Goal: Task Accomplishment & Management: Complete application form

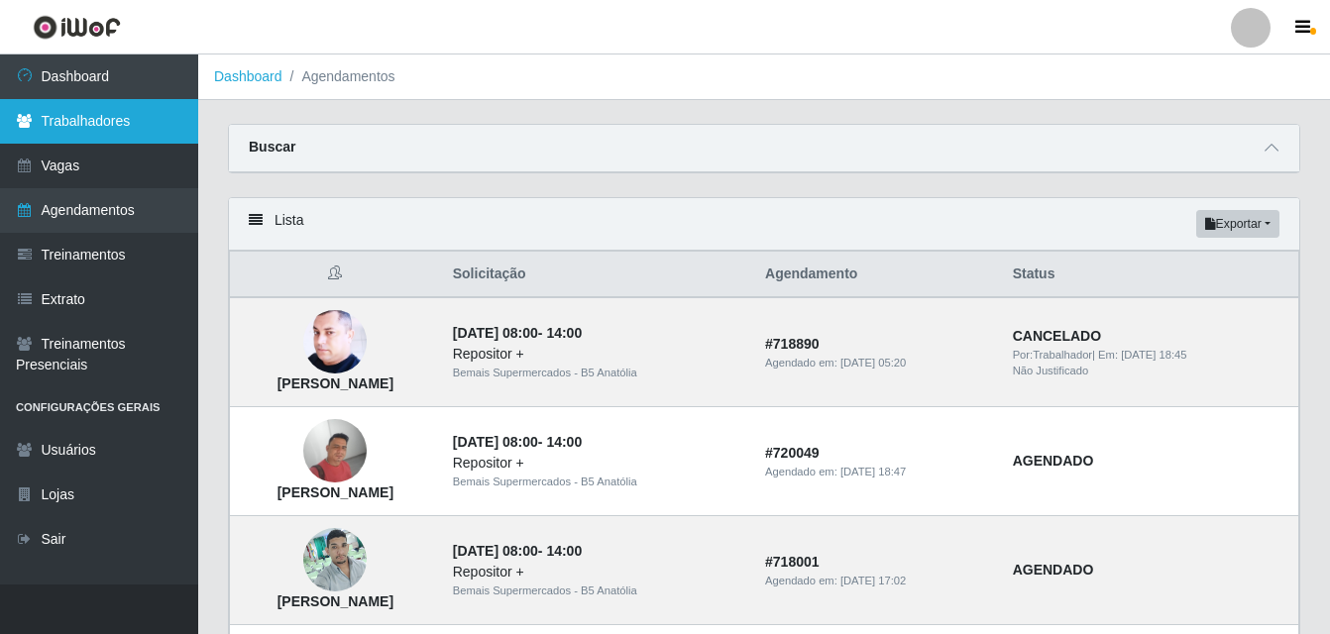
click at [112, 125] on link "Trabalhadores" at bounding box center [99, 121] width 198 height 45
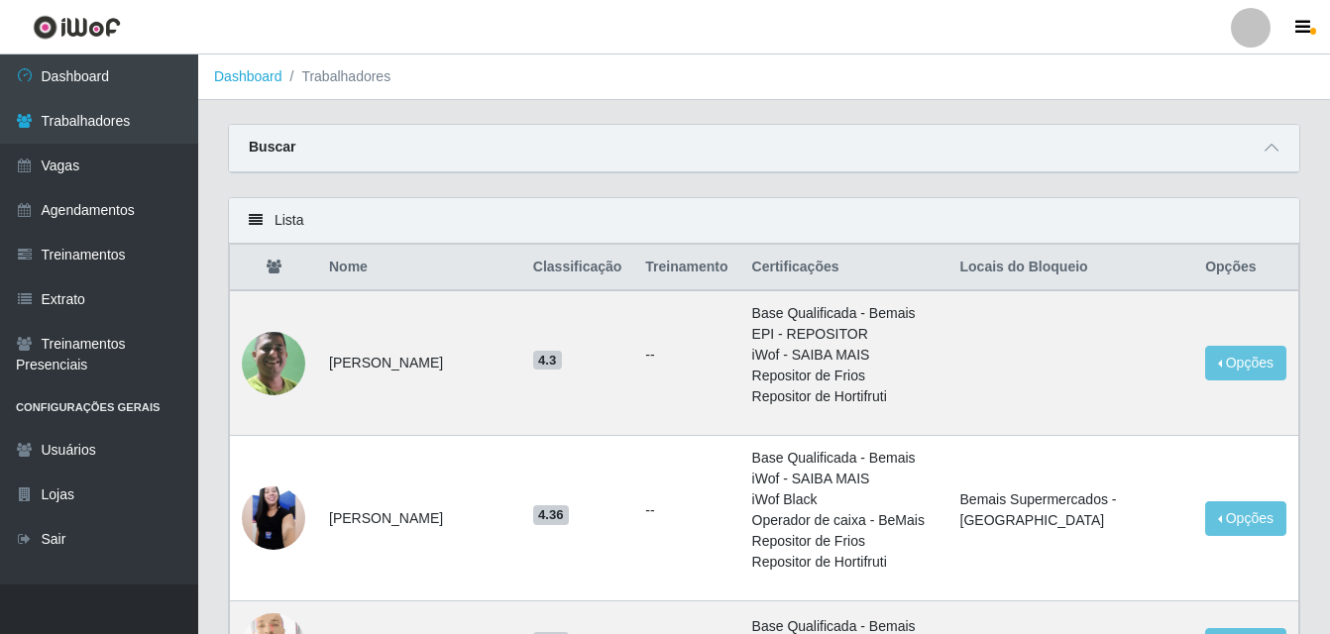
click at [398, 140] on div "Buscar" at bounding box center [764, 149] width 1070 height 48
click at [586, 145] on div "Buscar" at bounding box center [764, 149] width 1070 height 48
click at [1272, 153] on icon at bounding box center [1272, 148] width 14 height 14
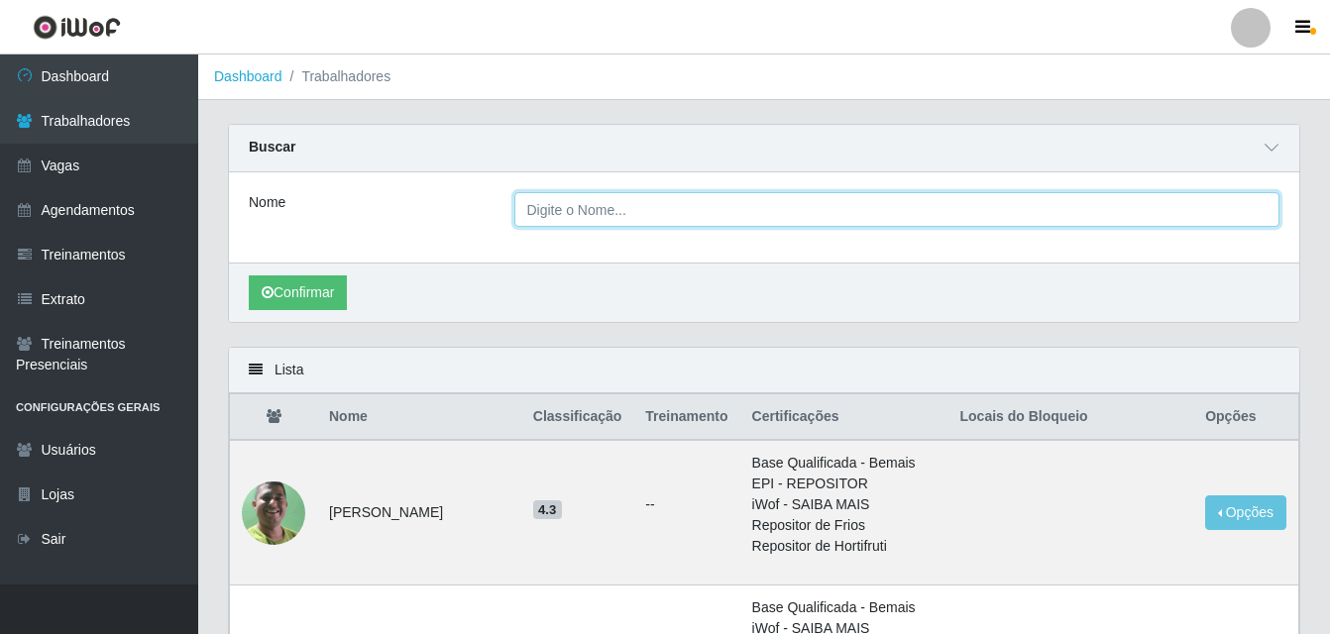
click at [829, 213] on input "Nome" at bounding box center [897, 209] width 766 height 35
type input "ilison"
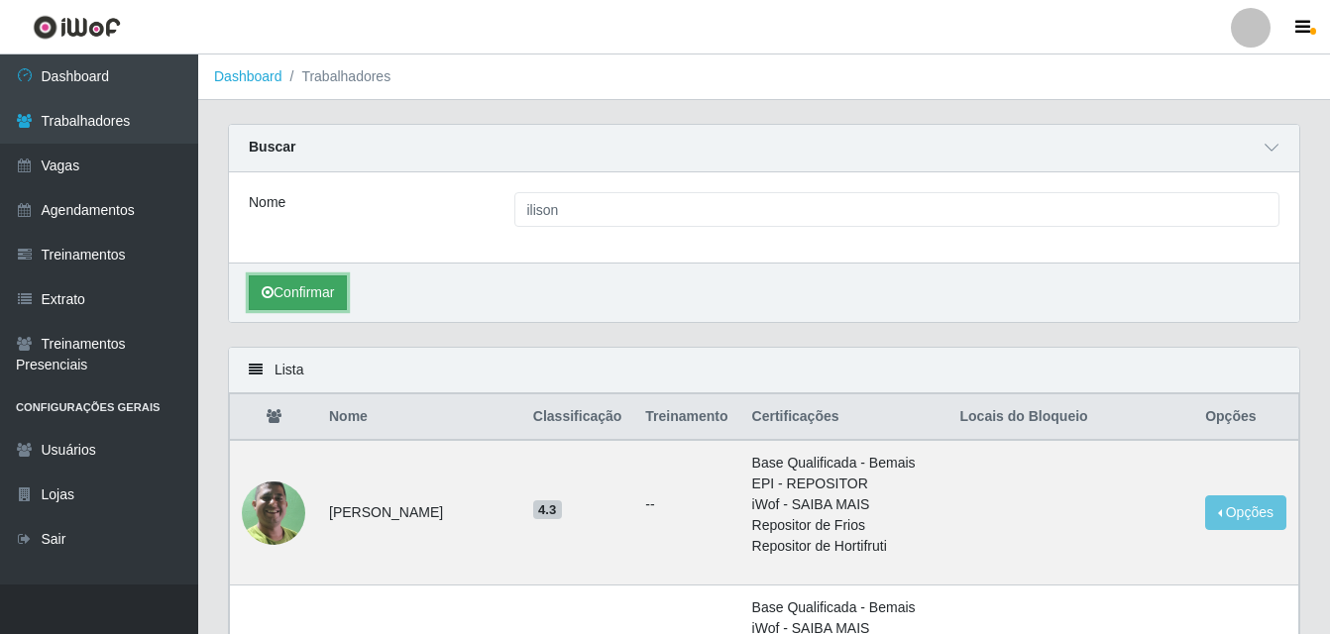
click at [346, 291] on button "Confirmar" at bounding box center [298, 293] width 98 height 35
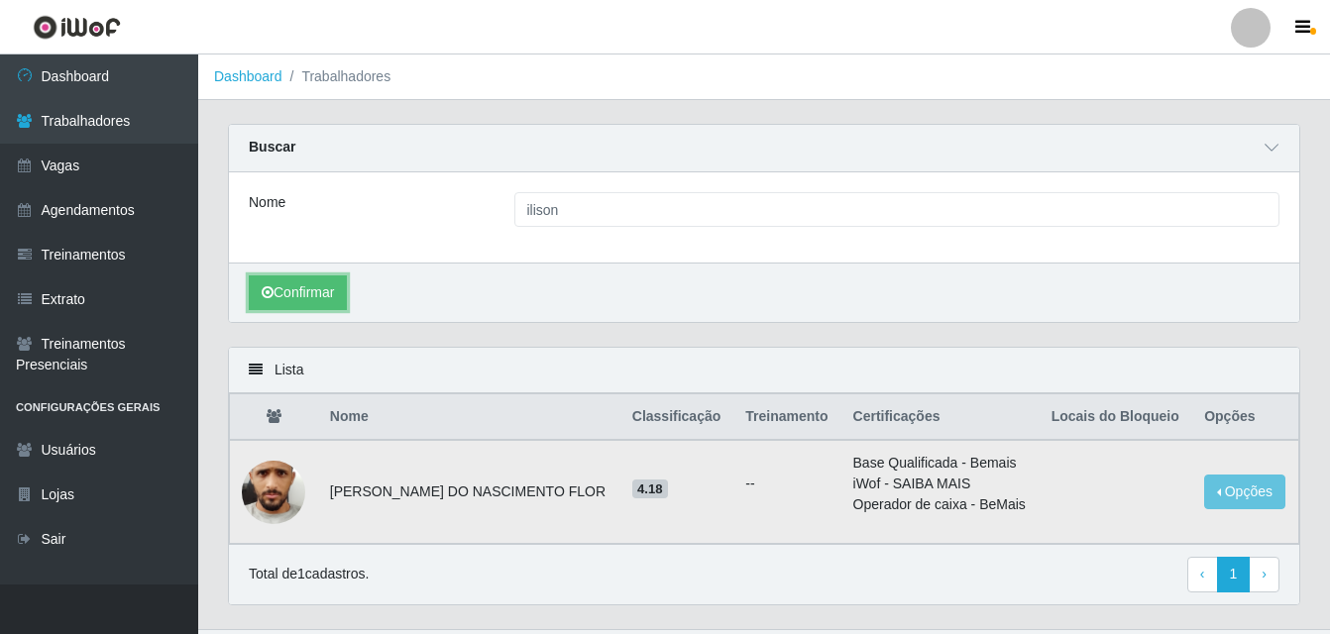
scroll to position [46, 0]
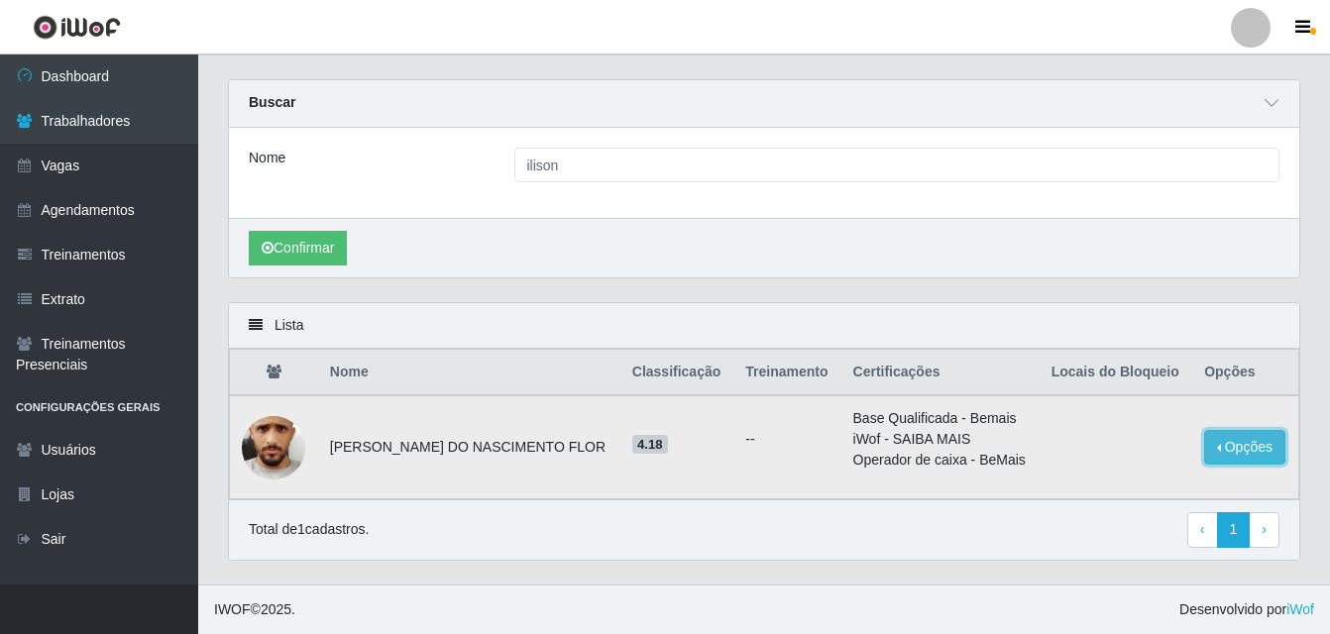
click at [1239, 440] on button "Opções" at bounding box center [1244, 447] width 81 height 35
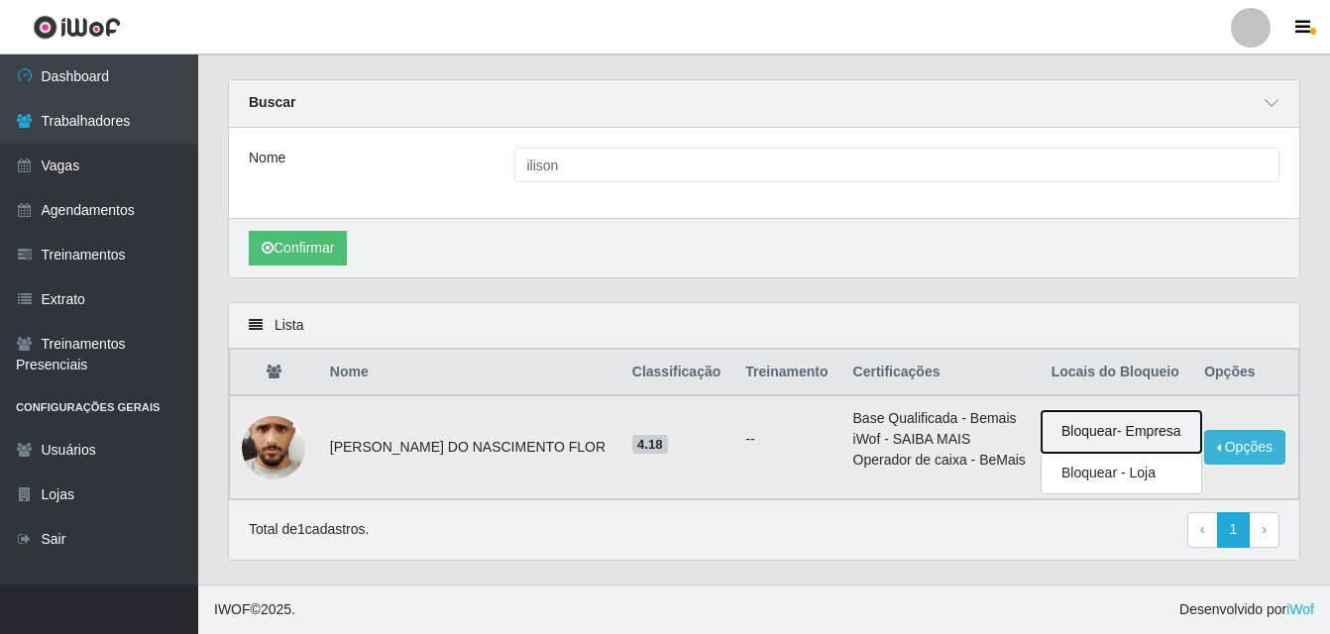
click at [1091, 434] on button "Bloquear - Empresa" at bounding box center [1122, 432] width 160 height 42
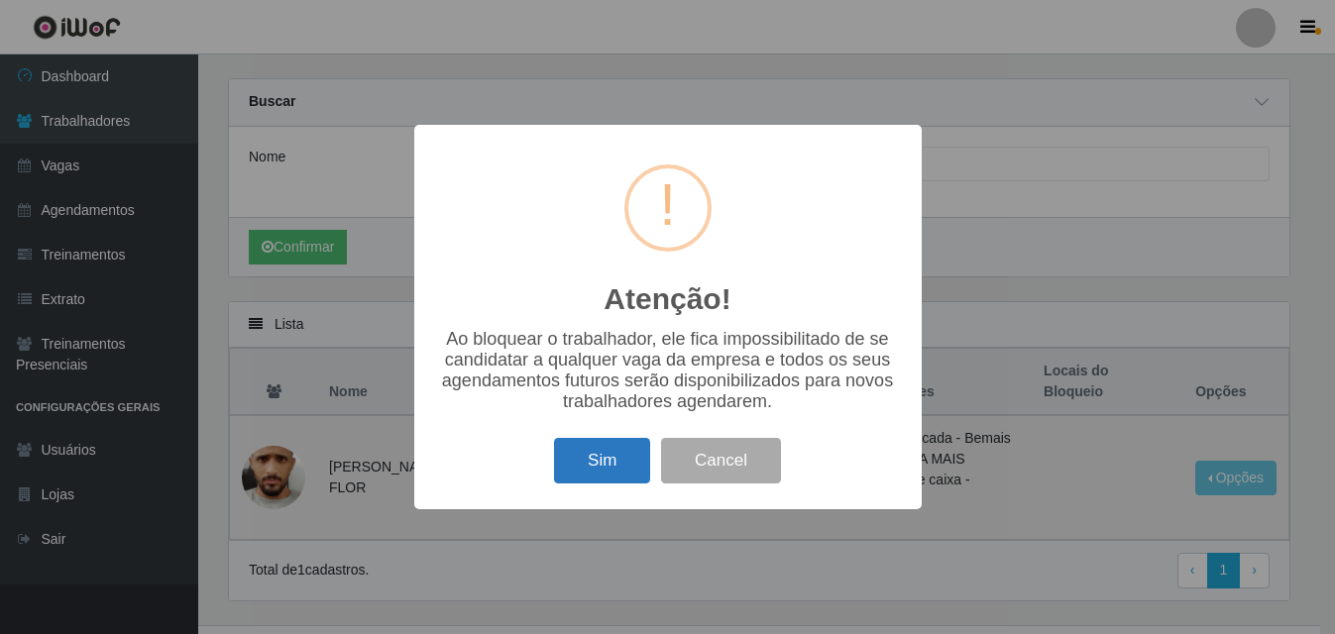
click at [607, 466] on button "Sim" at bounding box center [602, 461] width 96 height 47
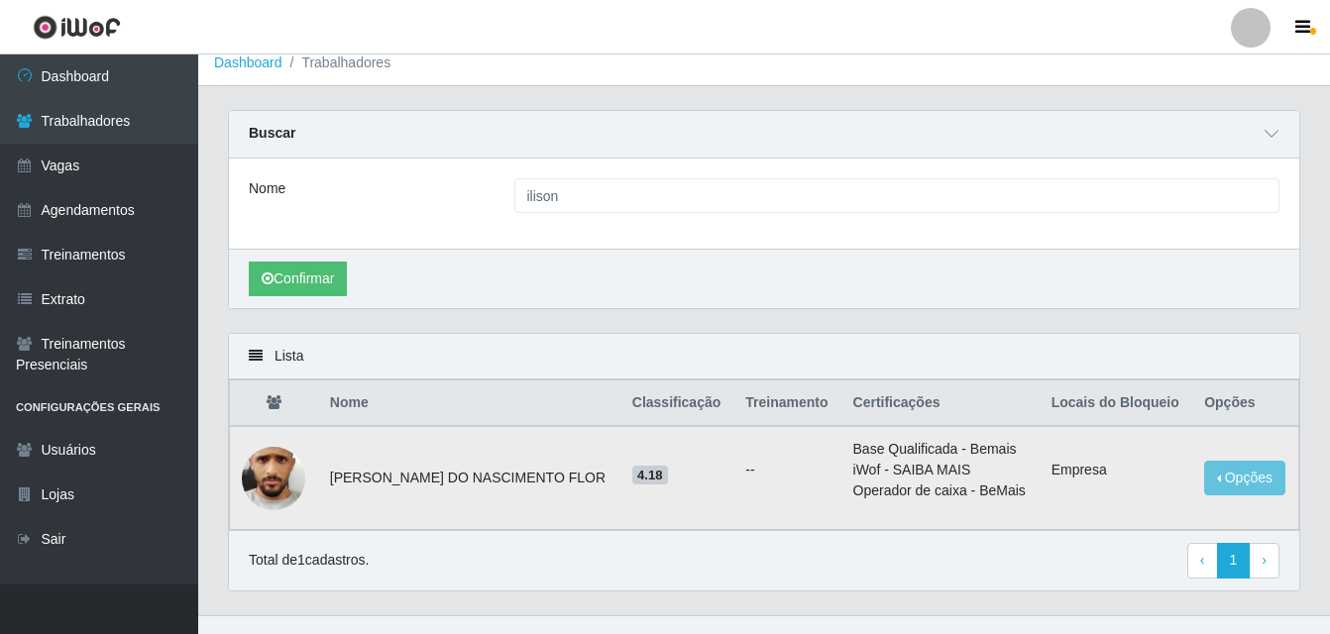
scroll to position [0, 0]
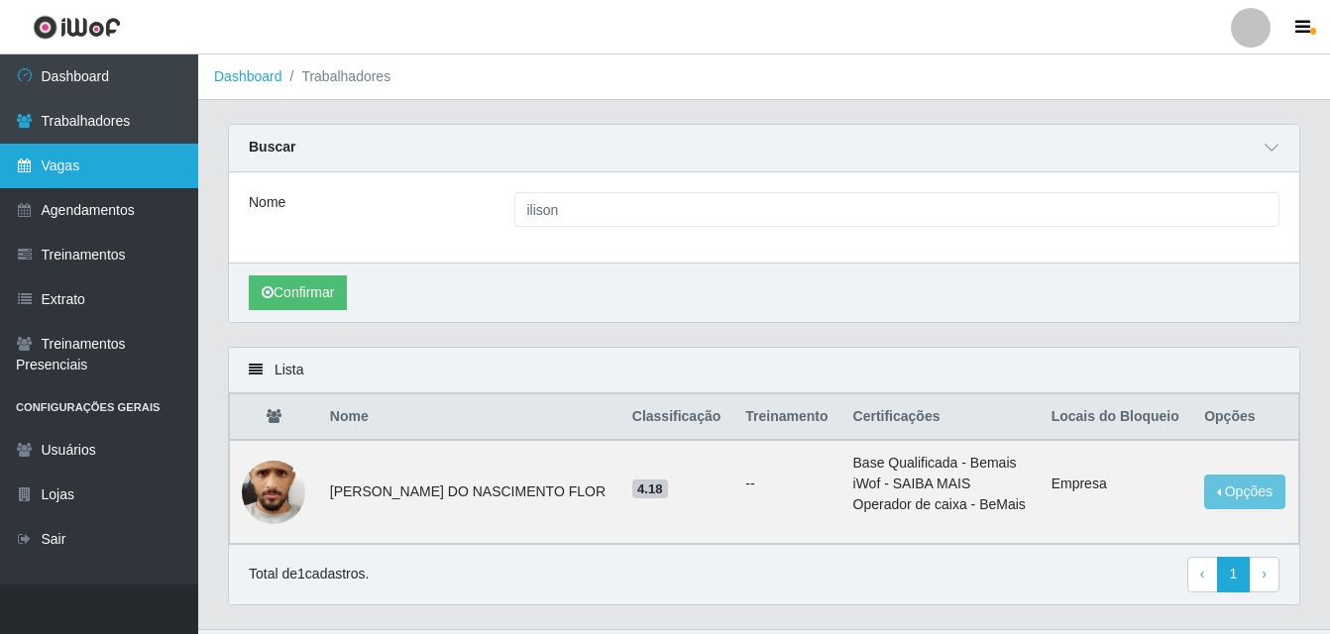
click at [88, 173] on link "Vagas" at bounding box center [99, 166] width 198 height 45
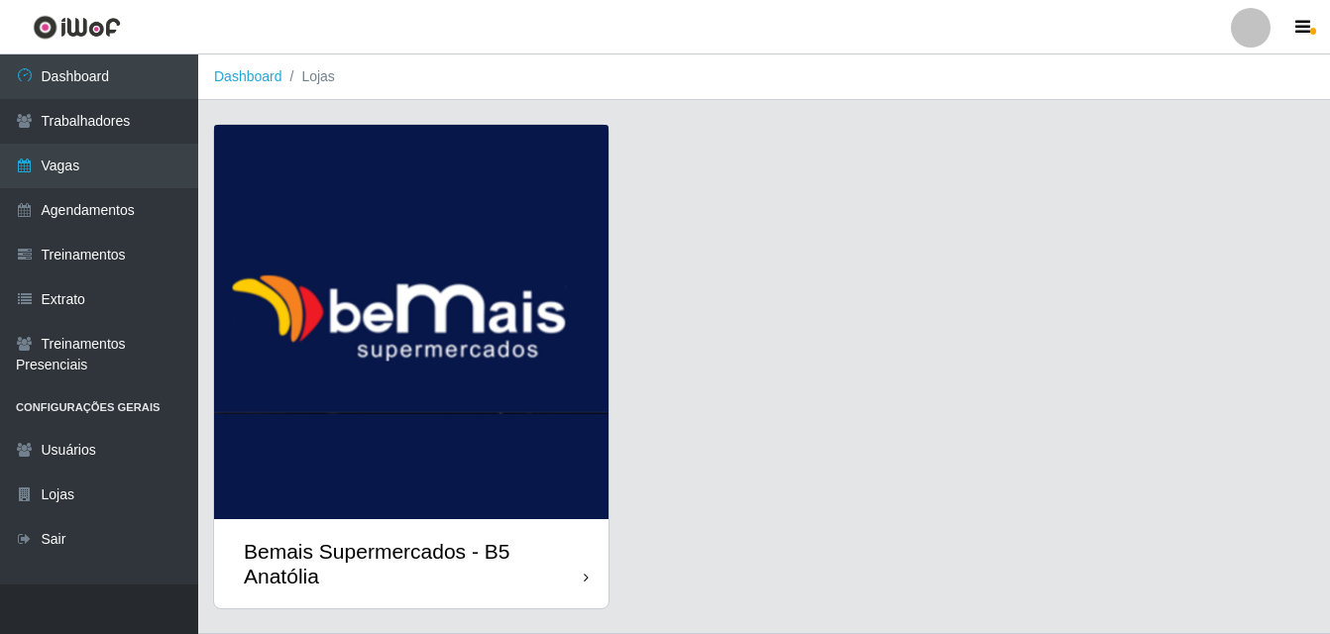
click at [584, 582] on icon at bounding box center [586, 578] width 5 height 14
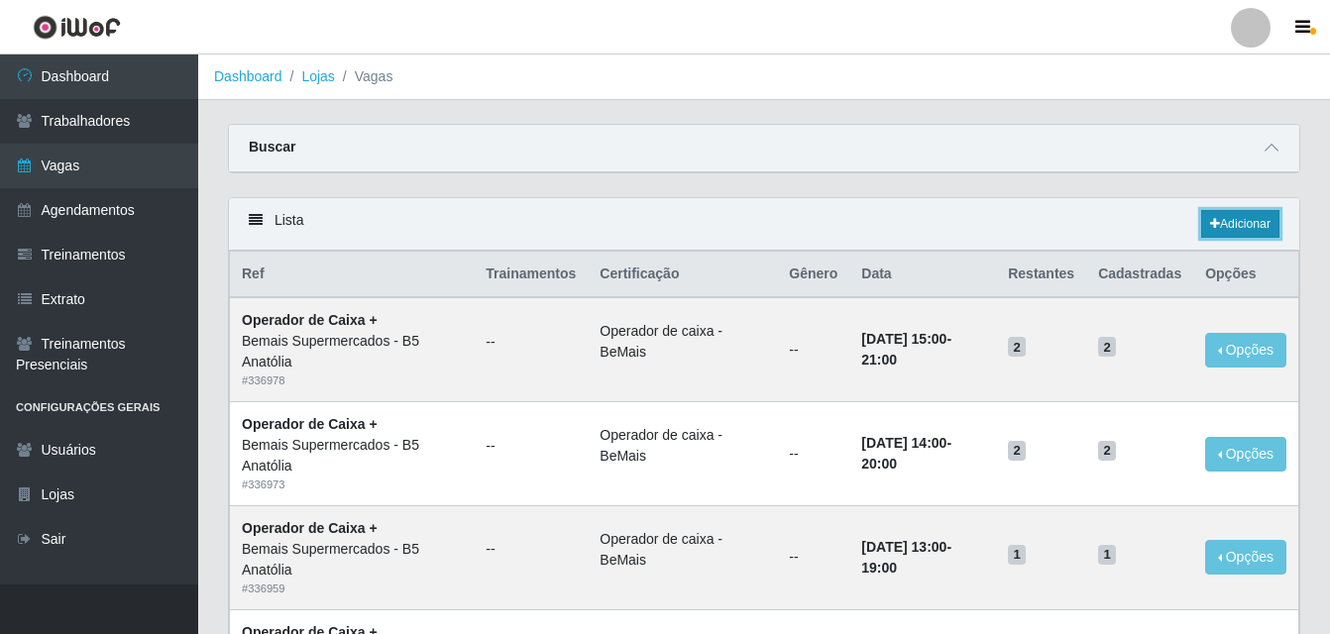
click at [1253, 227] on link "Adicionar" at bounding box center [1240, 224] width 78 height 28
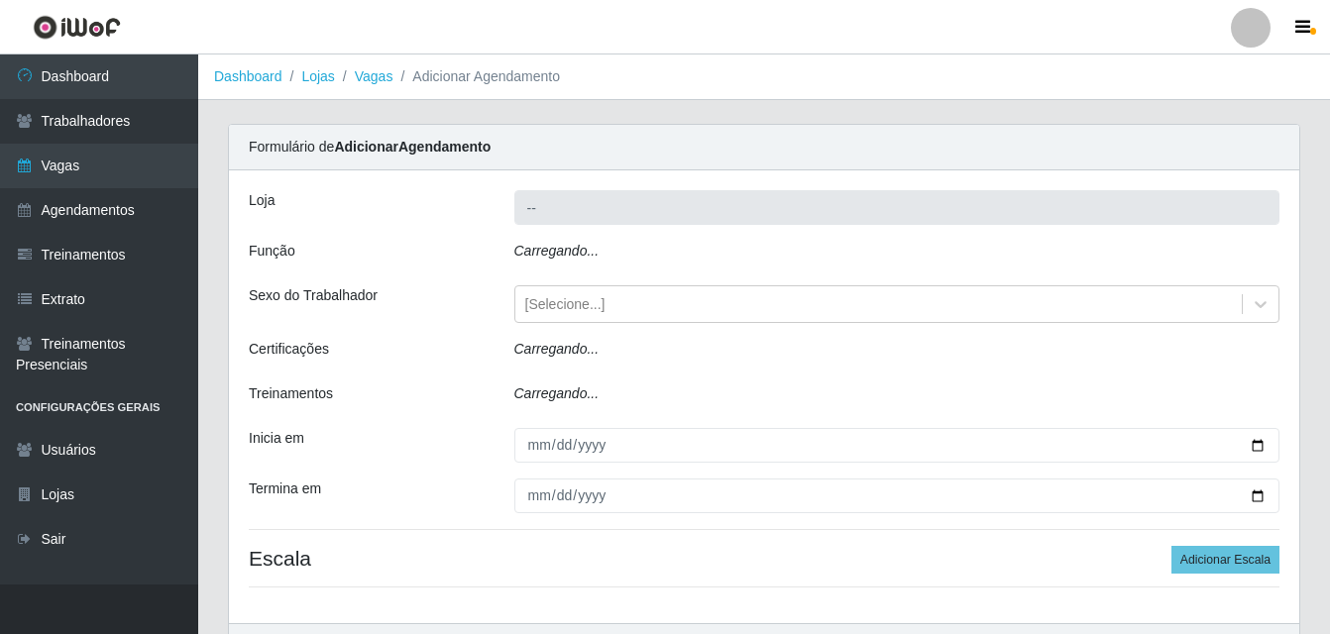
type input "Bemais Supermercados - B5 Anatólia"
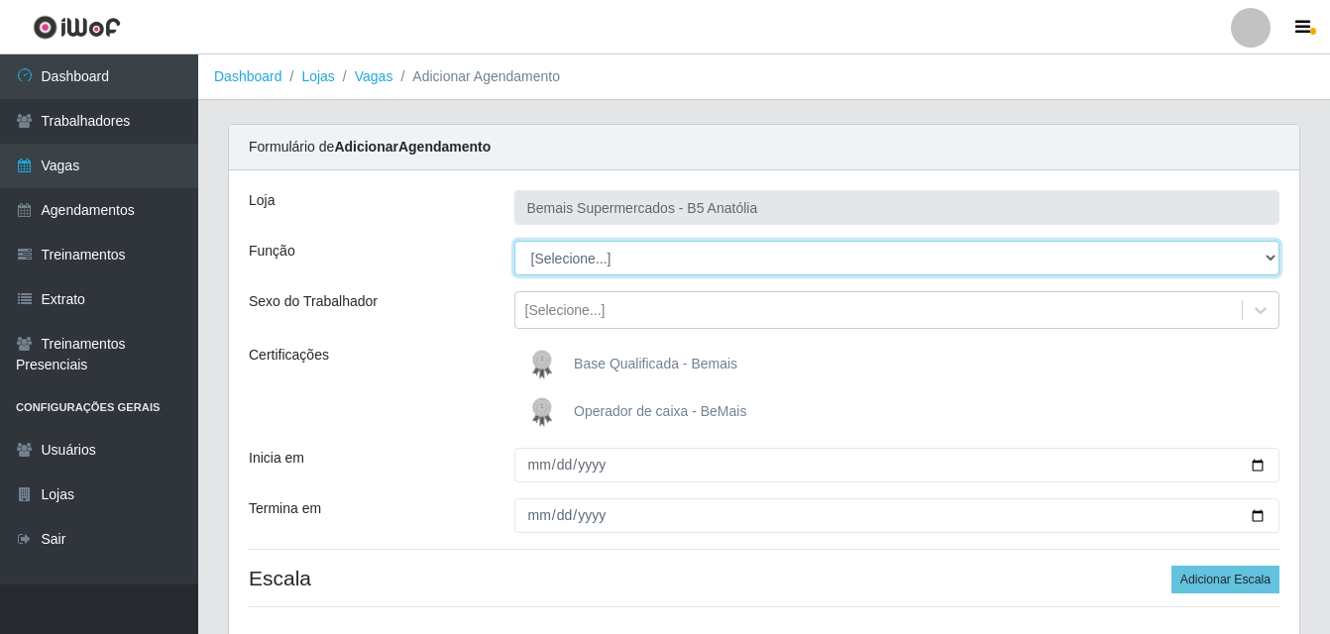
click at [1267, 257] on select "[Selecione...] ASG ASG + ASG ++ Auxiliar de Estacionamento Auxiliar de Estacion…" at bounding box center [897, 258] width 766 height 35
select select "73"
click at [514, 241] on select "[Selecione...] ASG ASG + ASG ++ Auxiliar de Estacionamento Auxiliar de Estacion…" at bounding box center [897, 258] width 766 height 35
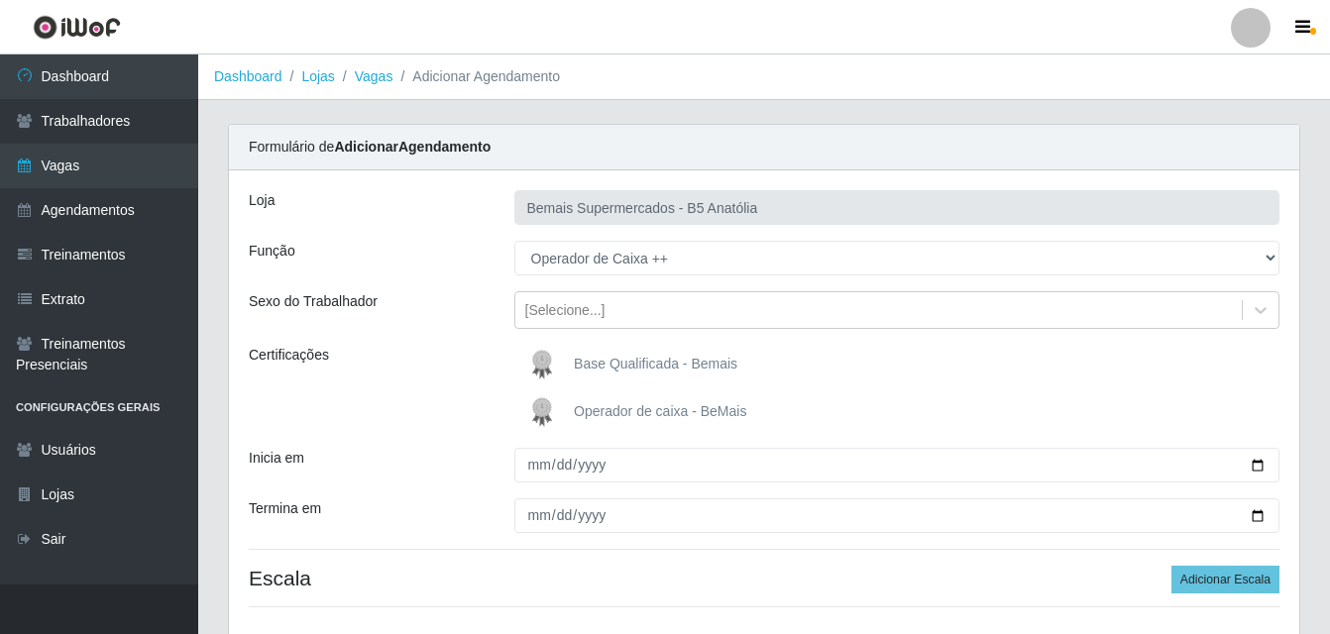
click at [638, 362] on span "Base Qualificada - Bemais" at bounding box center [656, 364] width 164 height 16
click at [0, 0] on input "Base Qualificada - Bemais" at bounding box center [0, 0] width 0 height 0
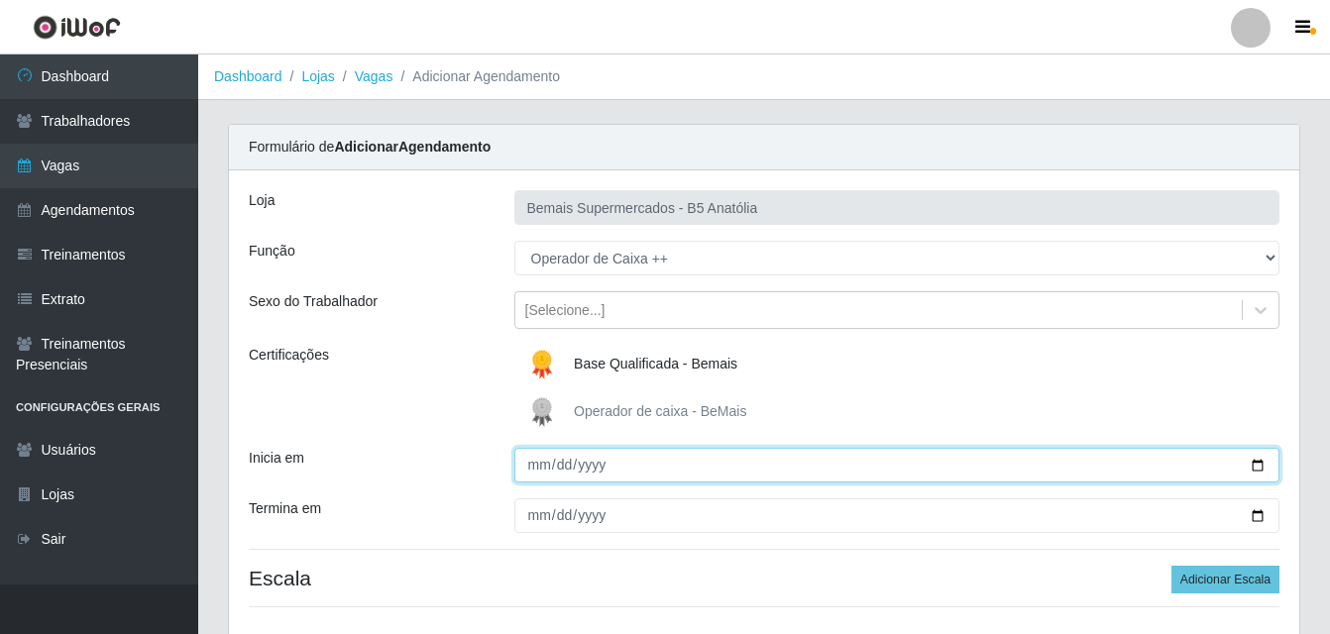
click at [1252, 464] on input "Inicia em" at bounding box center [897, 465] width 766 height 35
type input "2025-09-07"
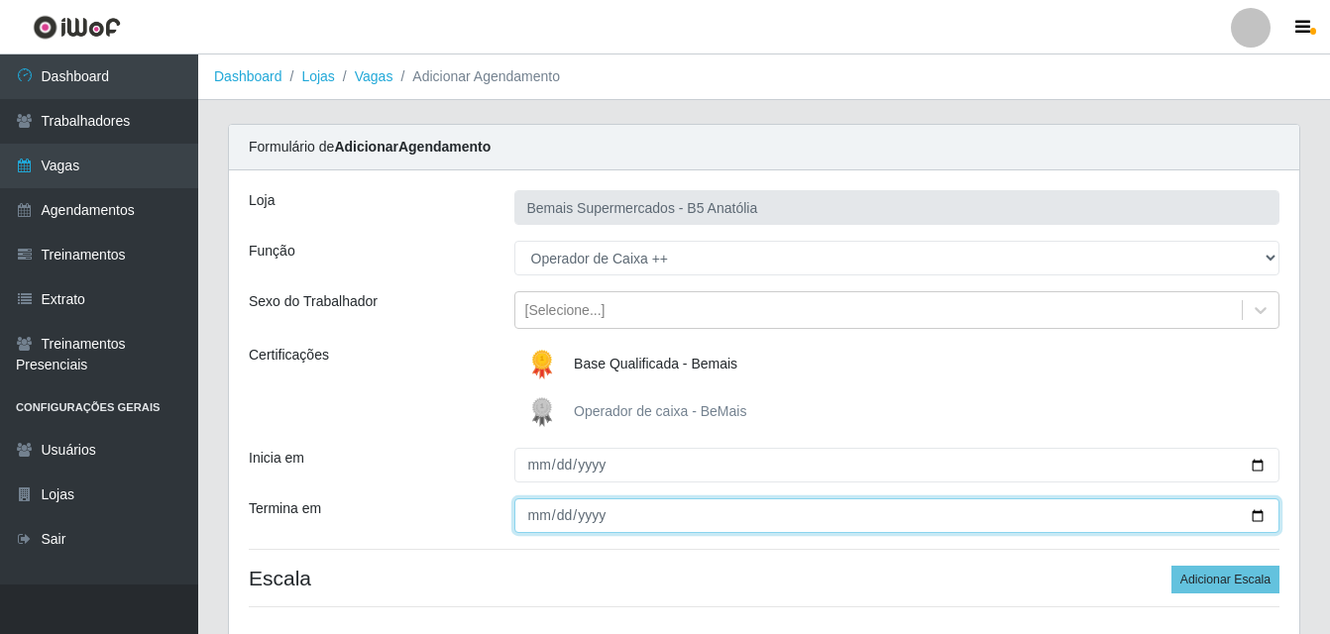
click at [1257, 515] on input "Termina em" at bounding box center [897, 516] width 766 height 35
type input "2025-09-07"
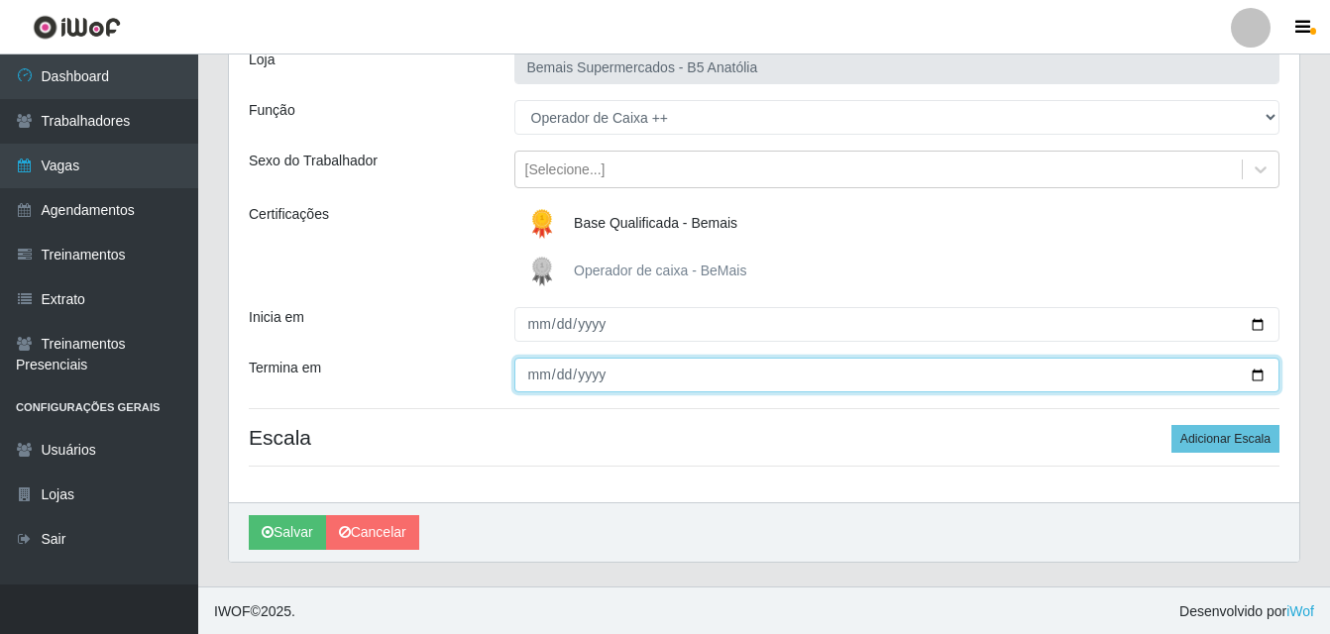
scroll to position [143, 0]
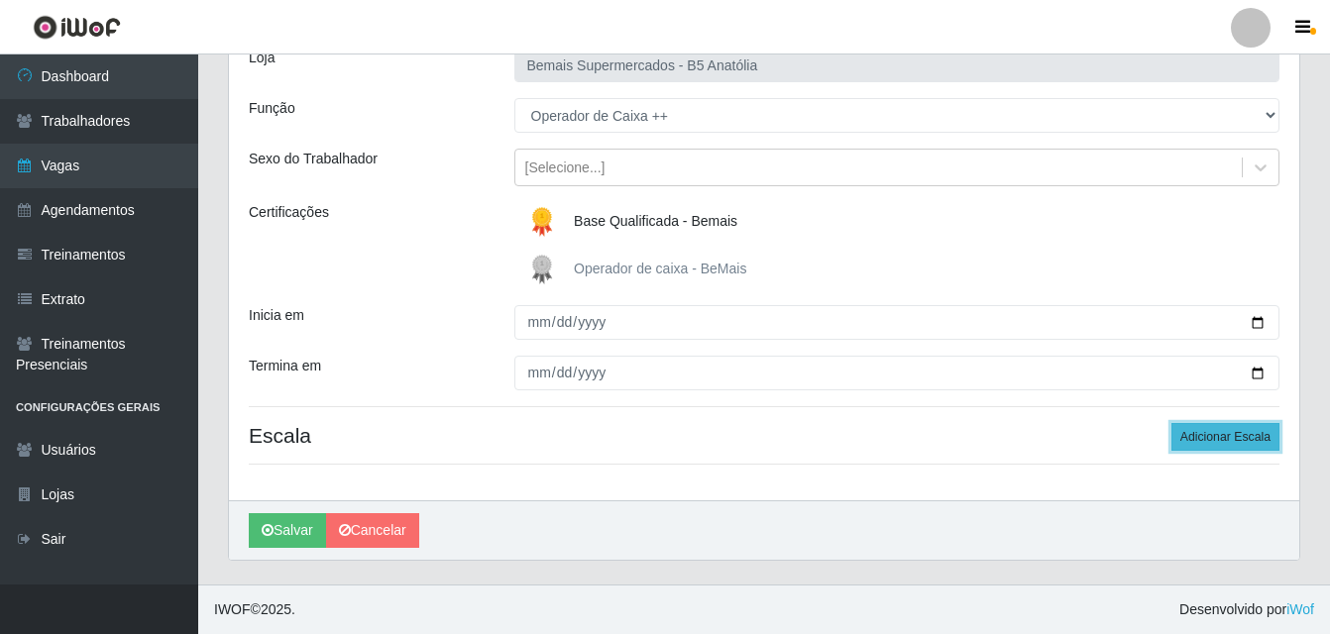
click at [1220, 435] on button "Adicionar Escala" at bounding box center [1226, 437] width 108 height 28
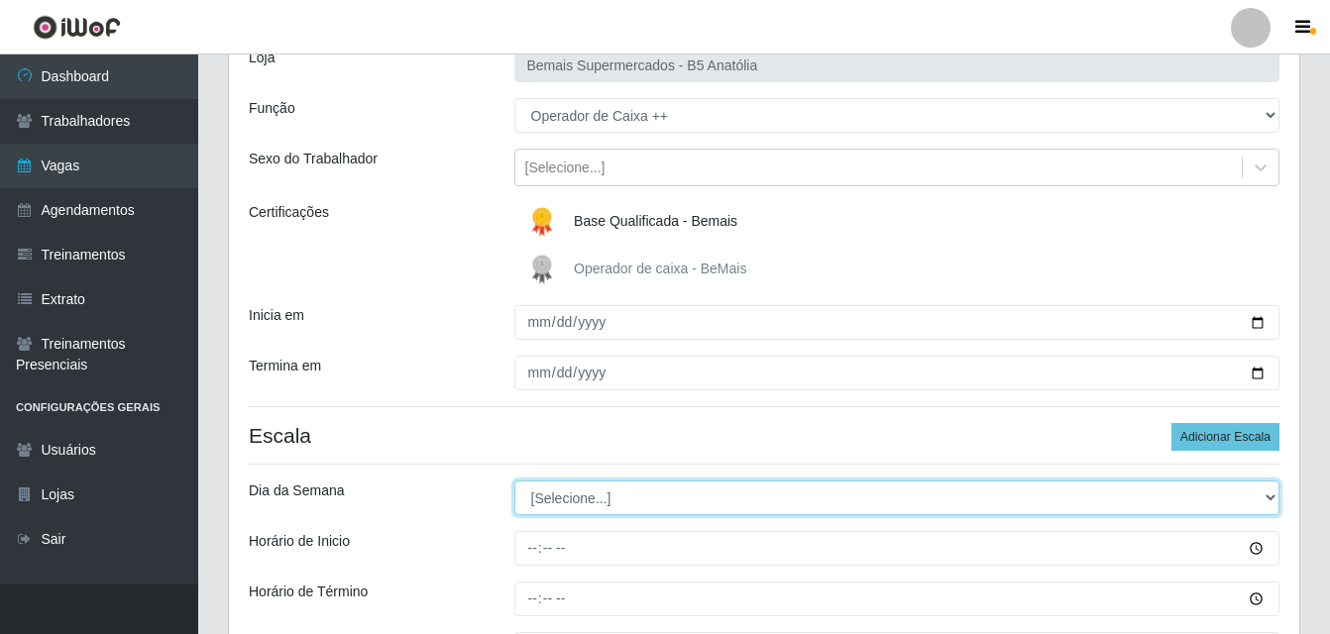
drag, startPoint x: 1269, startPoint y: 498, endPoint x: 1175, endPoint y: 491, distance: 93.4
click at [1269, 497] on select "[Selecione...] Segunda Terça Quarta Quinta Sexta Sábado Domingo" at bounding box center [897, 498] width 766 height 35
select select "0"
click at [514, 481] on select "[Selecione...] Segunda Terça Quarta Quinta Sexta Sábado Domingo" at bounding box center [897, 498] width 766 height 35
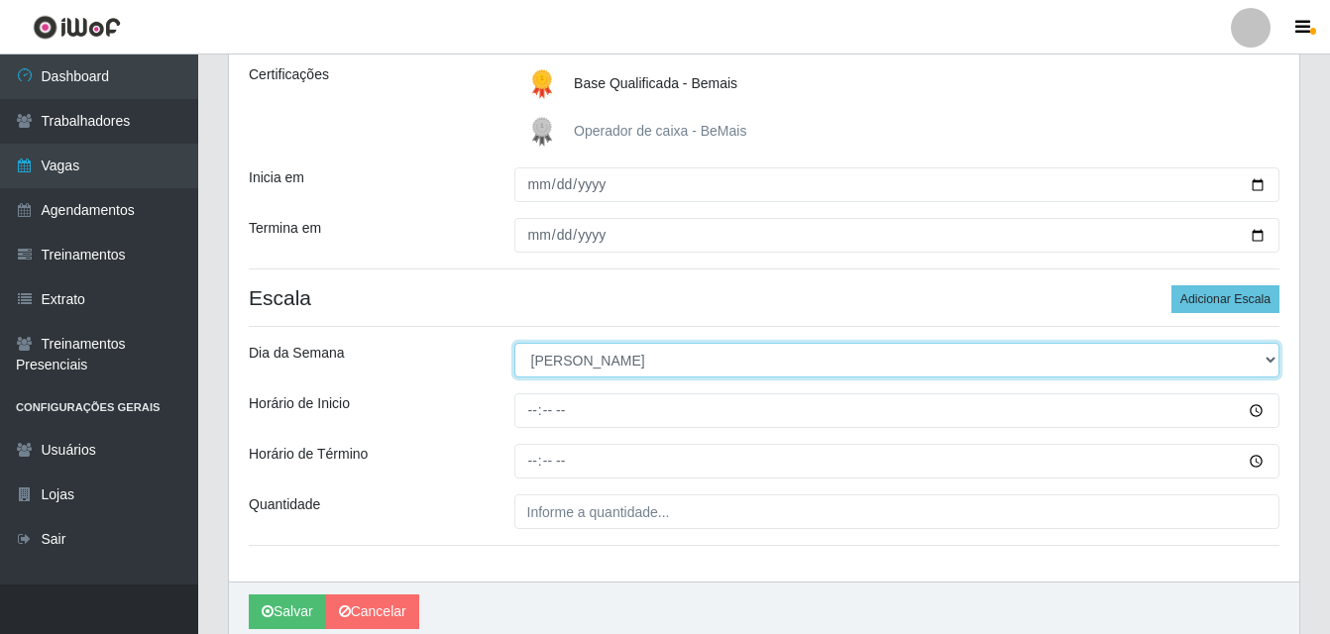
scroll to position [341, 0]
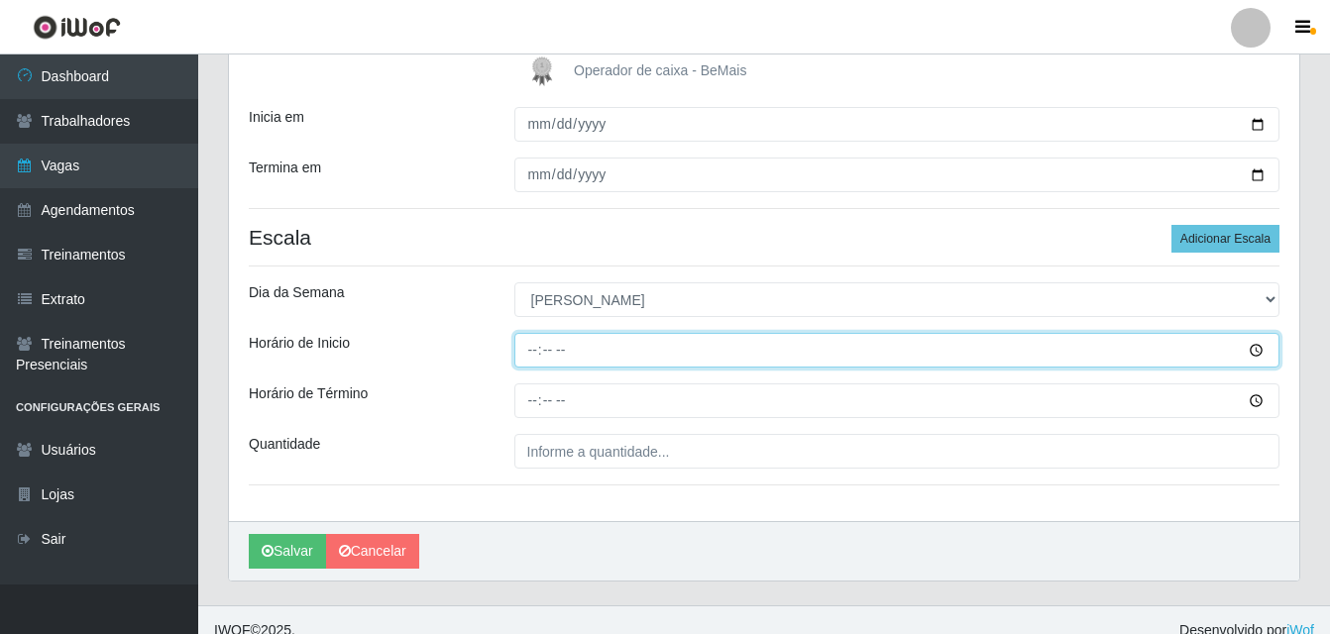
click at [528, 352] on input "Horário de Inicio" at bounding box center [897, 350] width 766 height 35
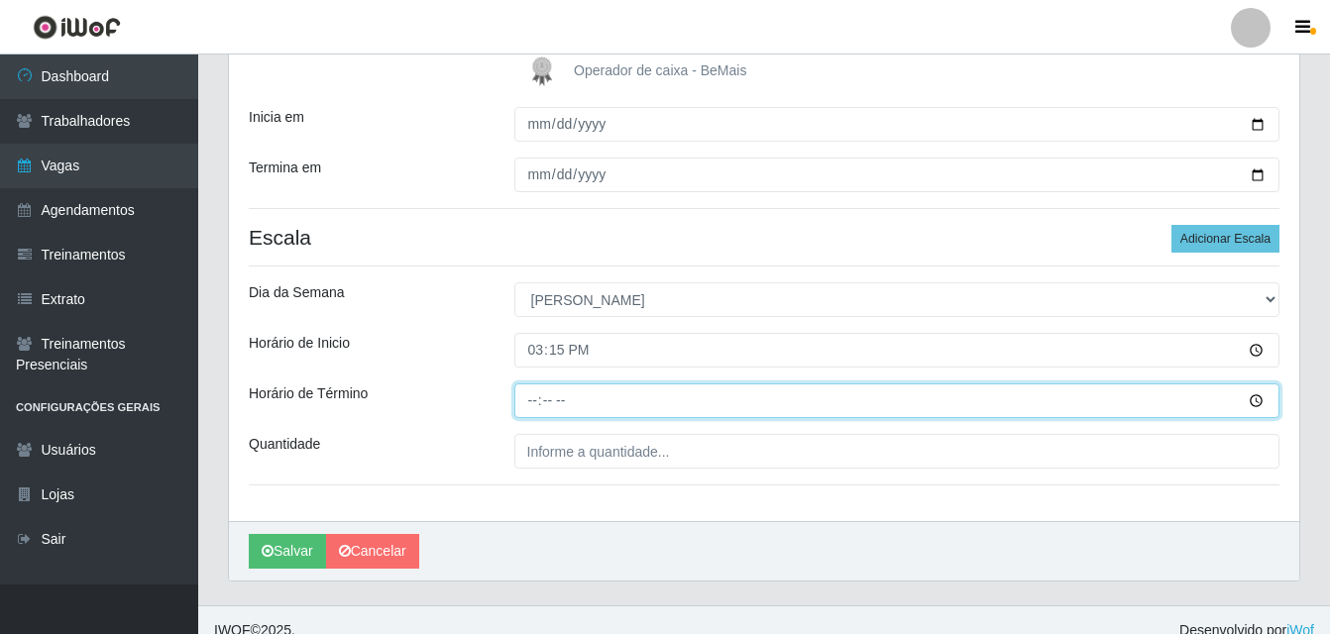
click at [525, 402] on input "Horário de Término" at bounding box center [897, 401] width 766 height 35
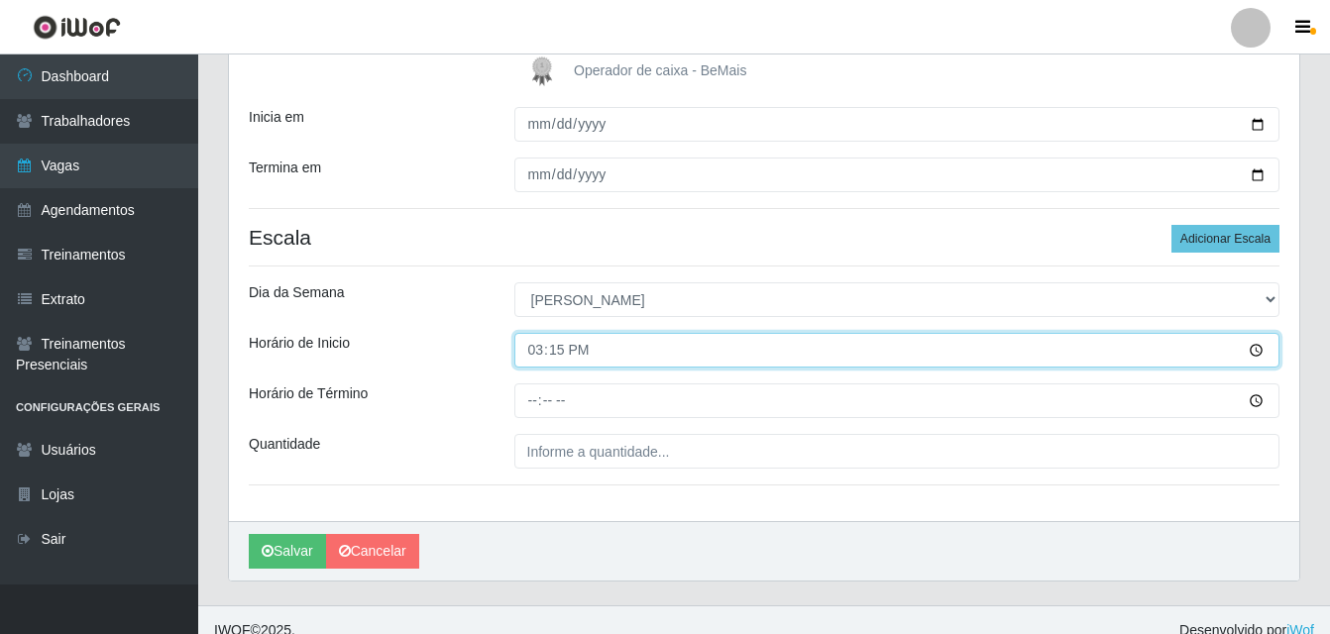
click at [540, 356] on input "15:15" at bounding box center [897, 350] width 766 height 35
type input "15:00"
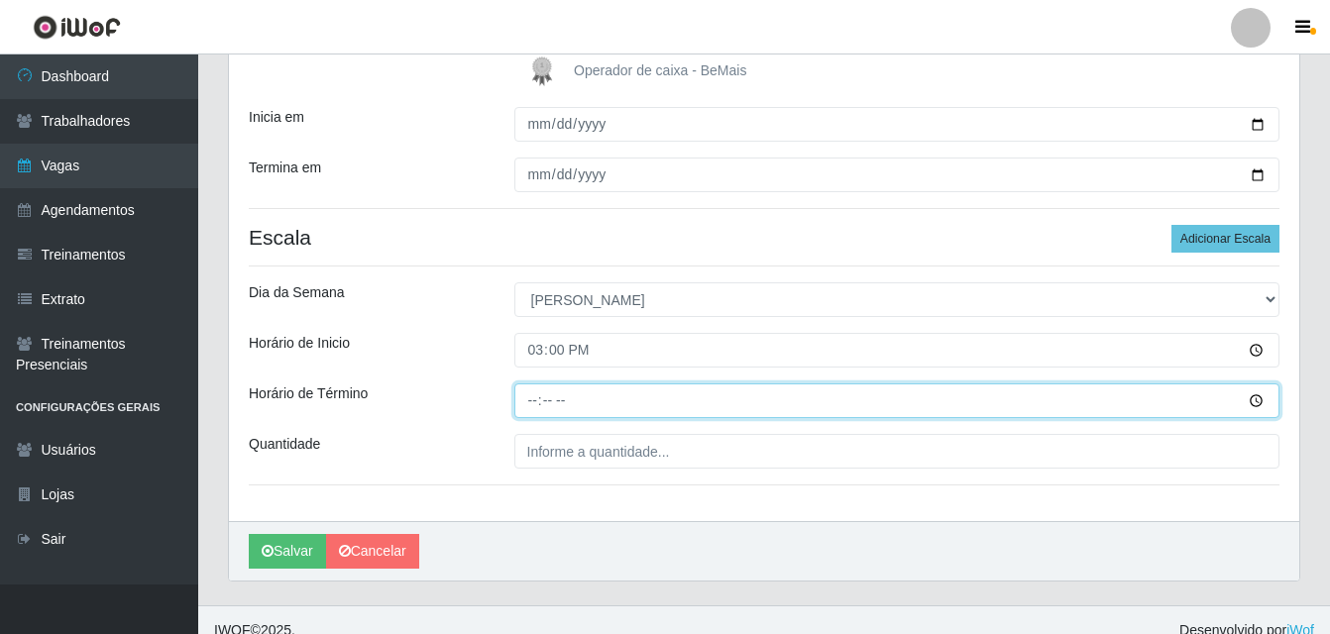
click at [535, 403] on input "Horário de Término" at bounding box center [897, 401] width 766 height 35
type input "21:00"
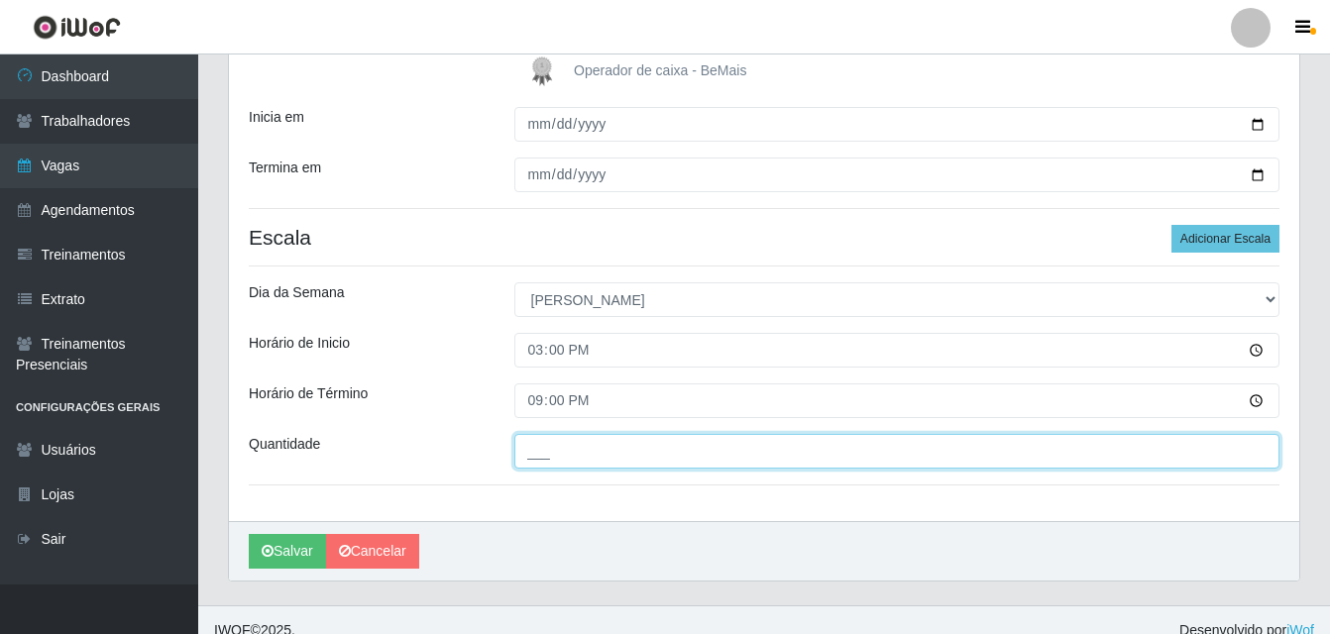
click at [621, 451] on input "___" at bounding box center [897, 451] width 766 height 35
type input "01_"
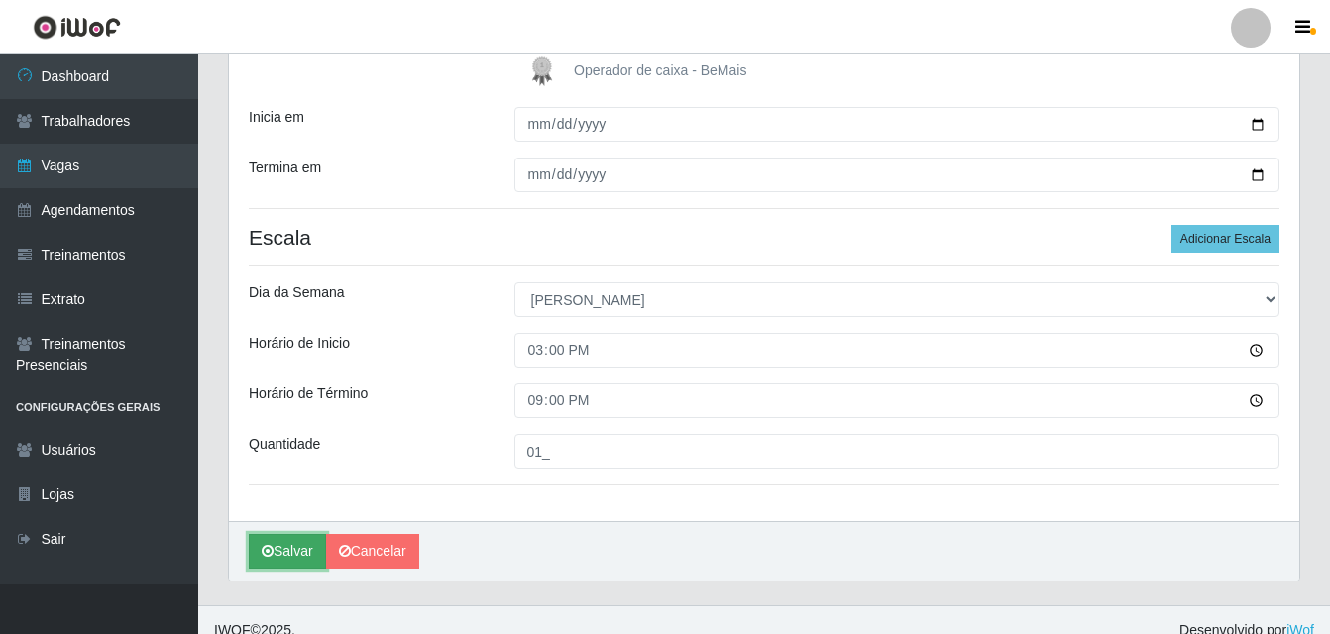
click at [289, 557] on button "Salvar" at bounding box center [287, 551] width 77 height 35
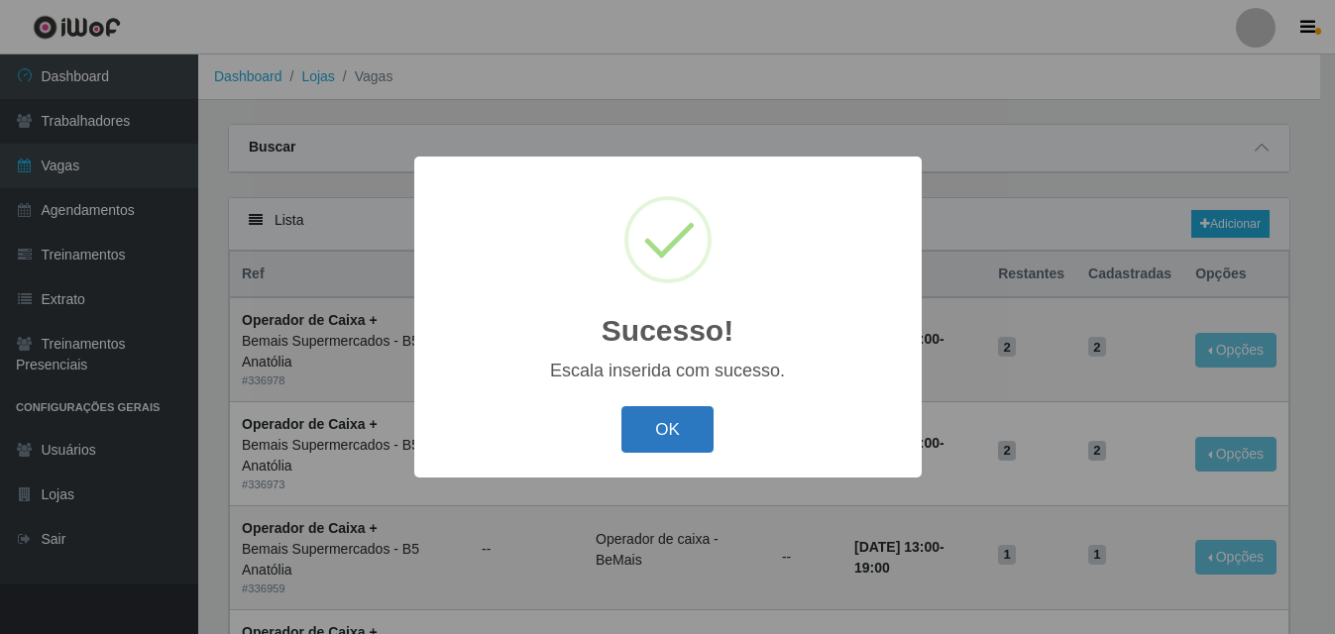
click at [677, 443] on button "OK" at bounding box center [667, 429] width 92 height 47
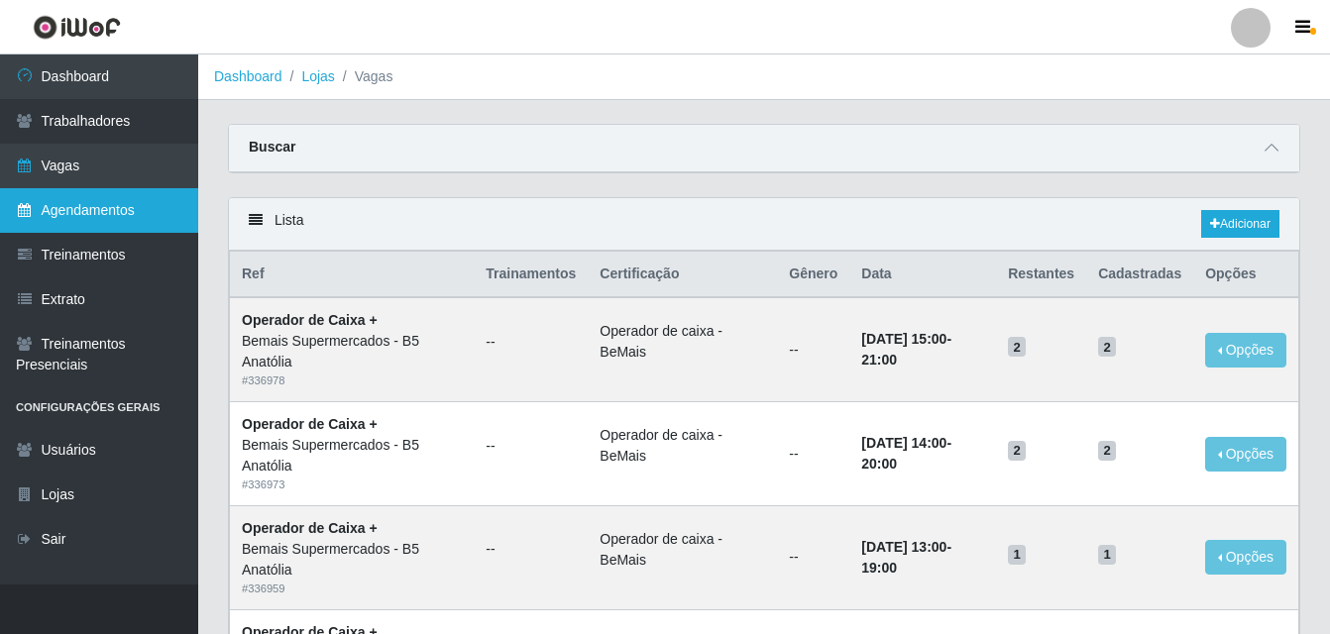
click at [109, 211] on link "Agendamentos" at bounding box center [99, 210] width 198 height 45
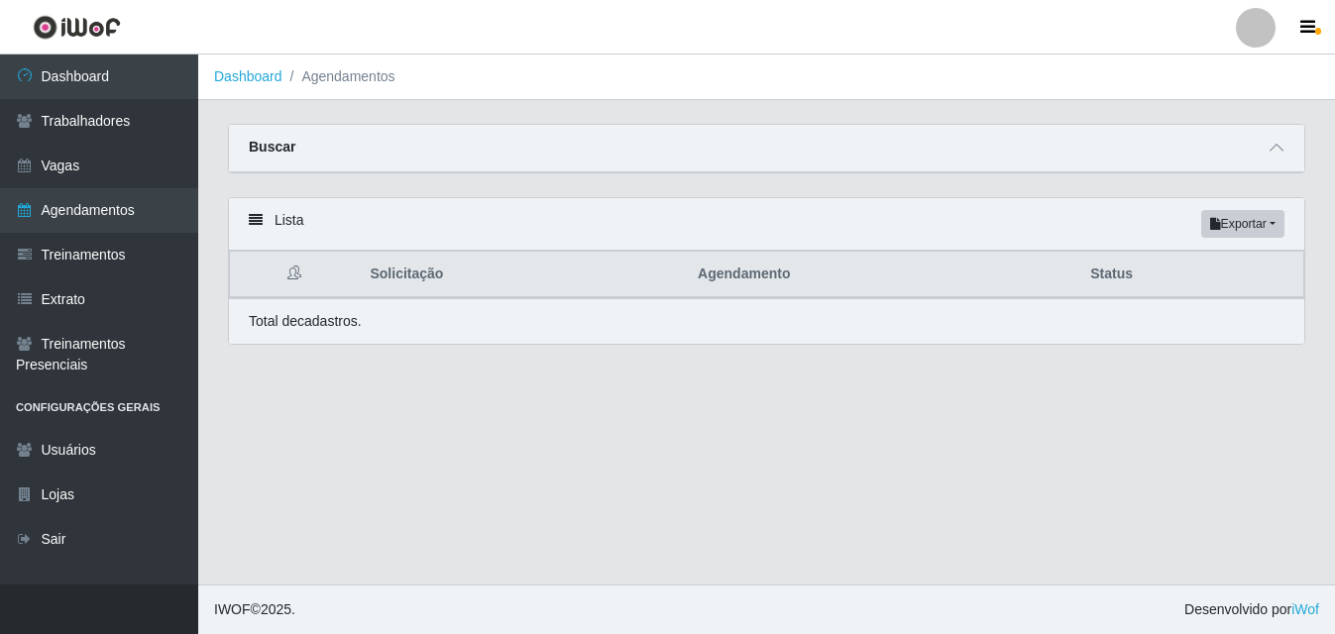
click at [257, 229] on div "Lista Exportar PDF Excel" at bounding box center [766, 224] width 1075 height 53
click at [259, 229] on div "Lista Exportar PDF Excel" at bounding box center [766, 224] width 1075 height 53
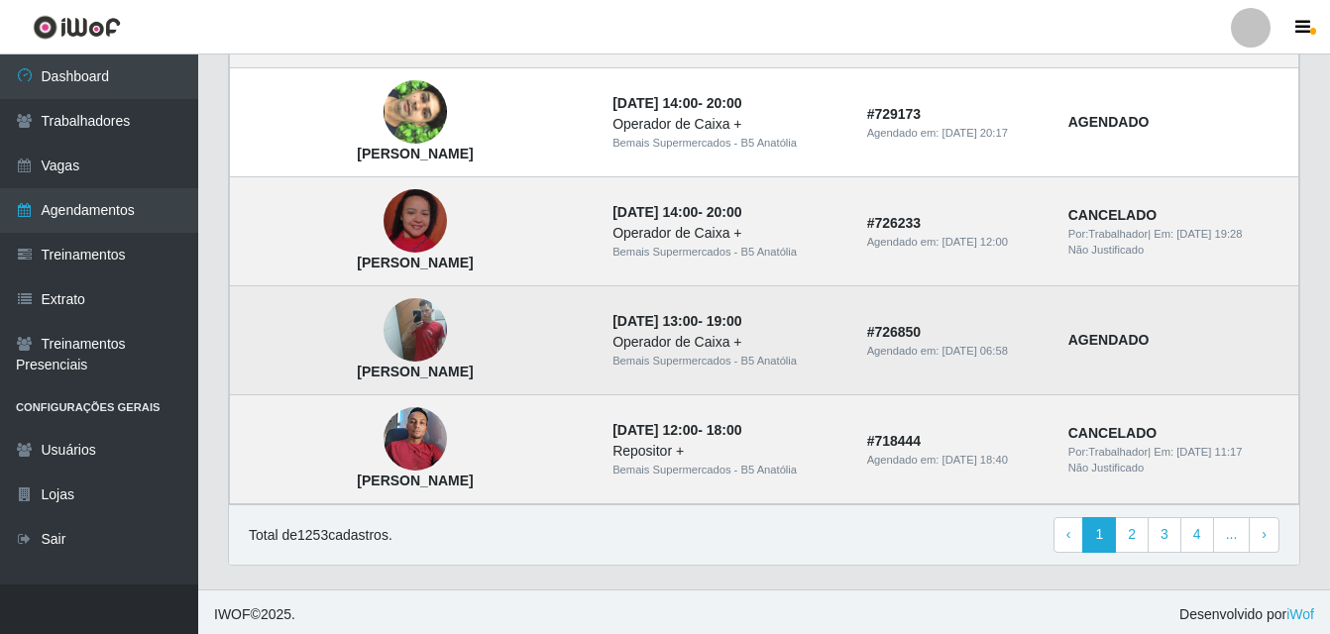
scroll to position [1435, 0]
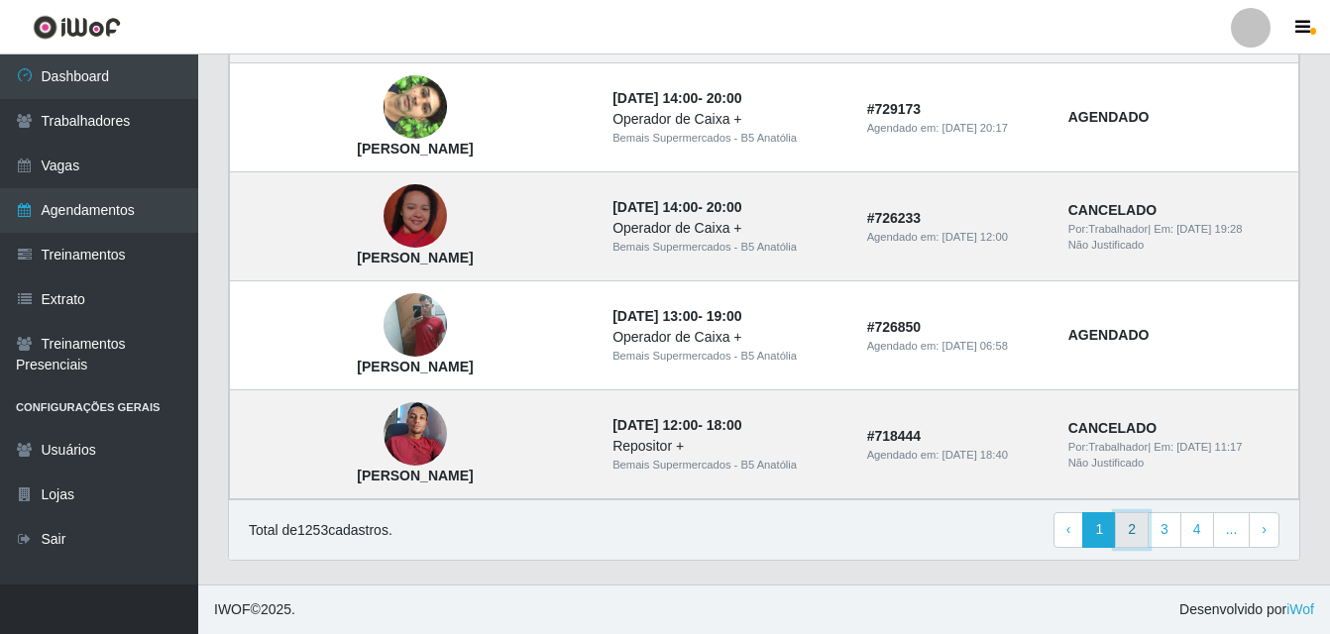
click at [1142, 531] on link "2" at bounding box center [1132, 530] width 34 height 36
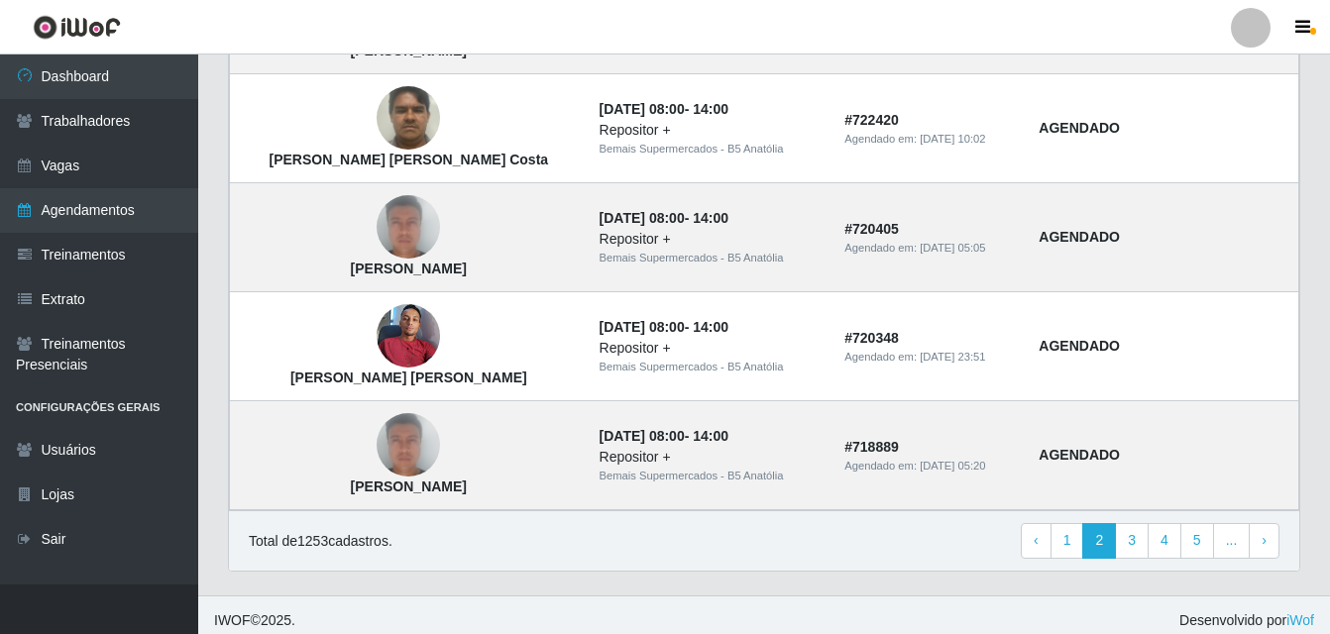
scroll to position [1435, 0]
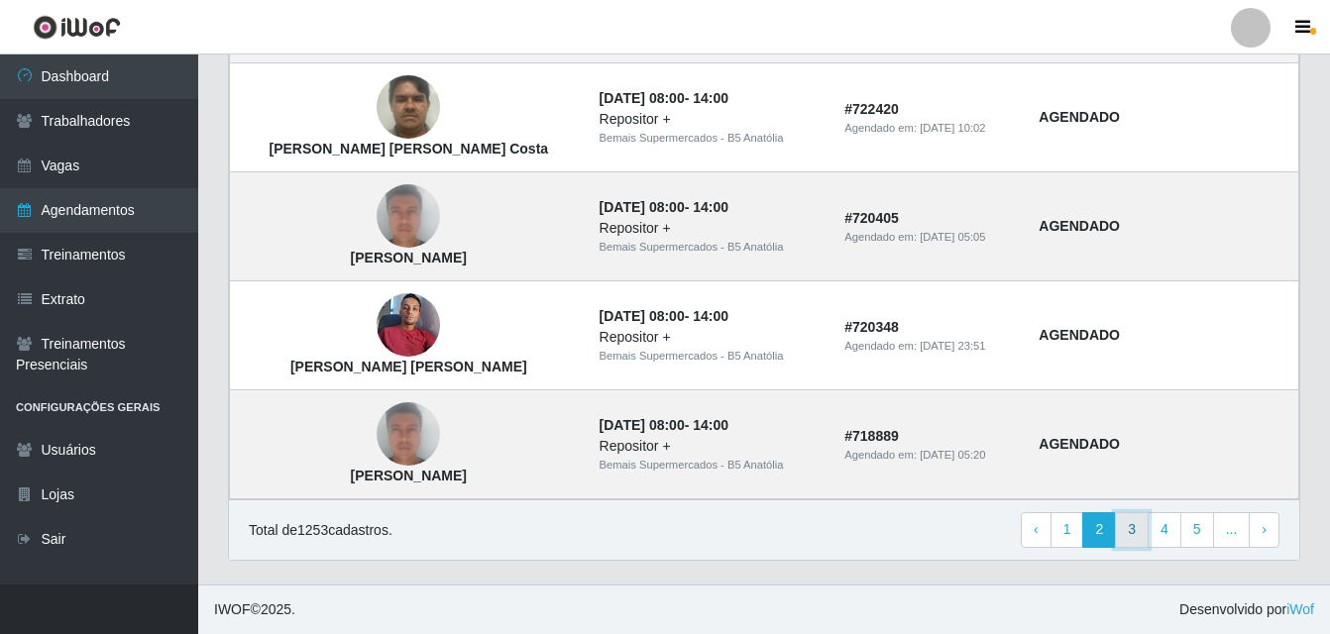
click at [1131, 529] on link "3" at bounding box center [1132, 530] width 34 height 36
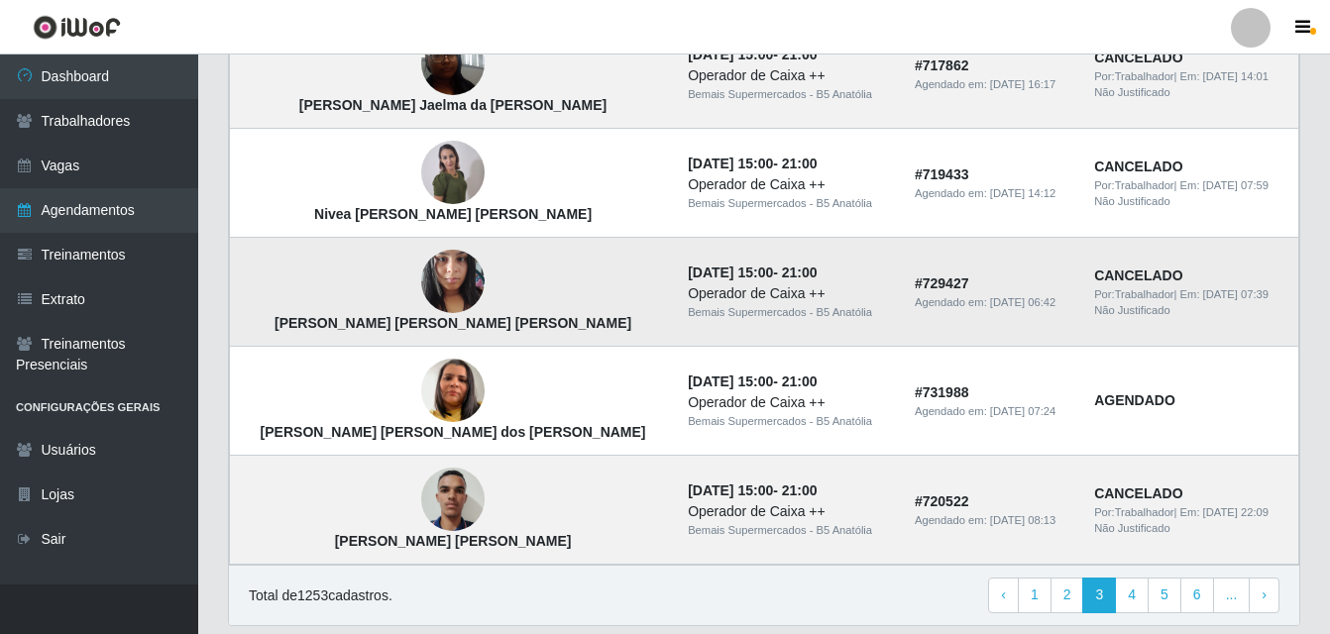
scroll to position [1388, 0]
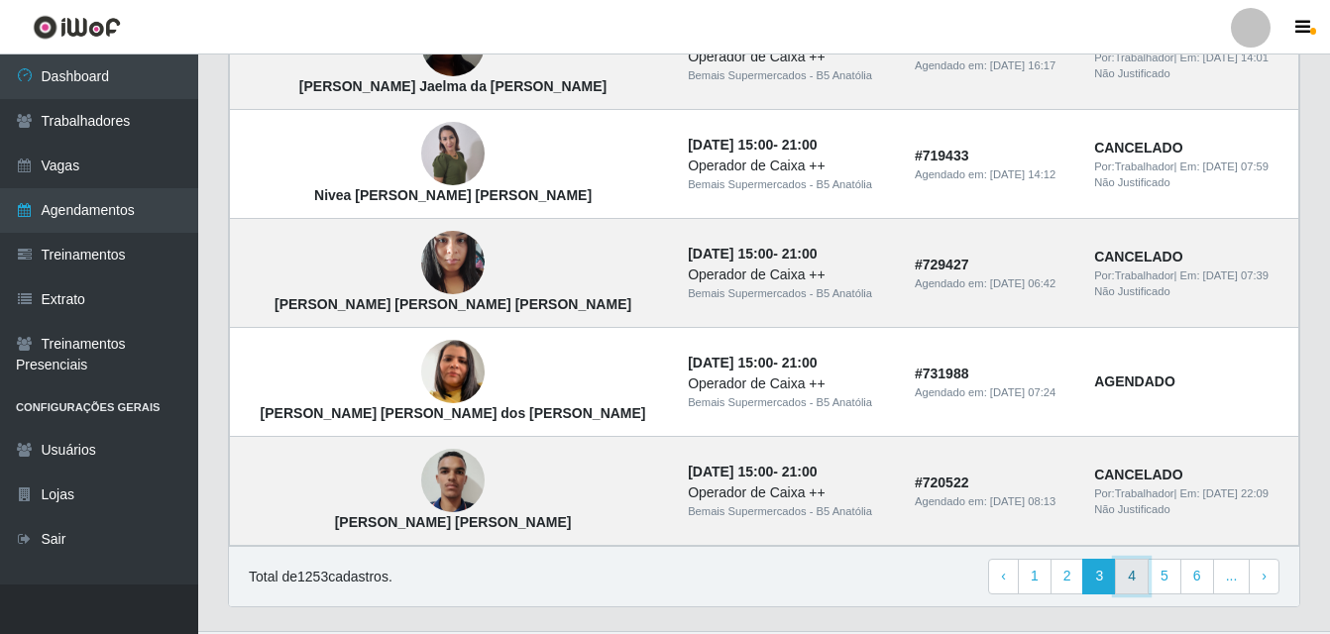
click at [1140, 579] on link "4" at bounding box center [1132, 577] width 34 height 36
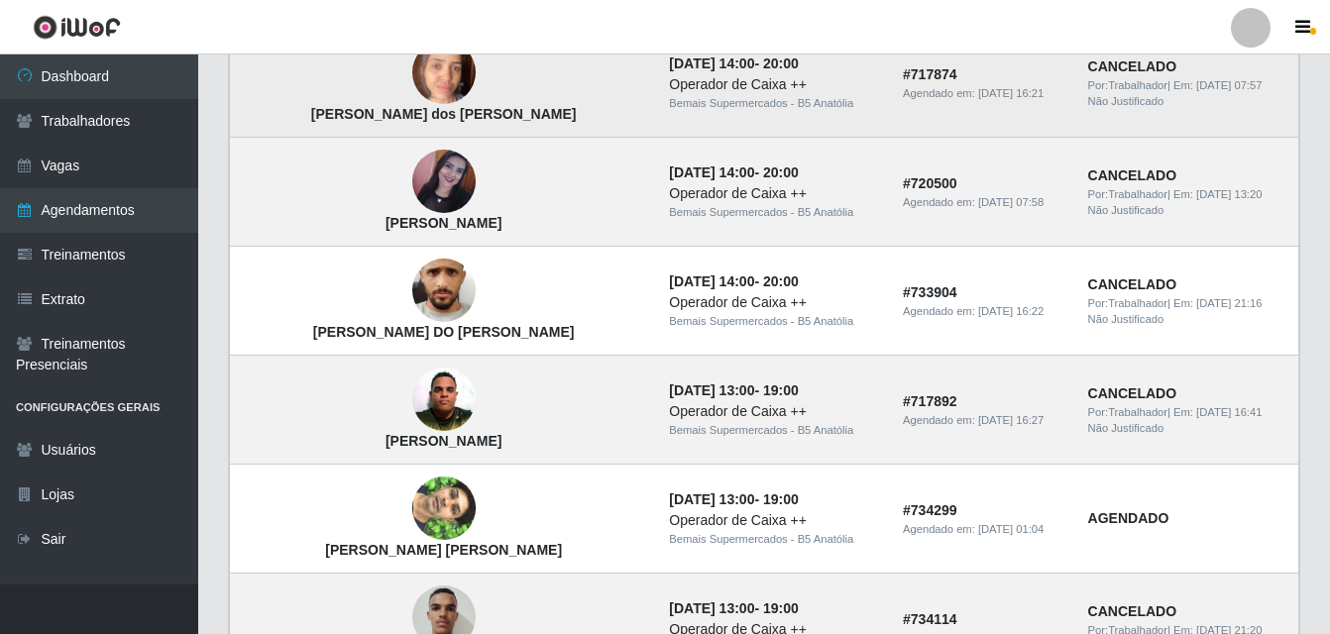
scroll to position [543, 0]
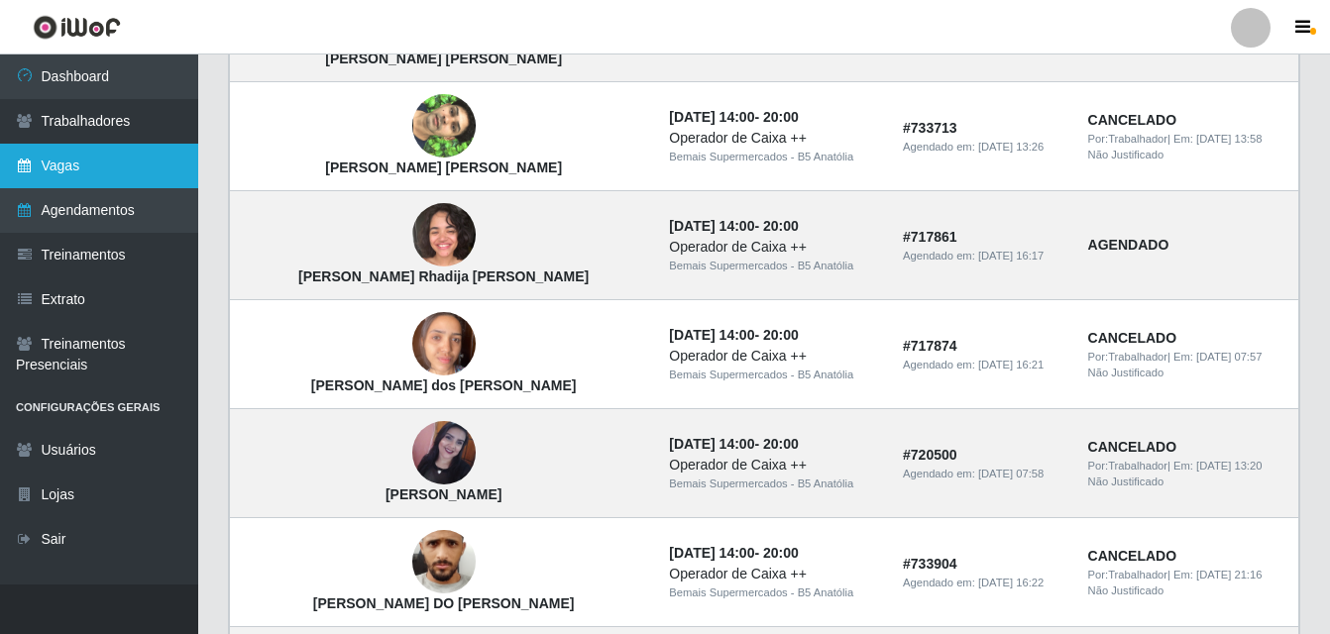
click at [119, 169] on link "Vagas" at bounding box center [99, 166] width 198 height 45
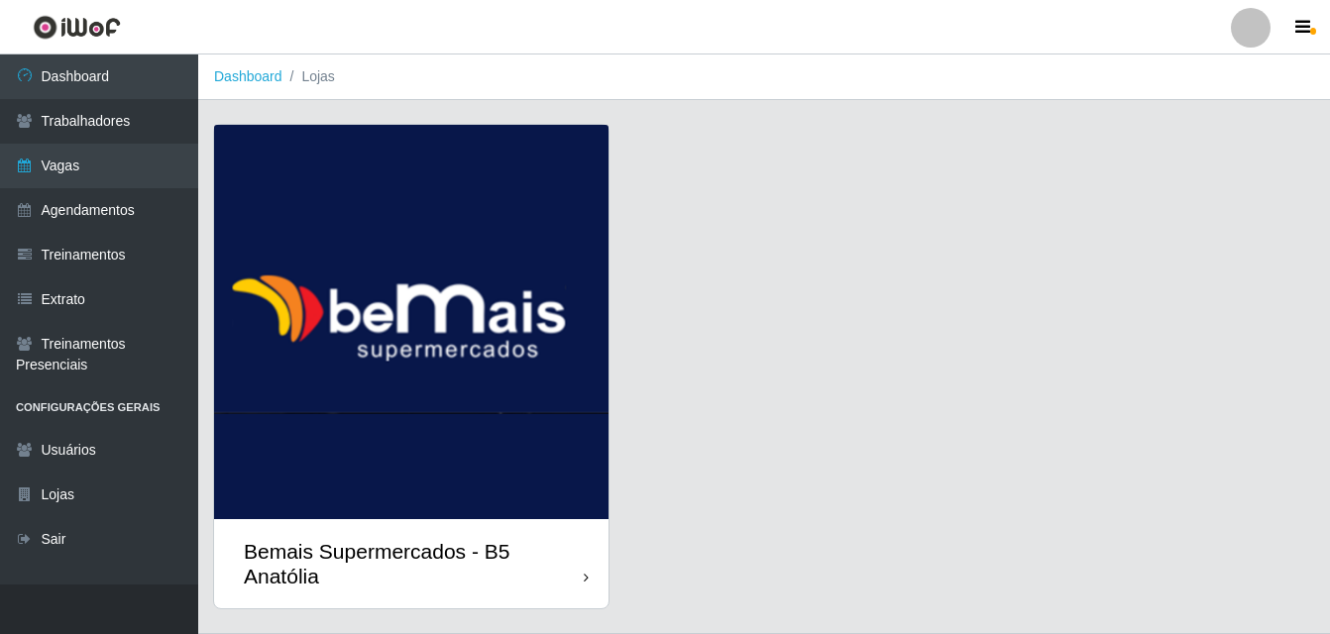
click at [595, 570] on div "Bemais Supermercados - B5 Anatólia" at bounding box center [411, 563] width 394 height 89
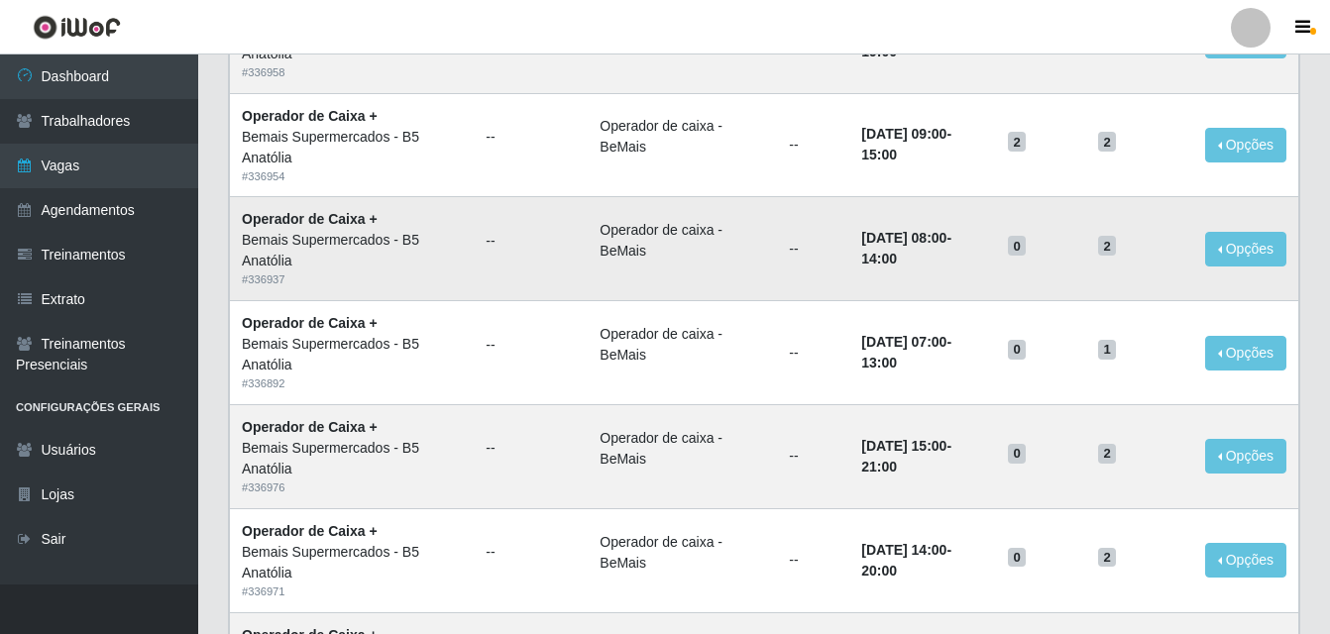
scroll to position [1358, 0]
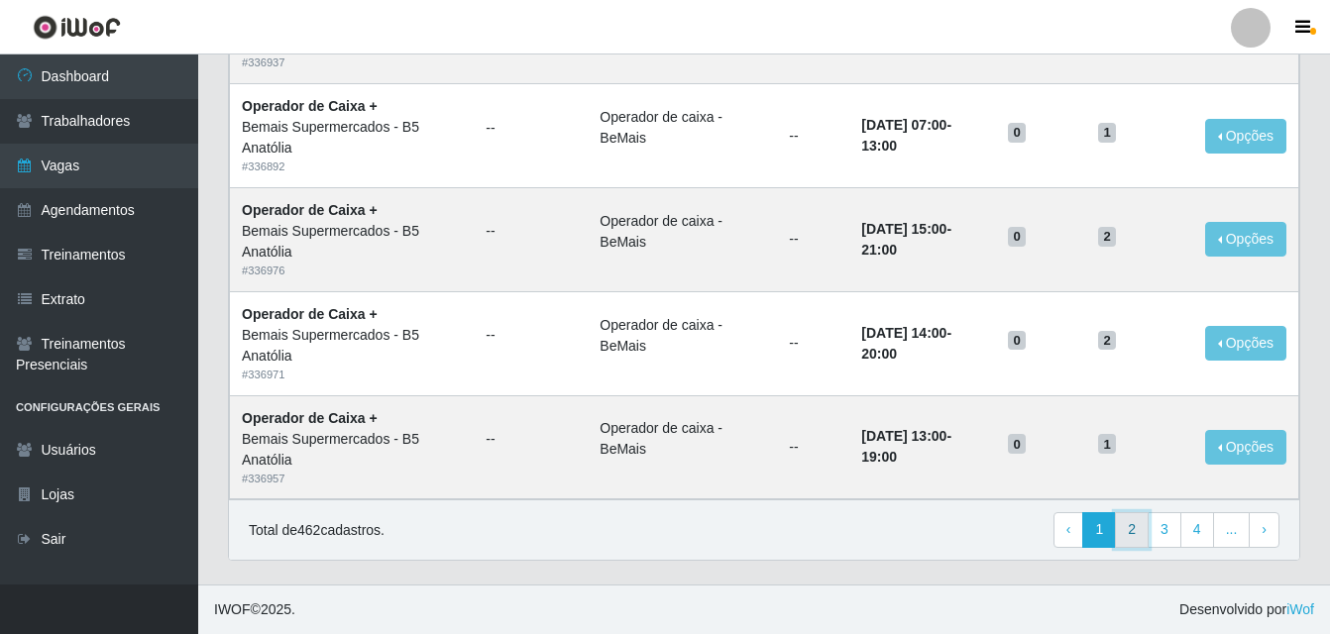
click at [1140, 533] on link "2" at bounding box center [1132, 530] width 34 height 36
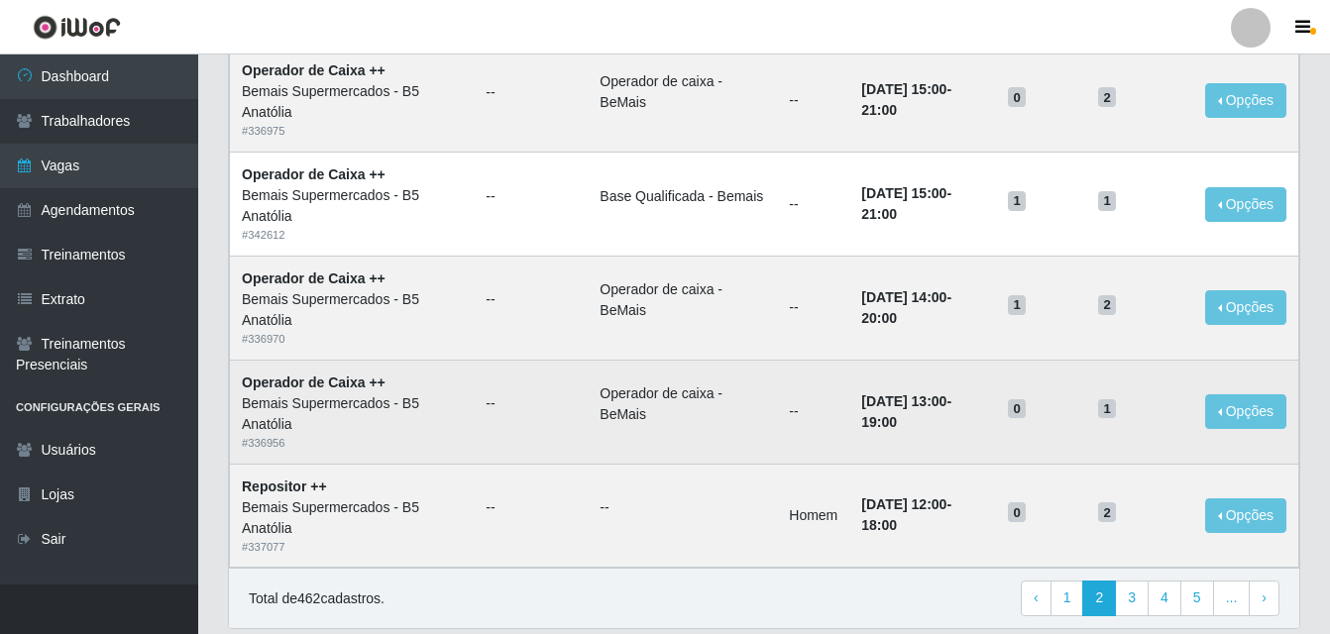
scroll to position [1358, 0]
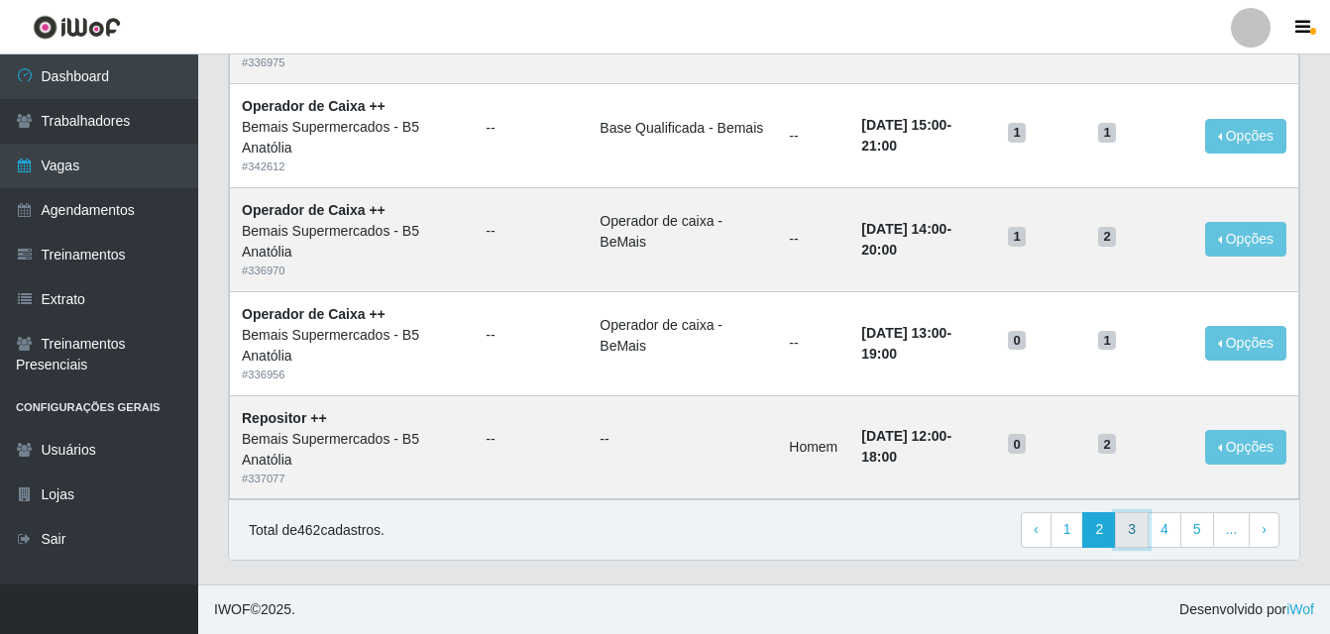
click at [1138, 531] on link "3" at bounding box center [1132, 530] width 34 height 36
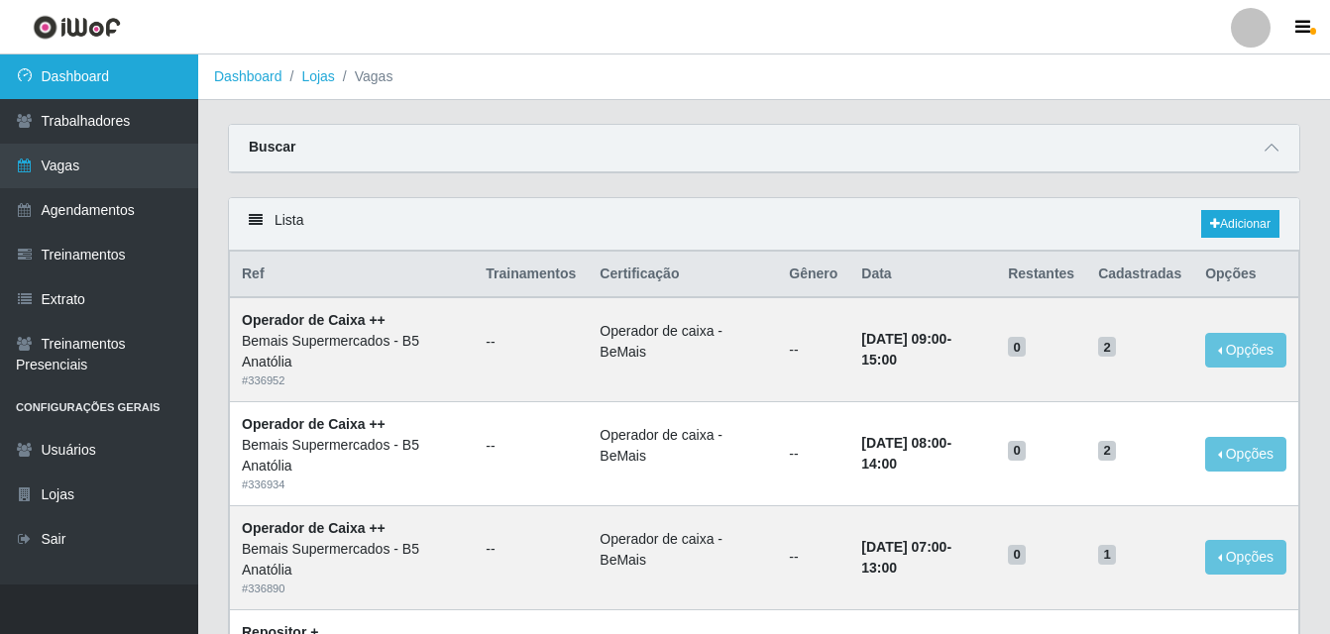
click at [70, 78] on link "Dashboard" at bounding box center [99, 77] width 198 height 45
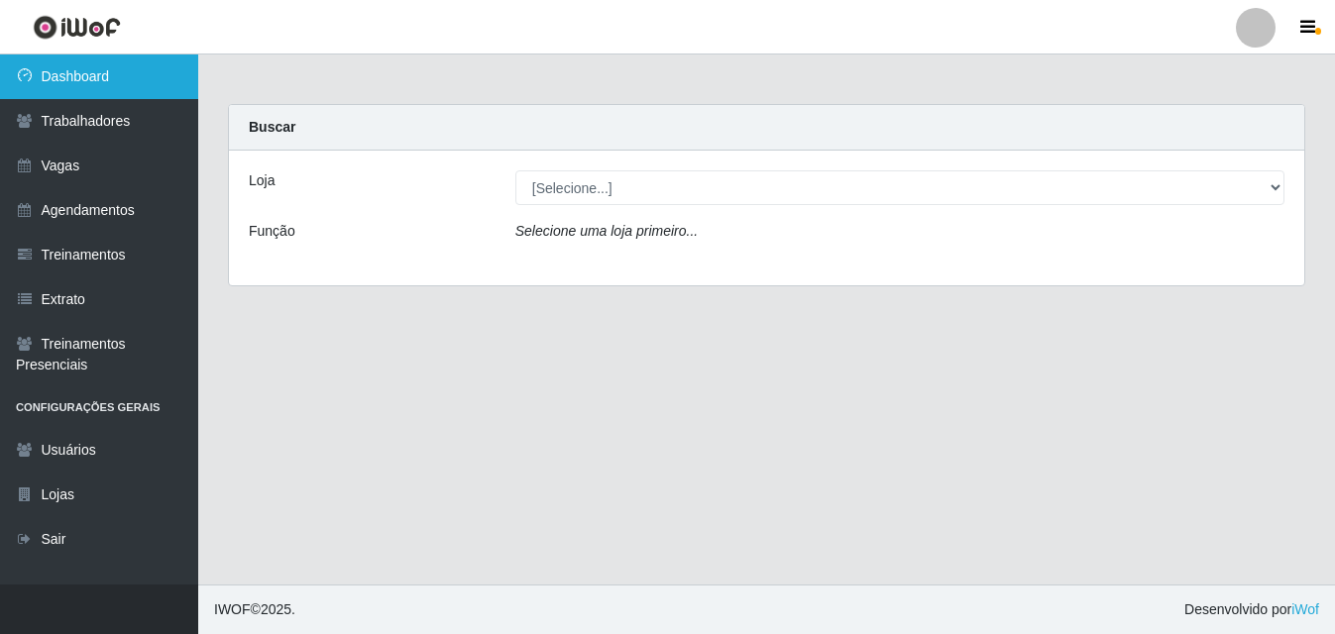
click at [96, 77] on link "Dashboard" at bounding box center [99, 77] width 198 height 45
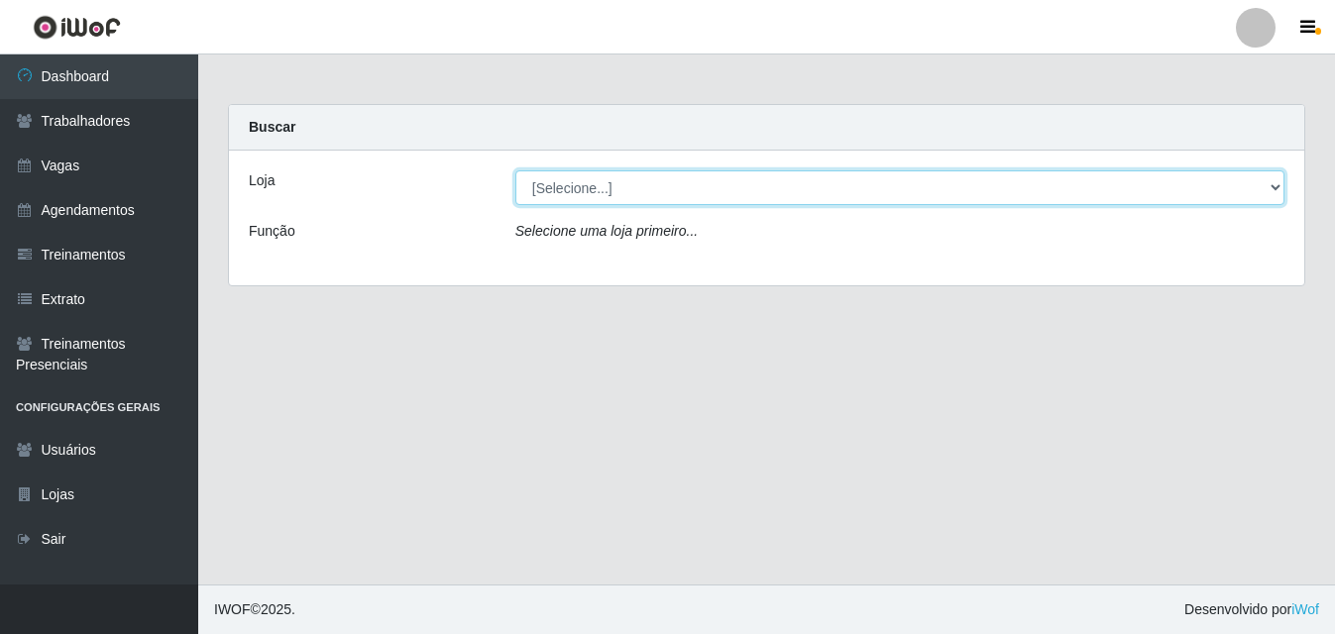
click at [1271, 191] on select "[Selecione...] Bemais Supermercados - B5 Anatólia" at bounding box center [899, 187] width 769 height 35
select select "405"
click at [515, 170] on select "[Selecione...] Bemais Supermercados - B5 Anatólia" at bounding box center [899, 187] width 769 height 35
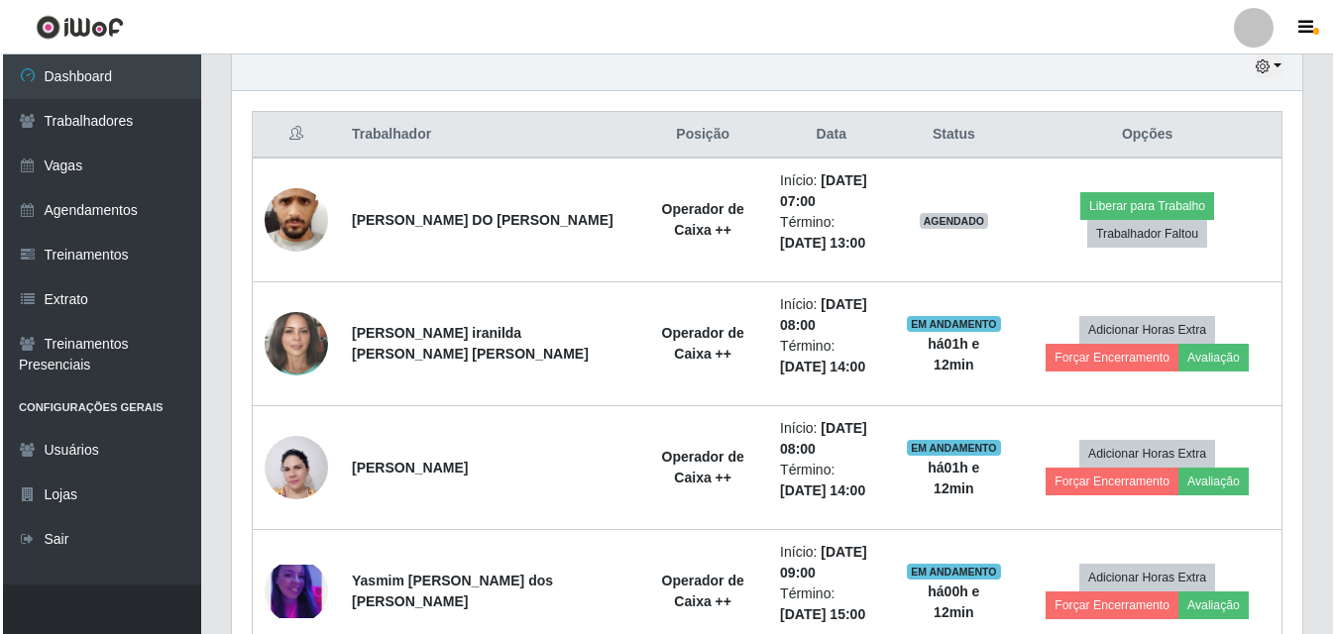
scroll to position [701, 0]
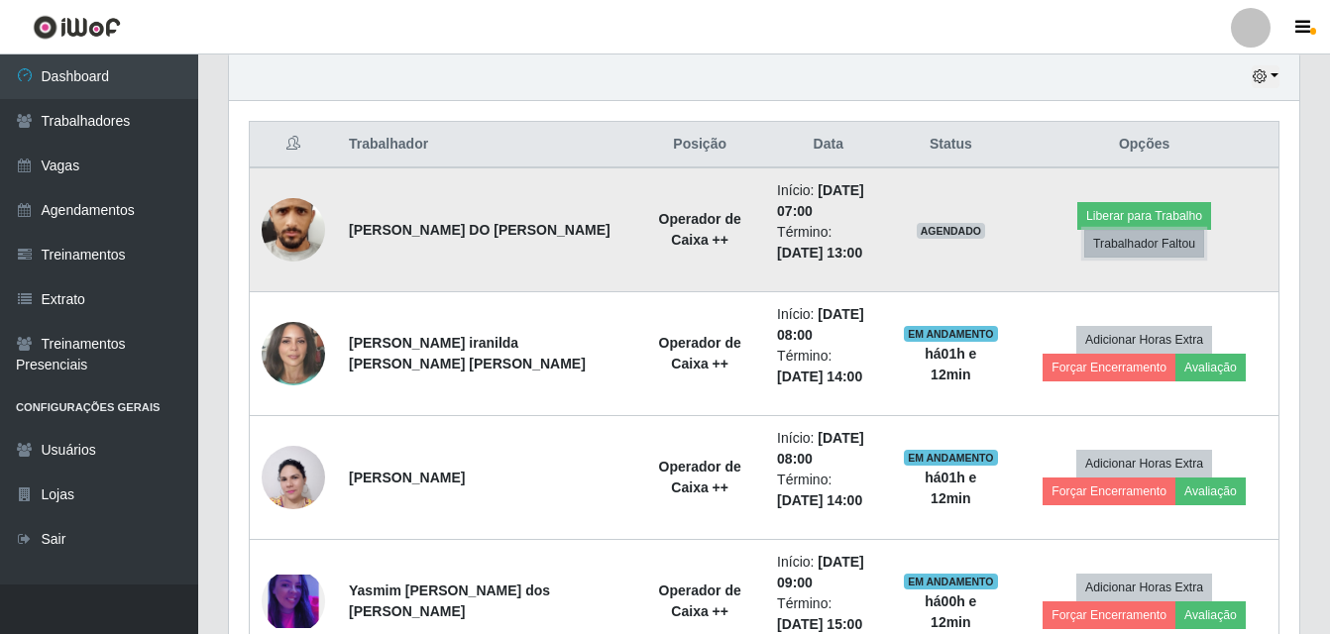
click at [1191, 230] on button "Trabalhador Faltou" at bounding box center [1144, 244] width 120 height 28
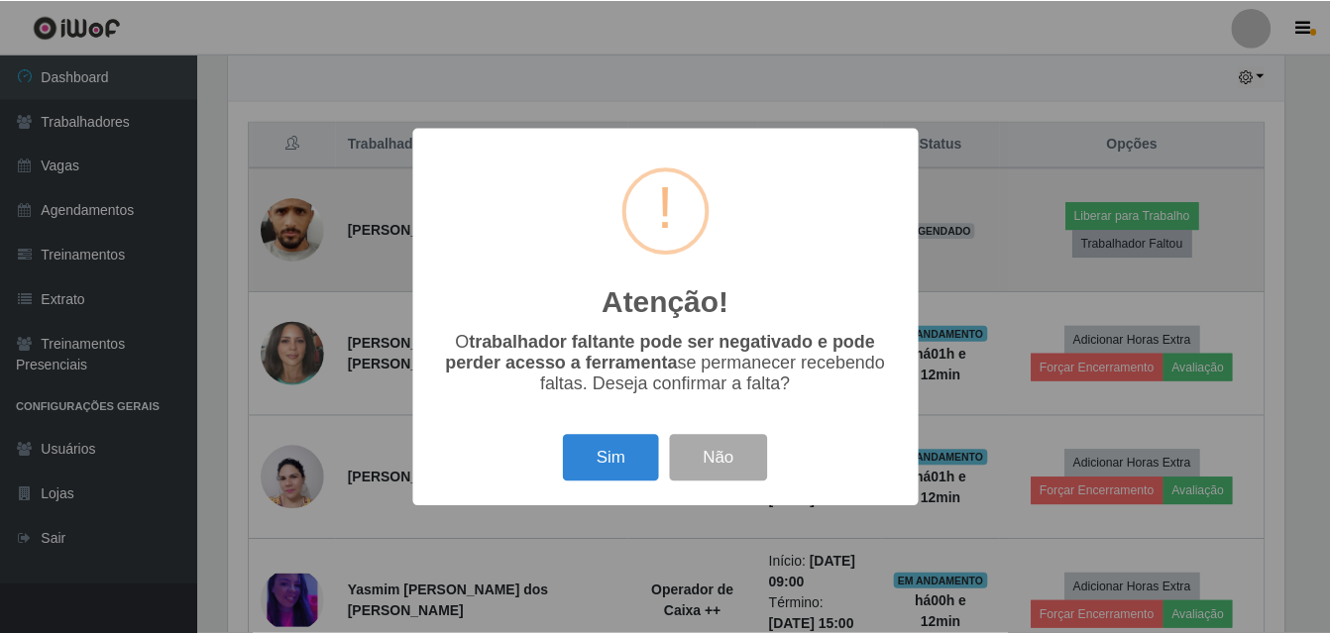
scroll to position [411, 1061]
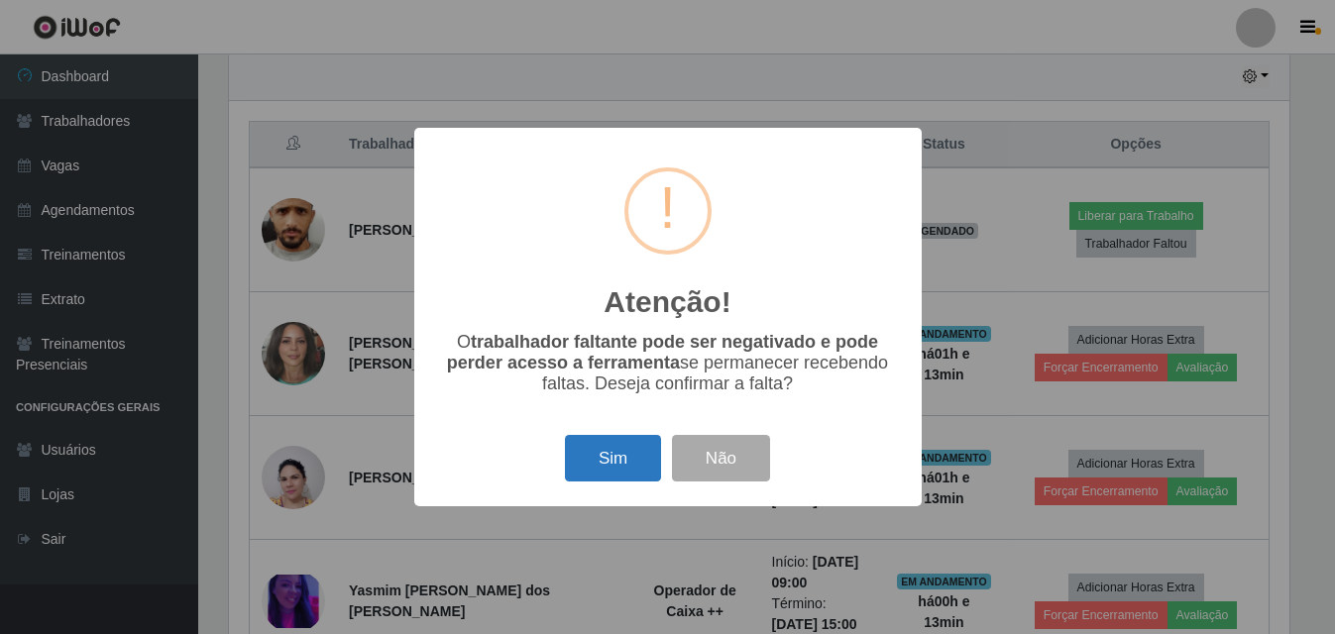
click at [619, 464] on button "Sim" at bounding box center [613, 458] width 96 height 47
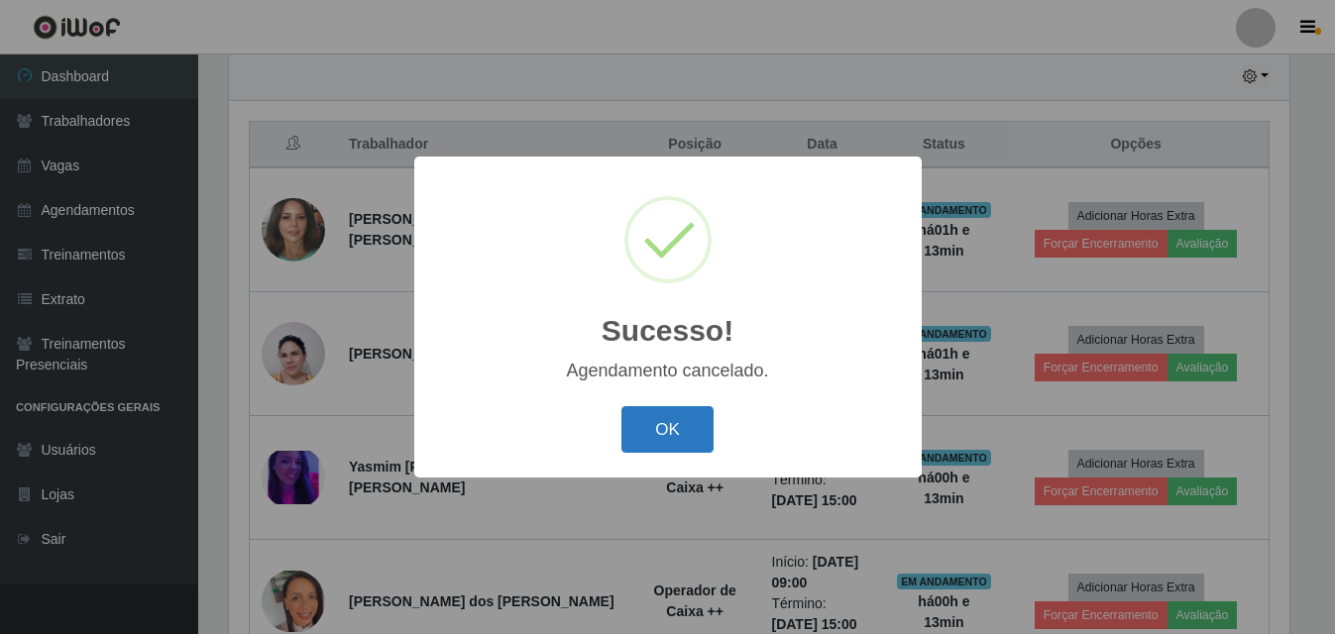
click at [688, 440] on button "OK" at bounding box center [667, 429] width 92 height 47
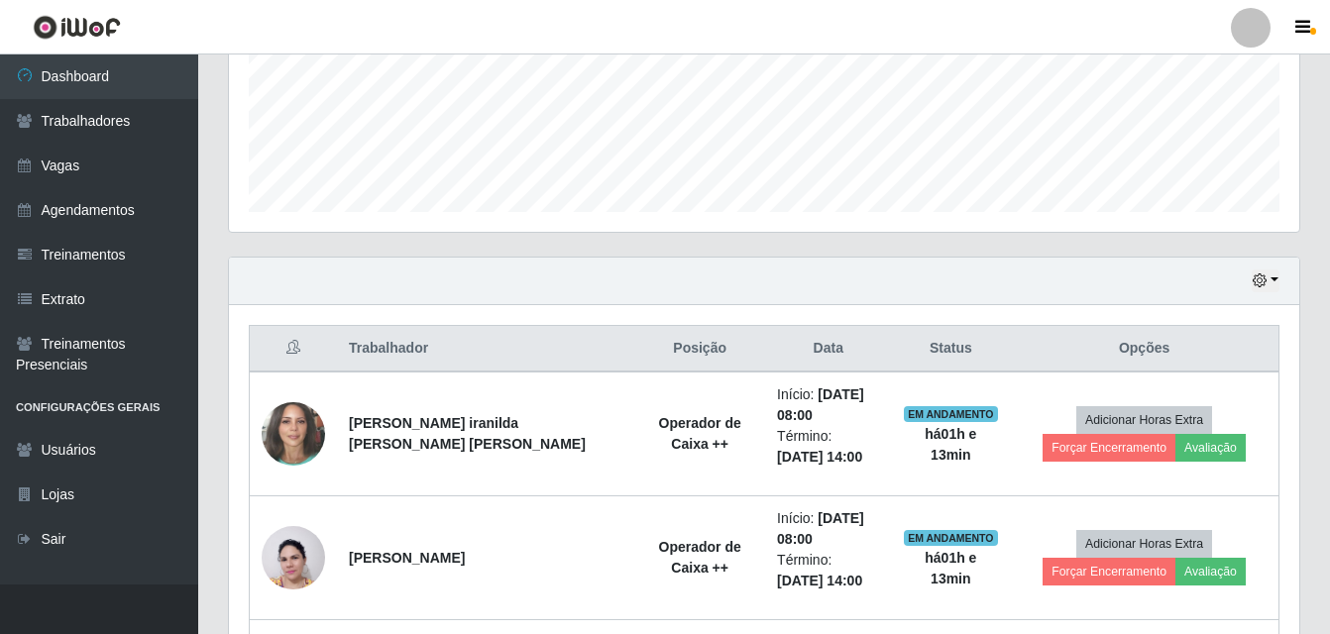
scroll to position [496, 0]
click at [1271, 282] on button "button" at bounding box center [1266, 282] width 28 height 23
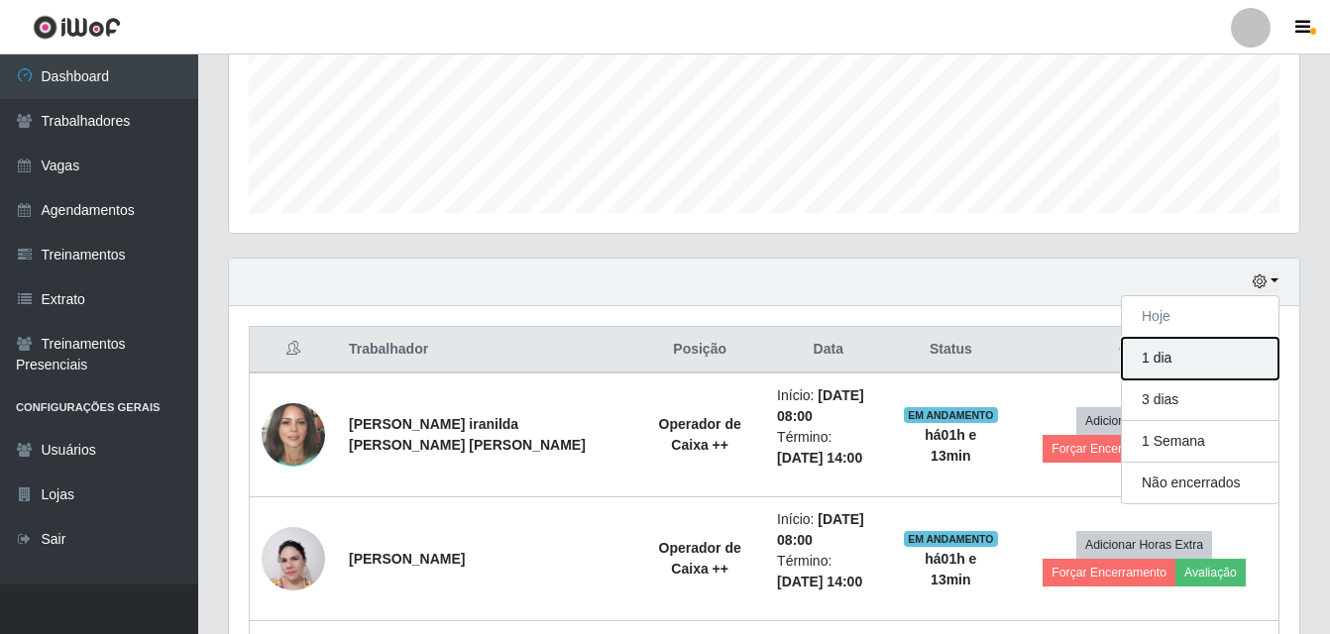
click at [1174, 367] on button "1 dia" at bounding box center [1200, 359] width 157 height 42
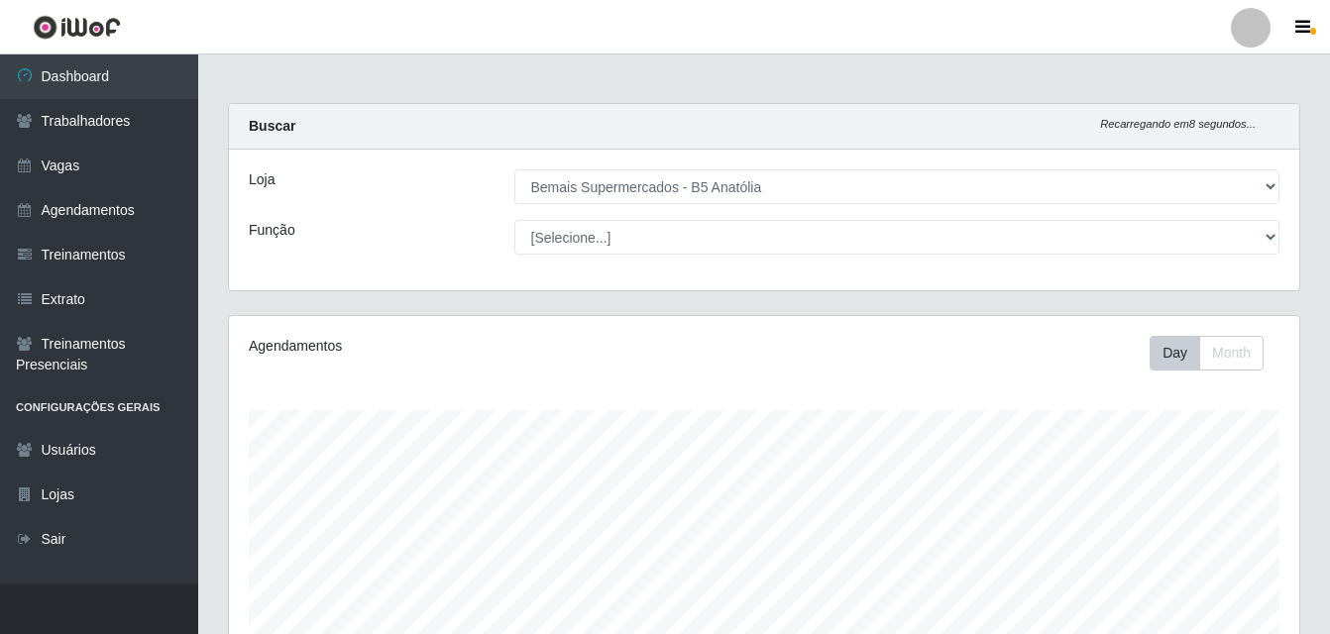
scroll to position [0, 0]
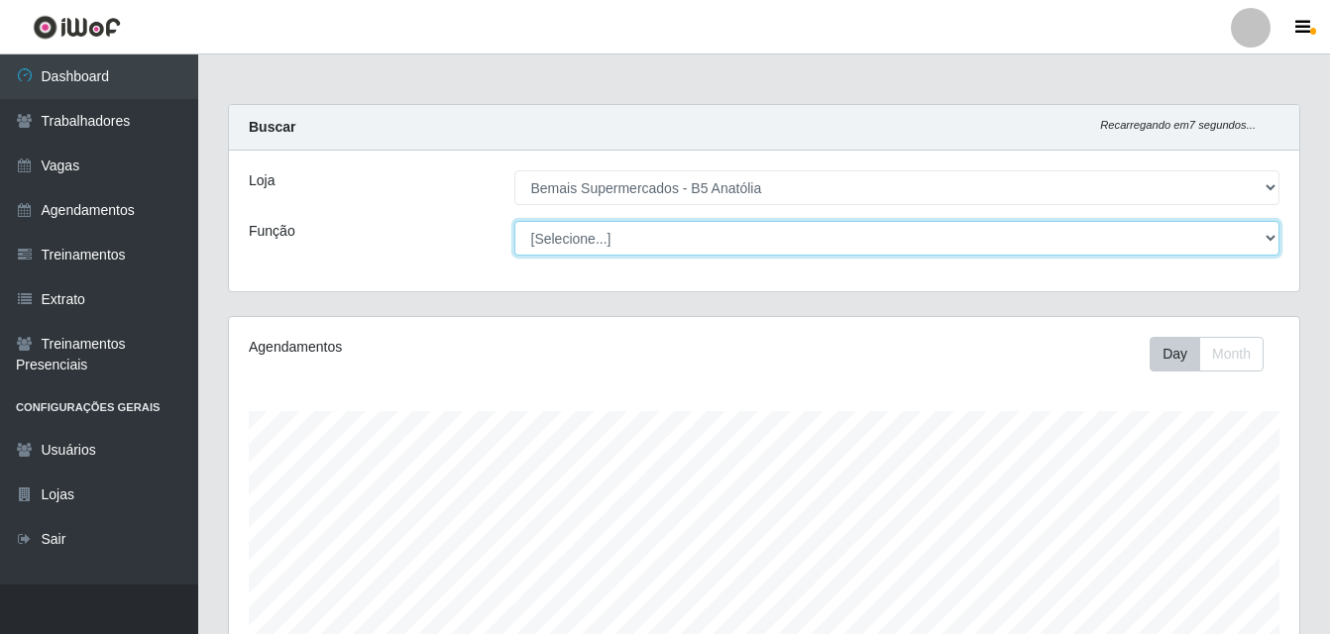
click at [1273, 239] on select "[Selecione...] ASG ASG + ASG ++ Auxiliar de Estacionamento Auxiliar de Estacion…" at bounding box center [897, 238] width 766 height 35
select select "73"
click at [514, 221] on select "[Selecione...] ASG ASG + ASG ++ Auxiliar de Estacionamento Auxiliar de Estacion…" at bounding box center [897, 238] width 766 height 35
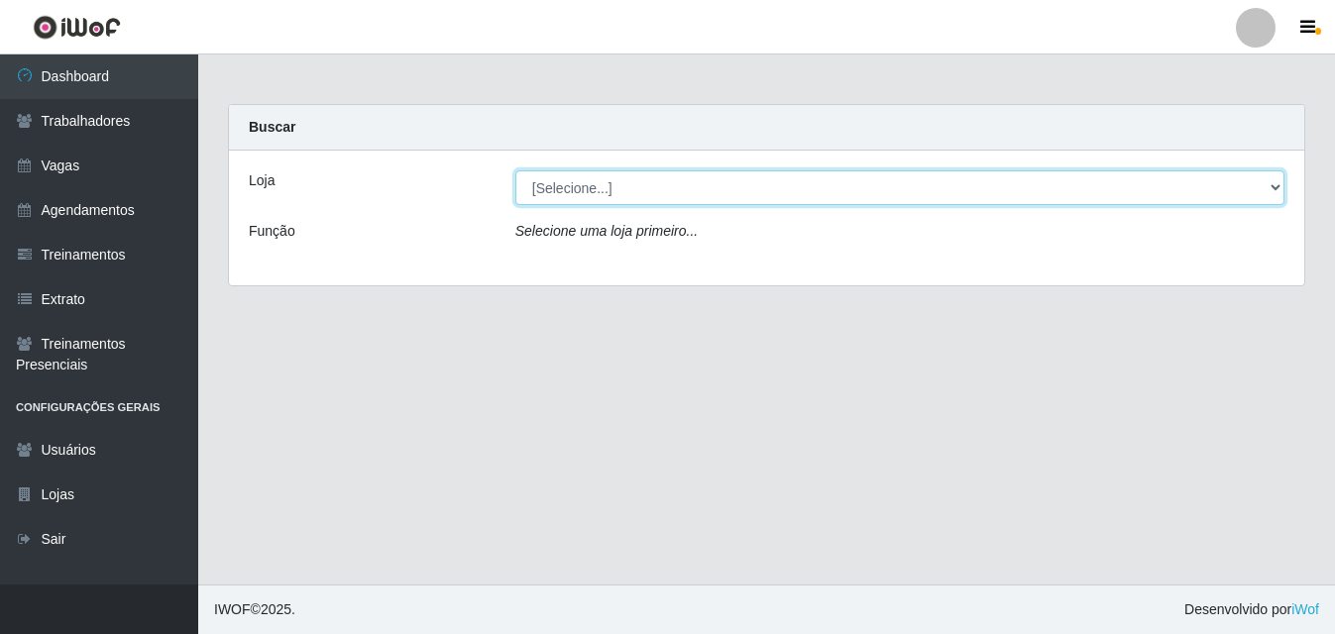
click at [1272, 187] on select "[Selecione...] Bemais Supermercados - B5 Anatólia" at bounding box center [899, 187] width 769 height 35
select select "405"
click at [515, 170] on select "[Selecione...] Bemais Supermercados - B5 Anatólia" at bounding box center [899, 187] width 769 height 35
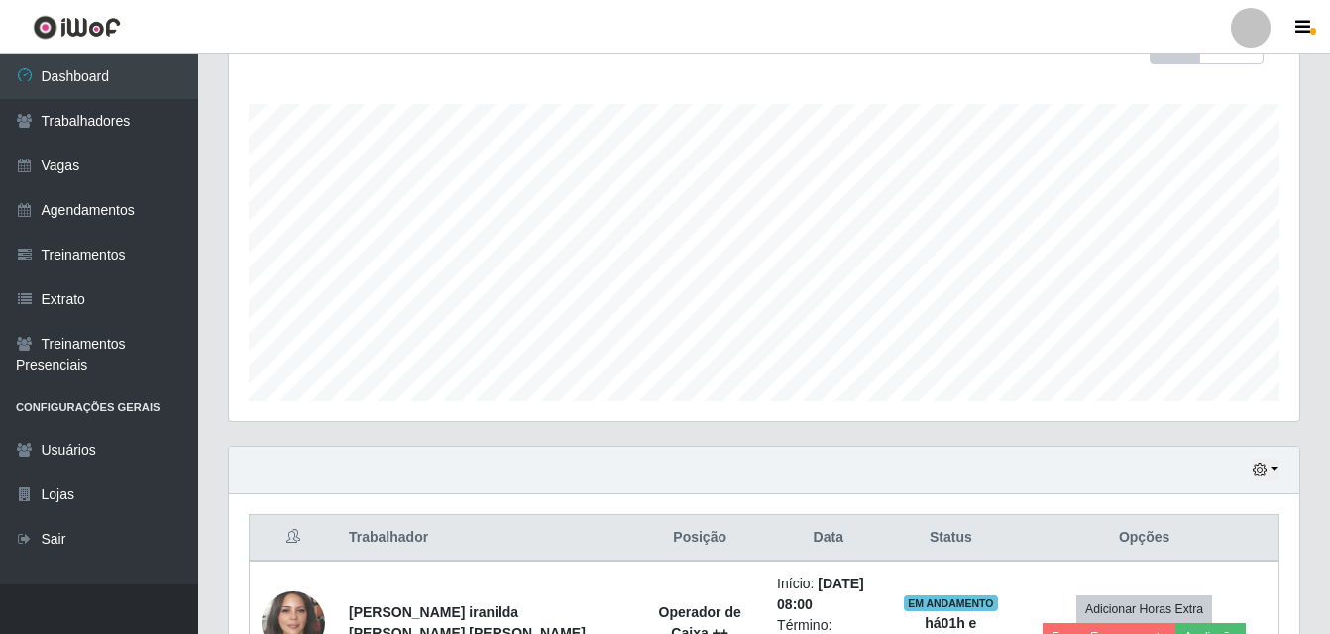
scroll to position [99, 0]
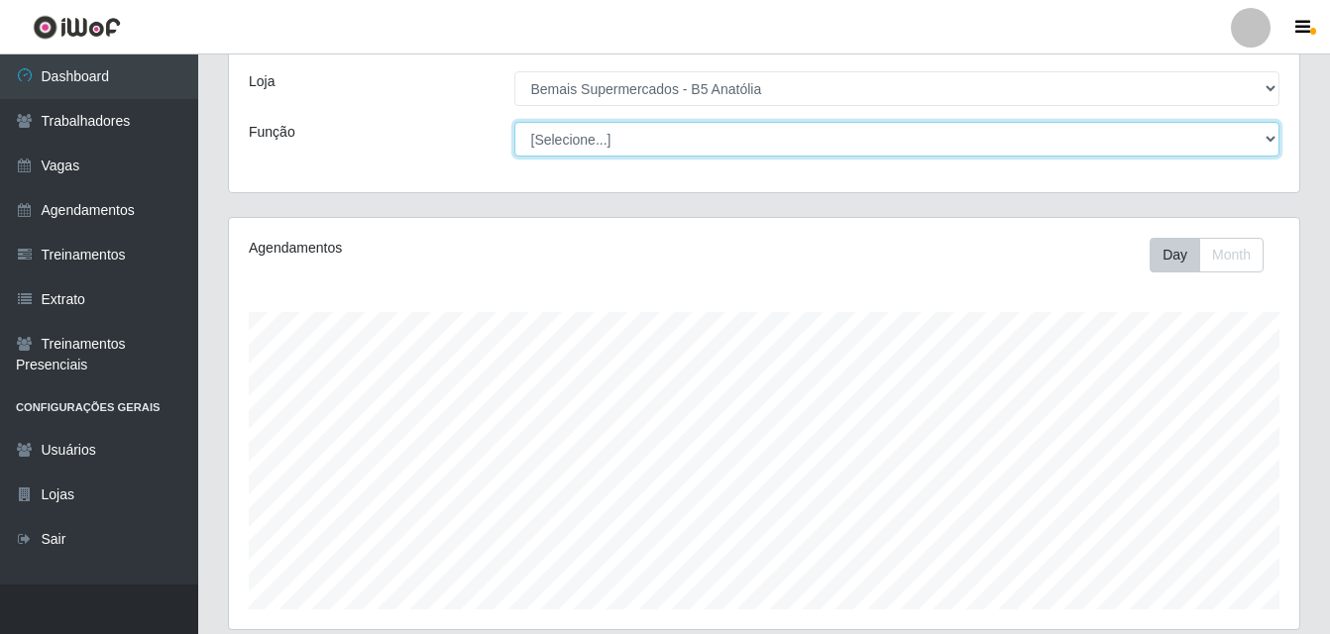
click at [1271, 136] on select "[Selecione...] ASG ASG + ASG ++ Auxiliar de Estacionamento Auxiliar de Estacion…" at bounding box center [897, 139] width 766 height 35
select select "73"
click at [514, 122] on select "[Selecione...] ASG ASG + ASG ++ Auxiliar de Estacionamento Auxiliar de Estacion…" at bounding box center [897, 139] width 766 height 35
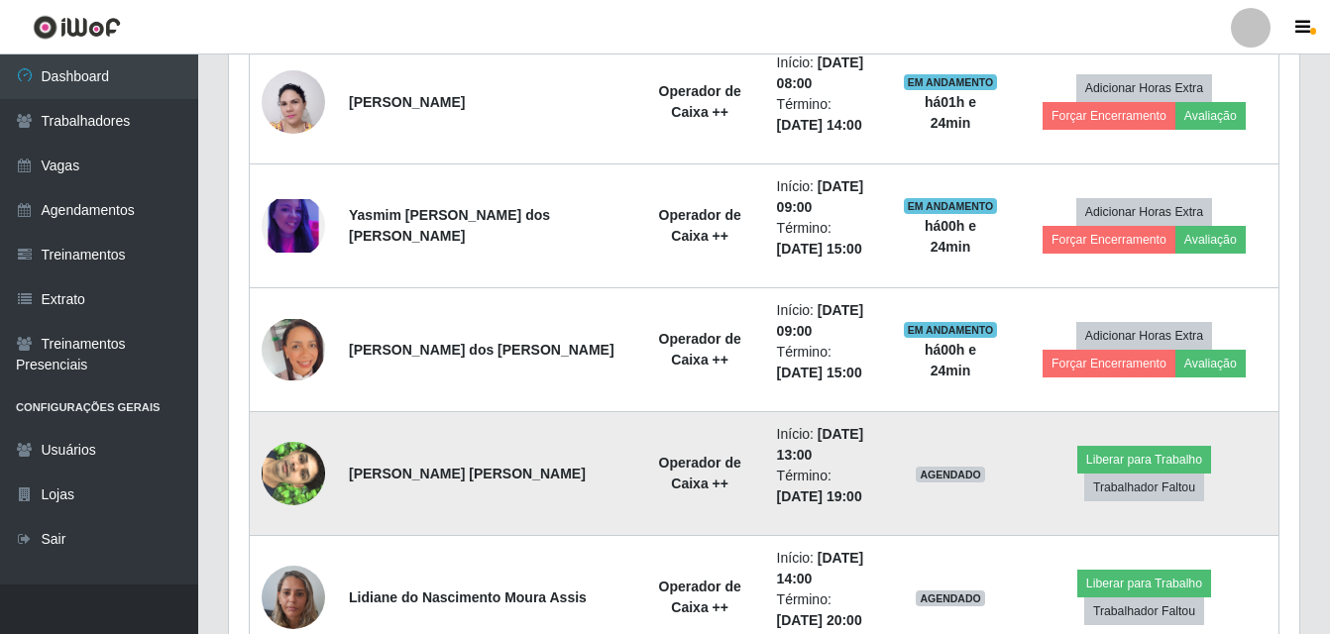
scroll to position [1444, 0]
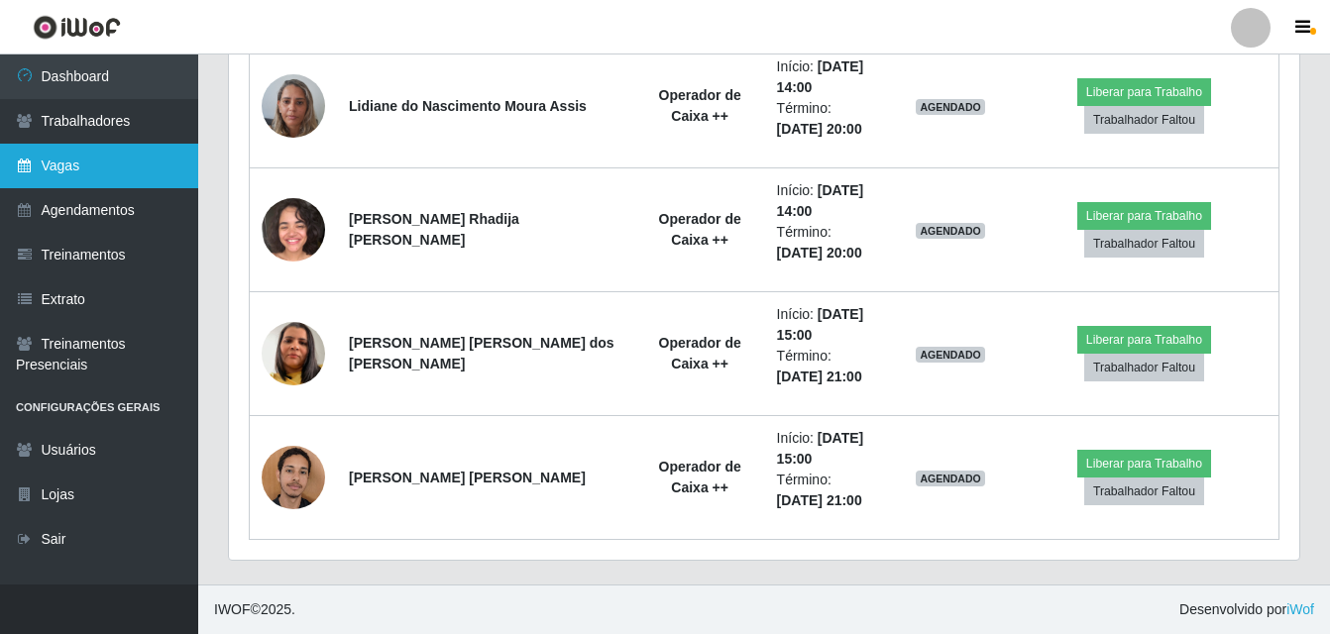
click at [94, 174] on link "Vagas" at bounding box center [99, 166] width 198 height 45
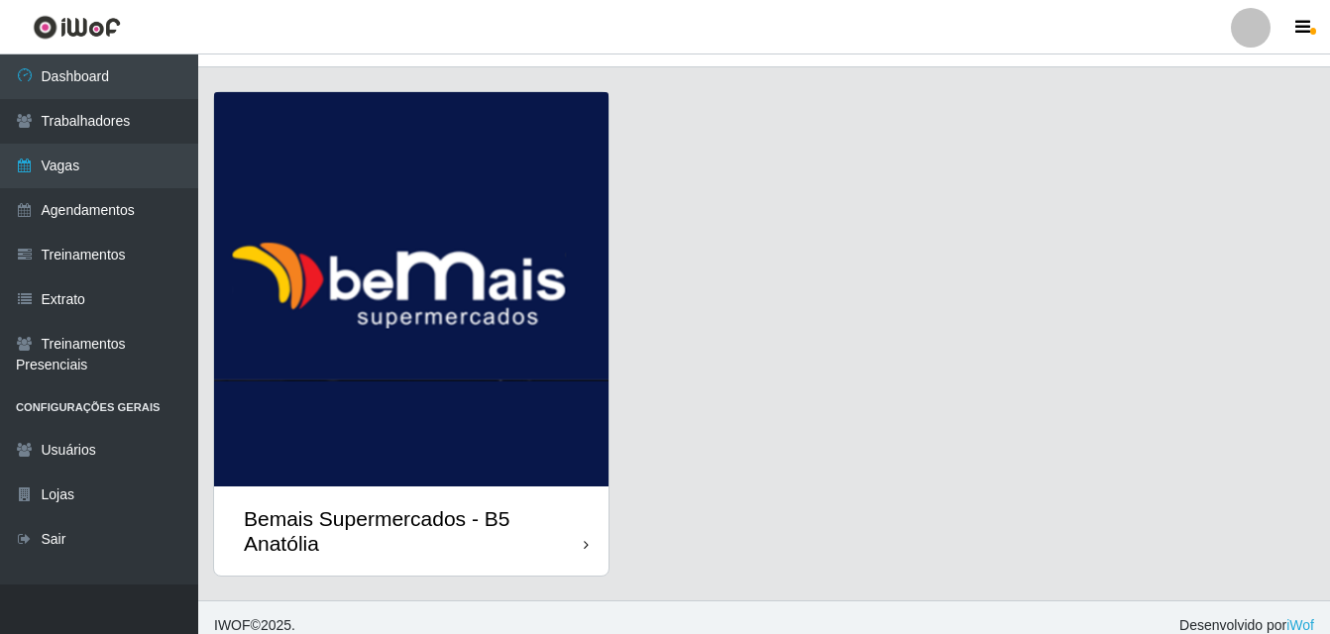
scroll to position [49, 0]
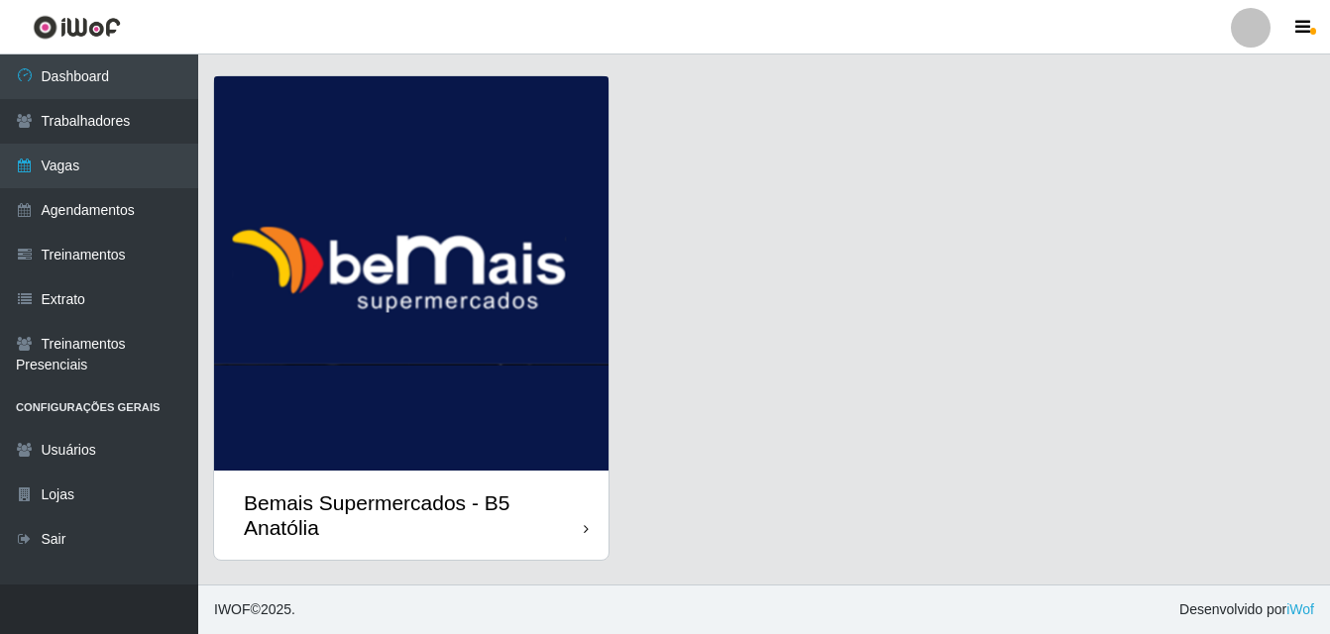
click at [589, 532] on div "Bemais Supermercados - B5 Anatólia" at bounding box center [411, 515] width 394 height 89
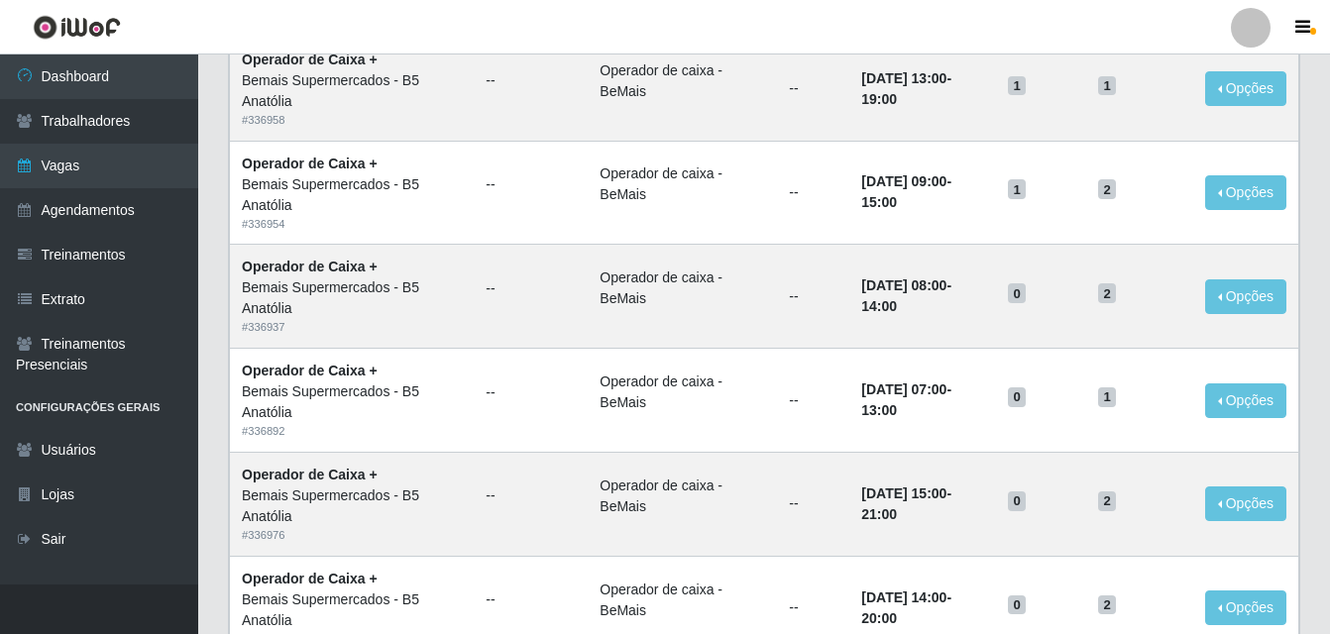
scroll to position [1358, 0]
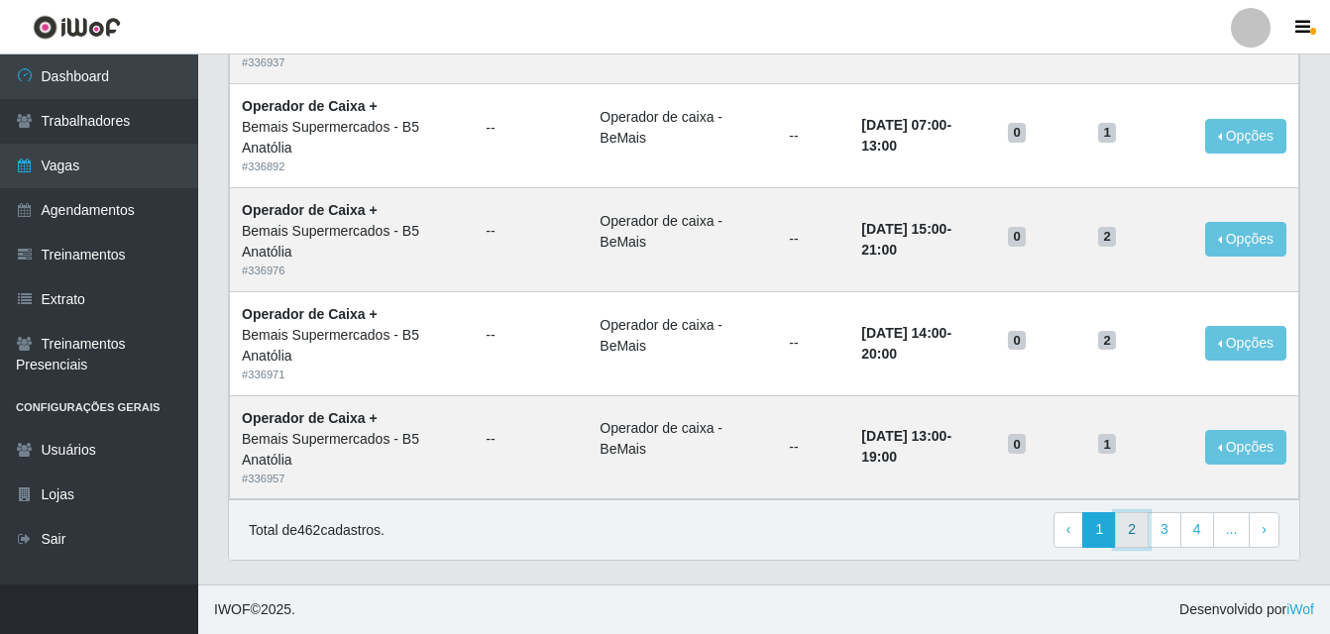
click at [1137, 527] on link "2" at bounding box center [1132, 530] width 34 height 36
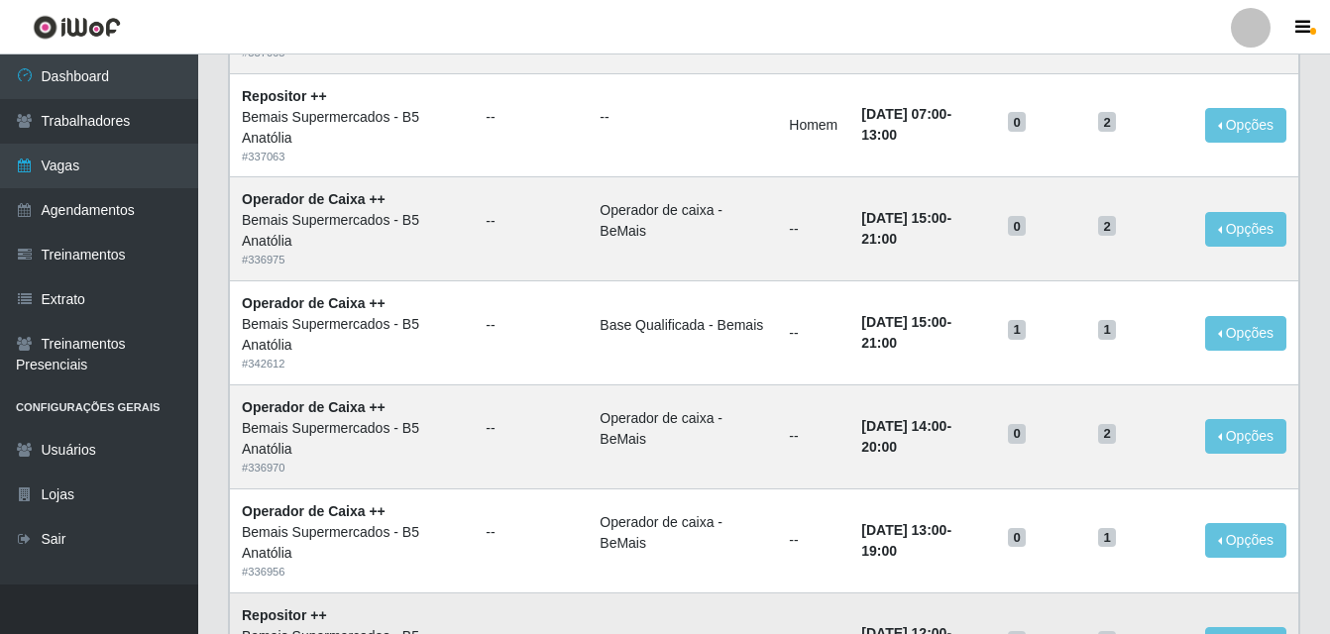
scroll to position [1061, 0]
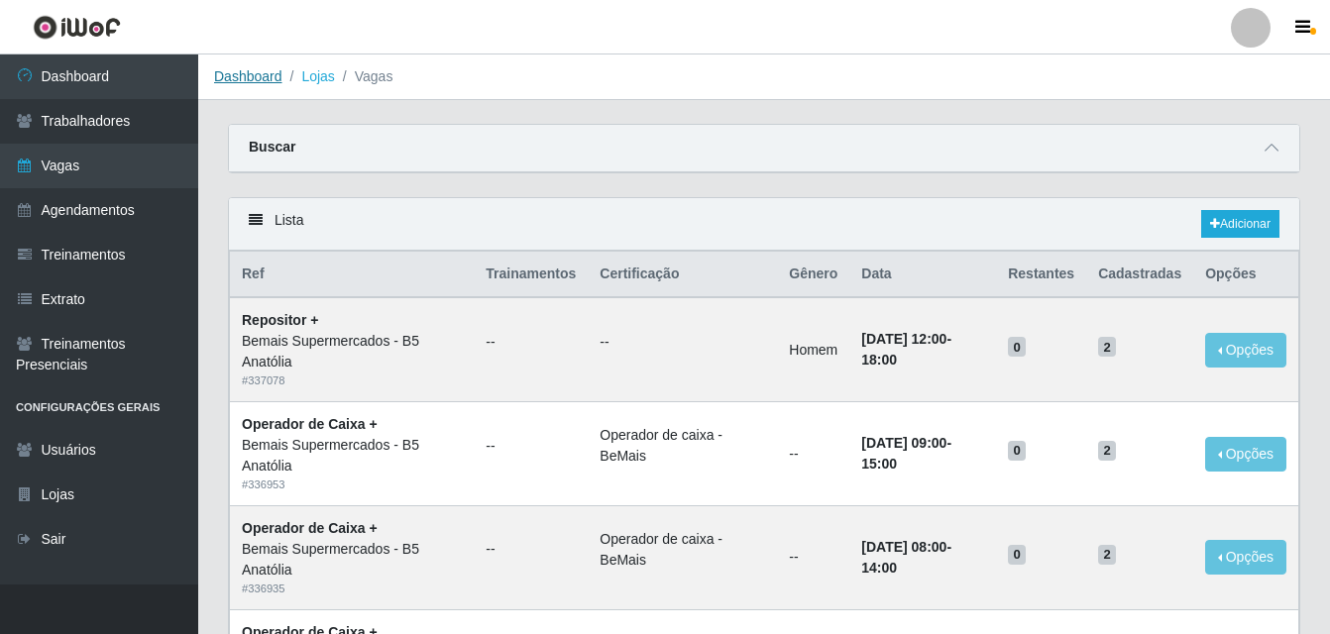
click at [257, 73] on link "Dashboard" at bounding box center [248, 76] width 68 height 16
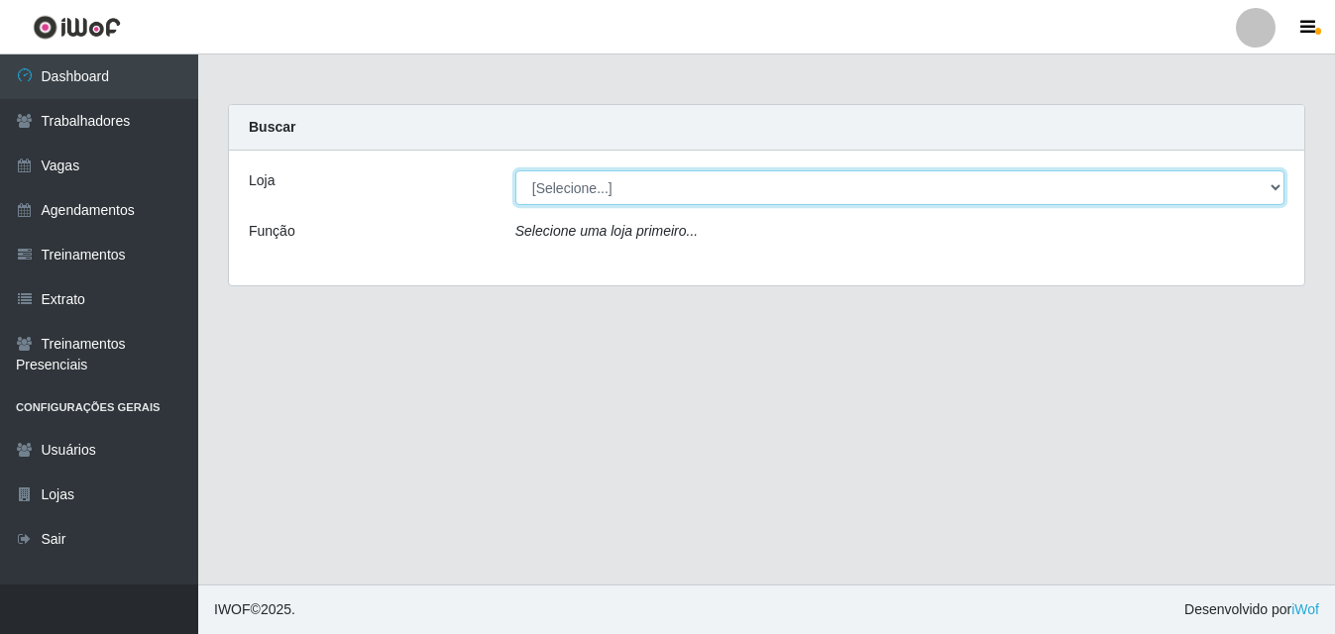
drag, startPoint x: 1277, startPoint y: 186, endPoint x: 1264, endPoint y: 189, distance: 13.2
click at [1277, 186] on select "[Selecione...] Bemais Supermercados - B5 Anatólia" at bounding box center [899, 187] width 769 height 35
select select "405"
click at [515, 170] on select "[Selecione...] Bemais Supermercados - B5 Anatólia" at bounding box center [899, 187] width 769 height 35
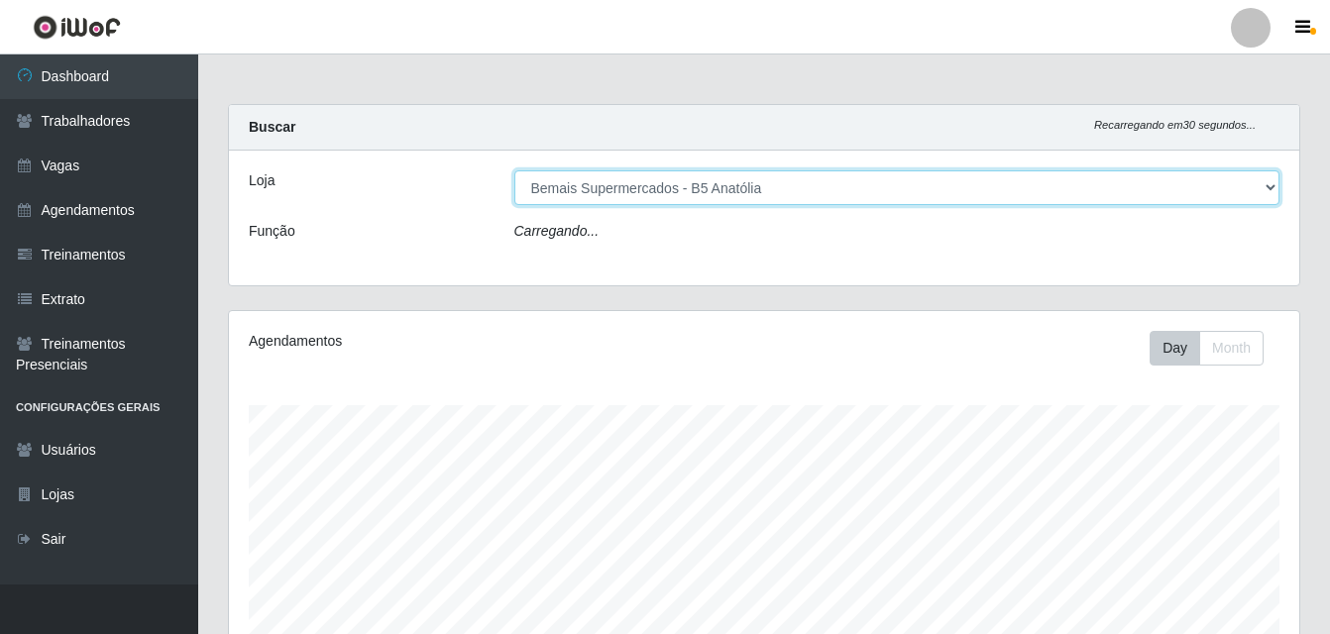
scroll to position [411, 1070]
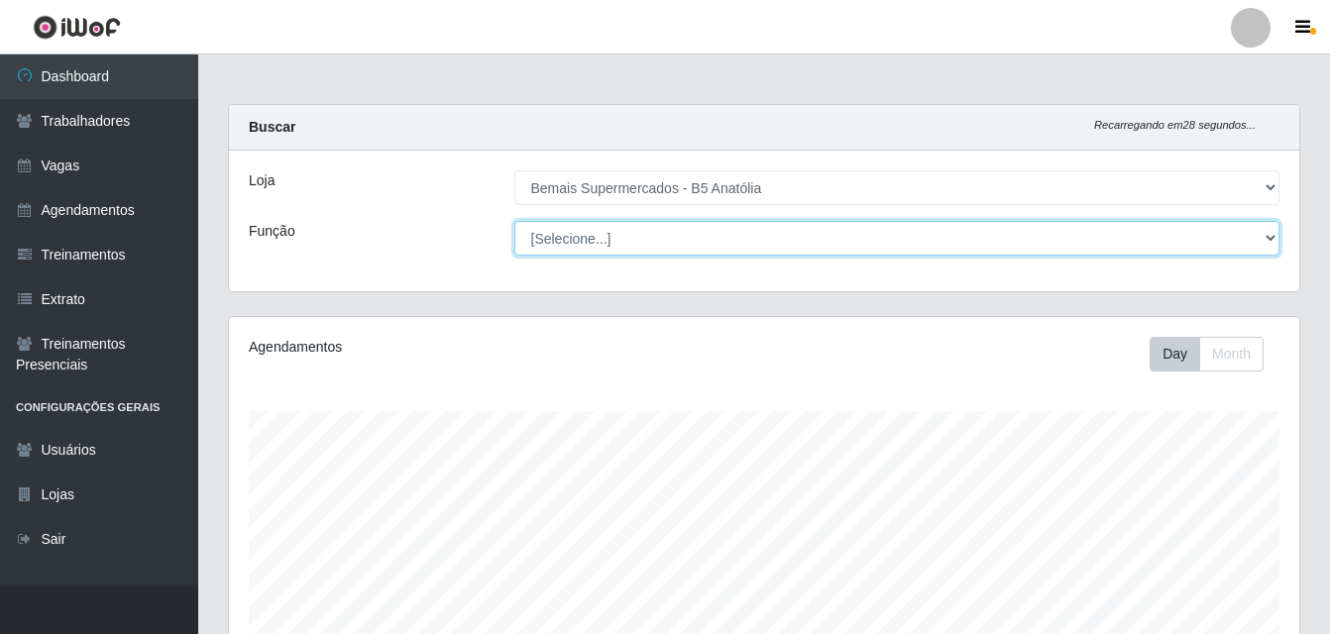
click at [1267, 237] on select "[Selecione...] ASG ASG + ASG ++ Auxiliar de Estacionamento Auxiliar de Estacion…" at bounding box center [897, 238] width 766 height 35
select select "73"
click at [514, 221] on select "[Selecione...] ASG ASG + ASG ++ Auxiliar de Estacionamento Auxiliar de Estacion…" at bounding box center [897, 238] width 766 height 35
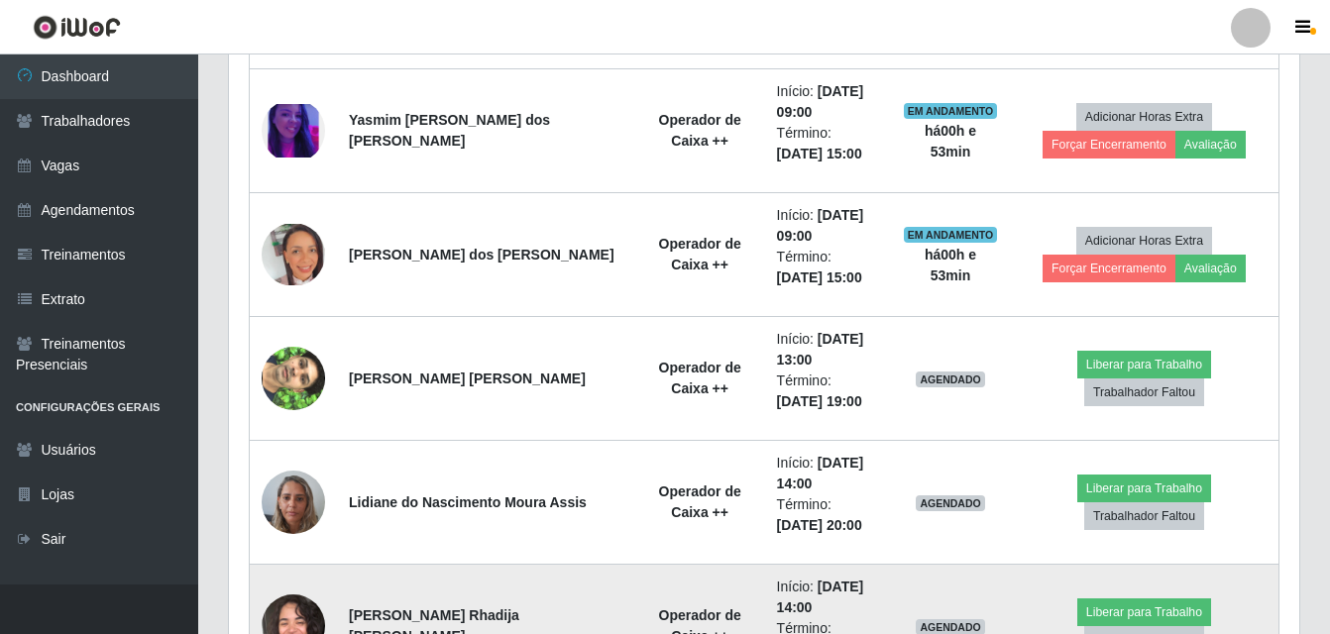
scroll to position [1444, 0]
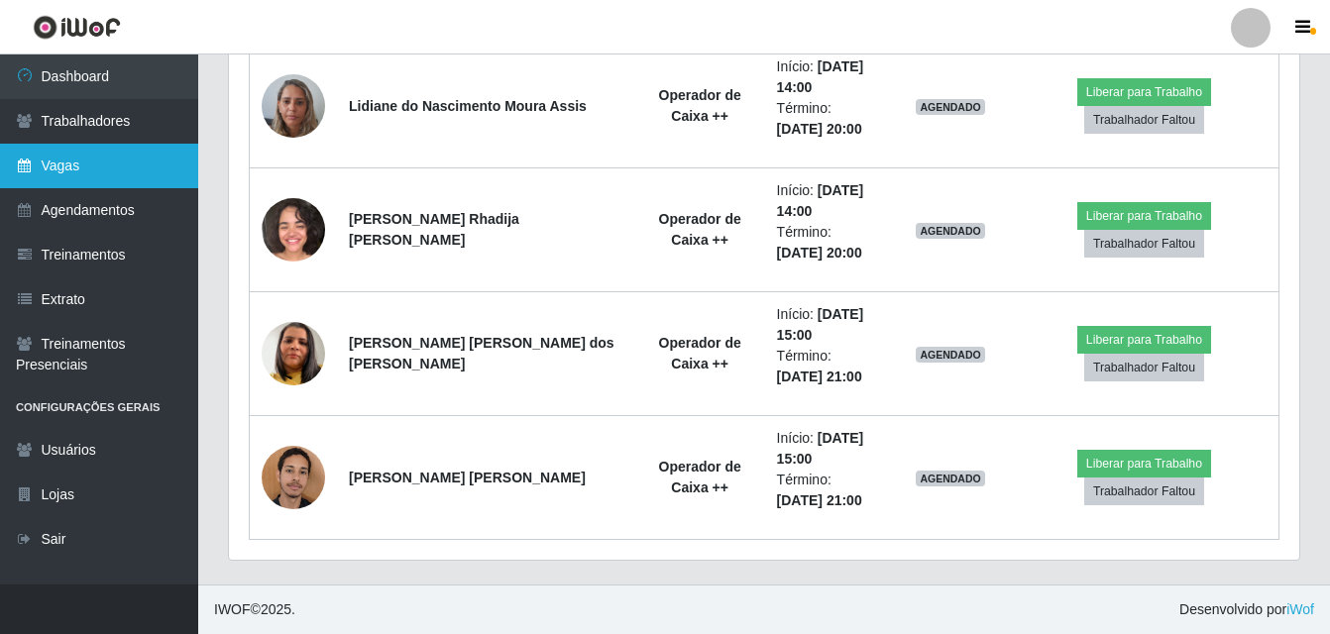
click at [58, 161] on link "Vagas" at bounding box center [99, 166] width 198 height 45
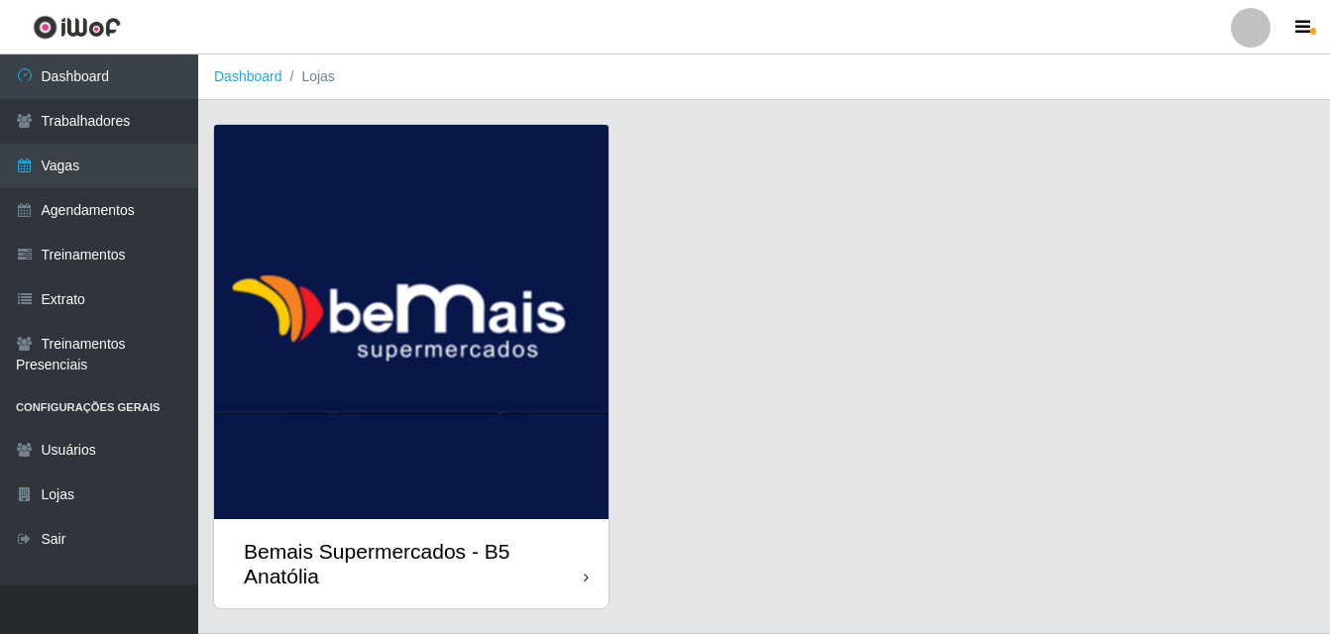
click at [580, 579] on div "Bemais Supermercados - B5 Anatólia" at bounding box center [414, 564] width 340 height 50
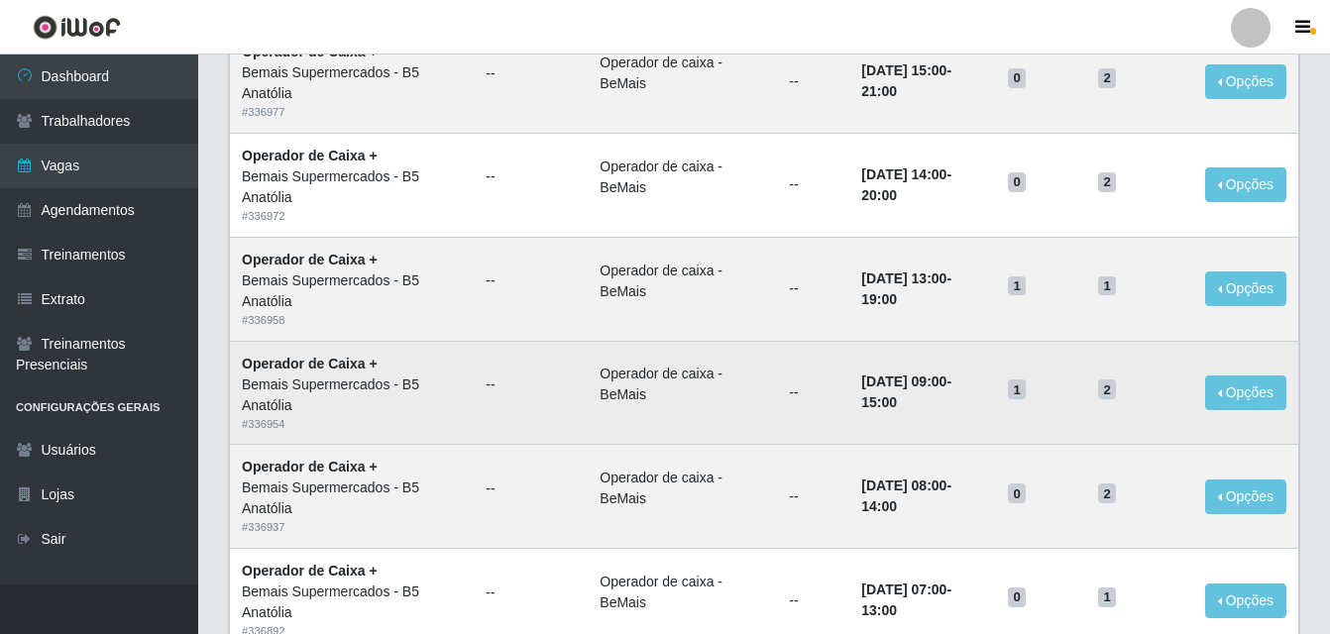
scroll to position [1358, 0]
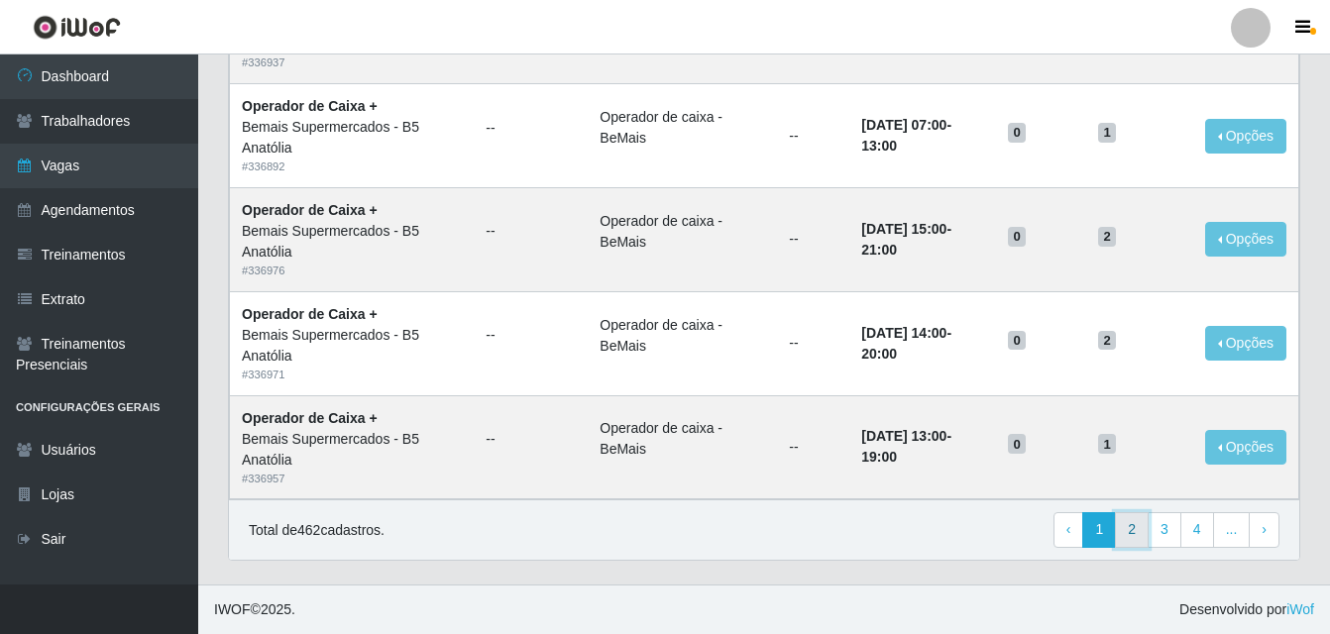
click at [1136, 529] on link "2" at bounding box center [1132, 530] width 34 height 36
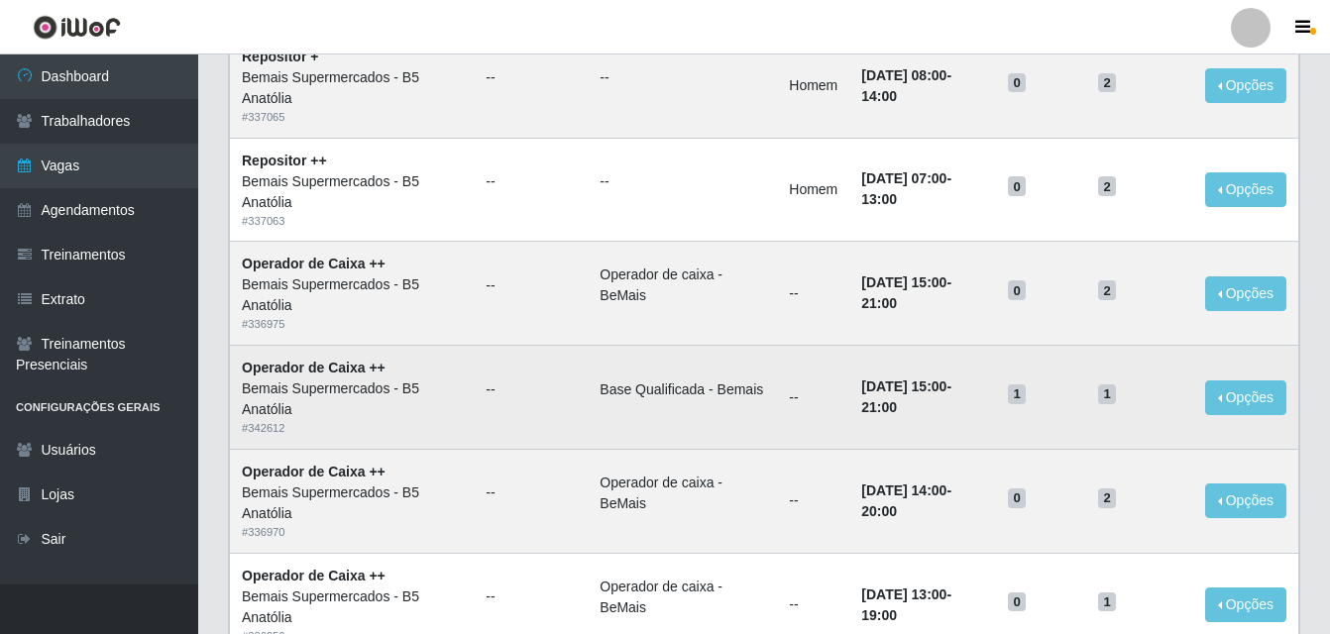
scroll to position [1061, 0]
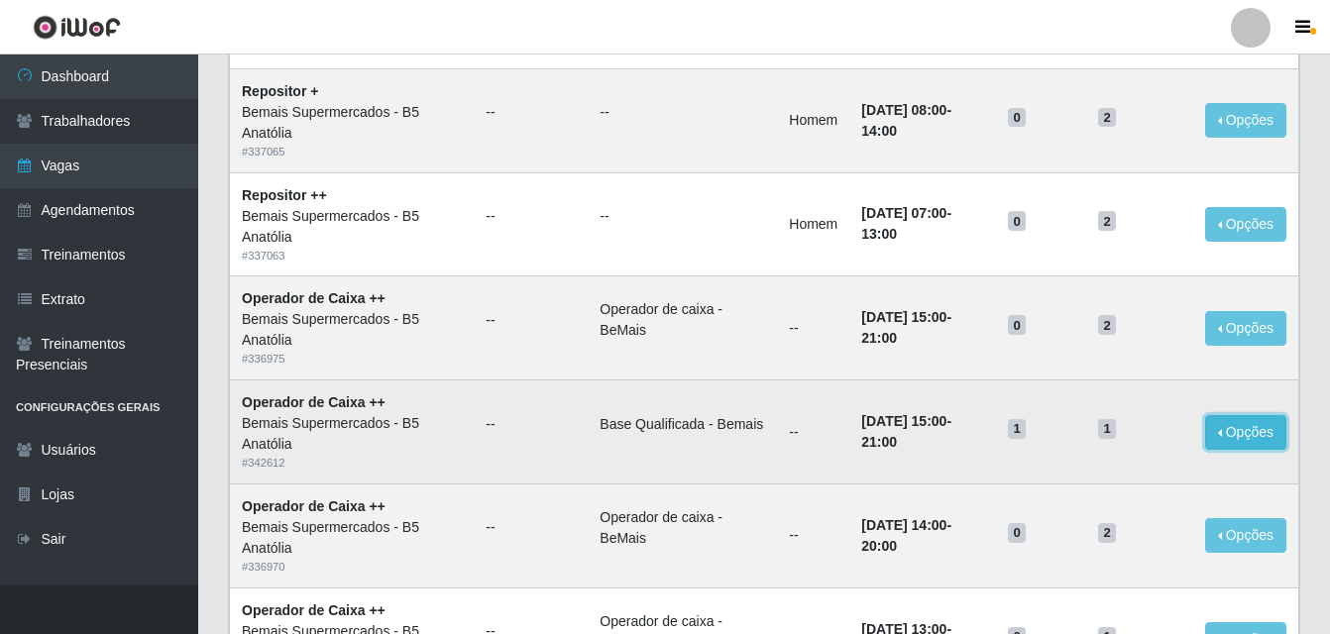
click at [1248, 436] on button "Opções" at bounding box center [1245, 432] width 81 height 35
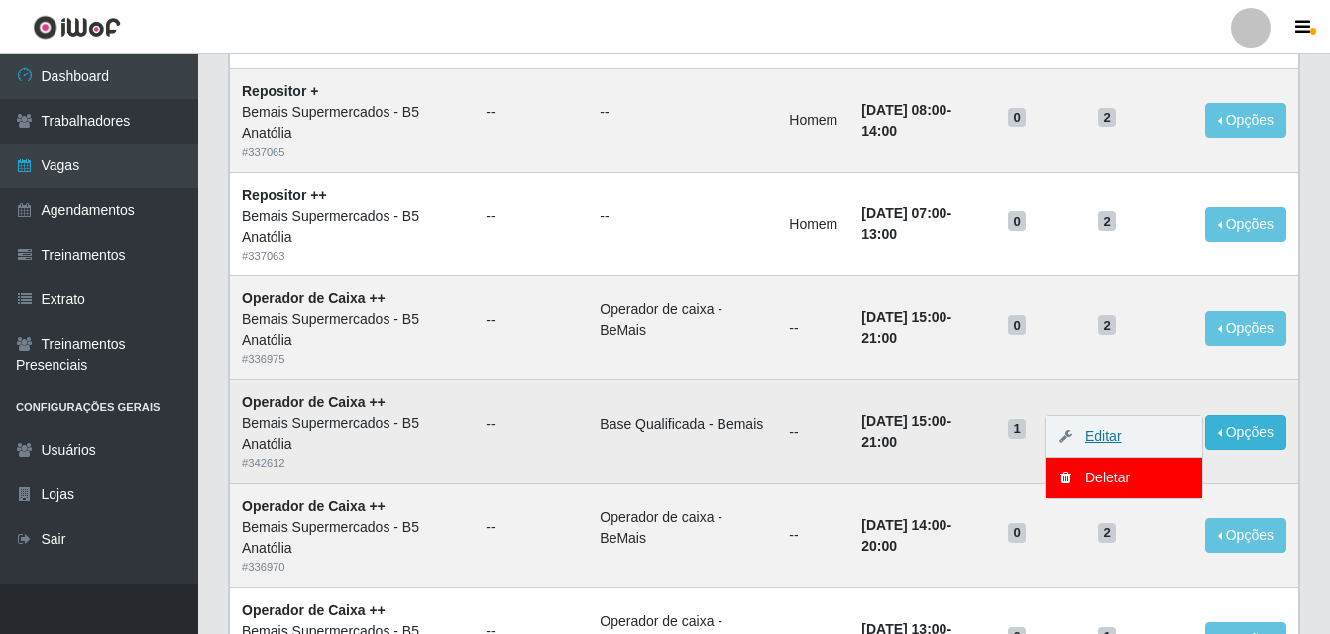
click at [1121, 435] on link "Editar" at bounding box center [1093, 436] width 56 height 16
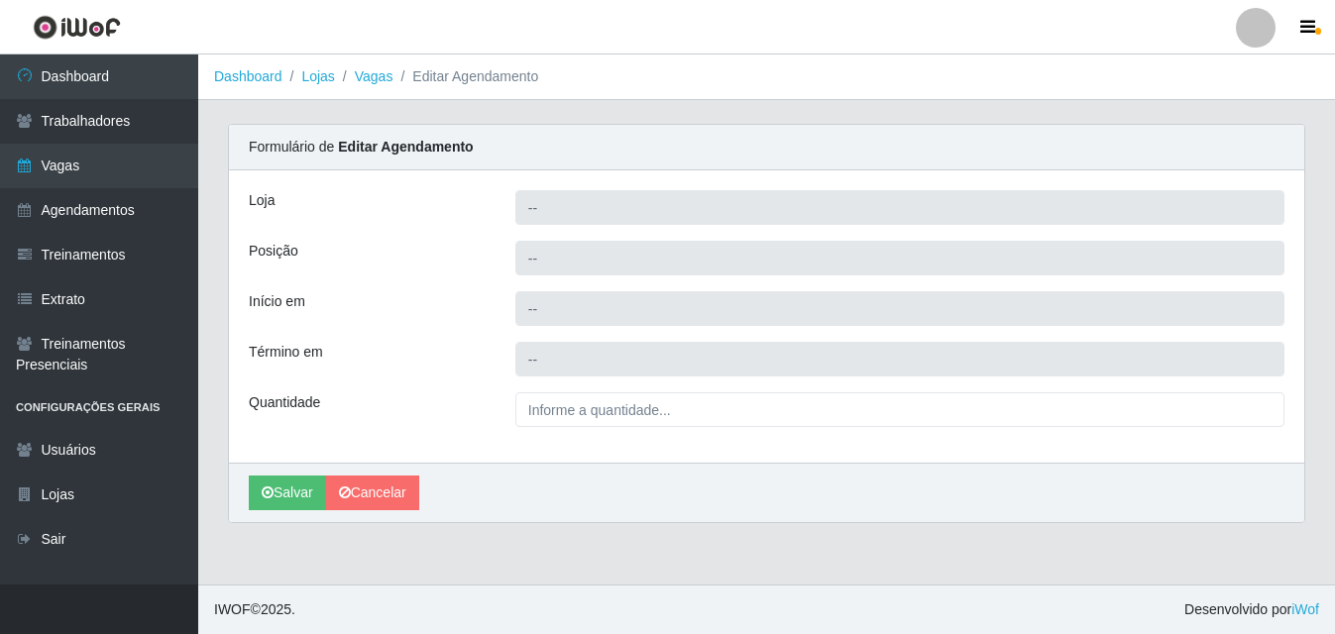
type input "Bemais Supermercados - B5 Anatólia"
type input "Operador de Caixa ++"
type input "[DATE] 15:00:00"
type input "[DATE] 21:00:00"
type input "1__"
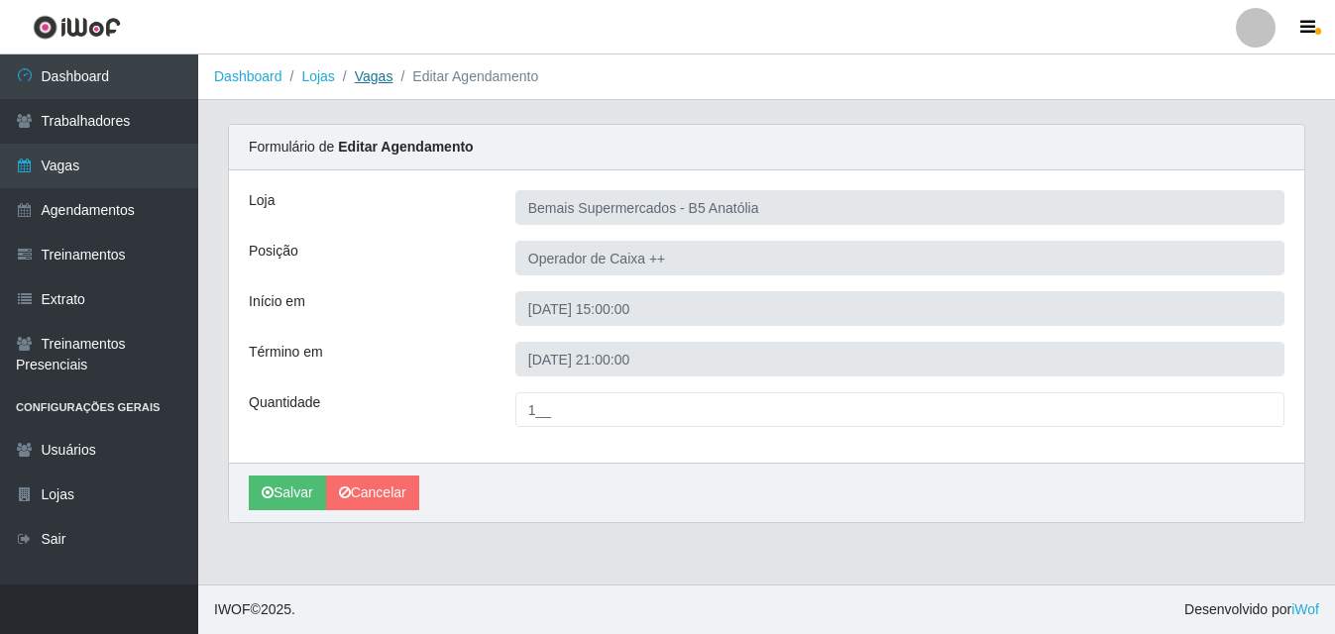
click at [373, 79] on link "Vagas" at bounding box center [374, 76] width 39 height 16
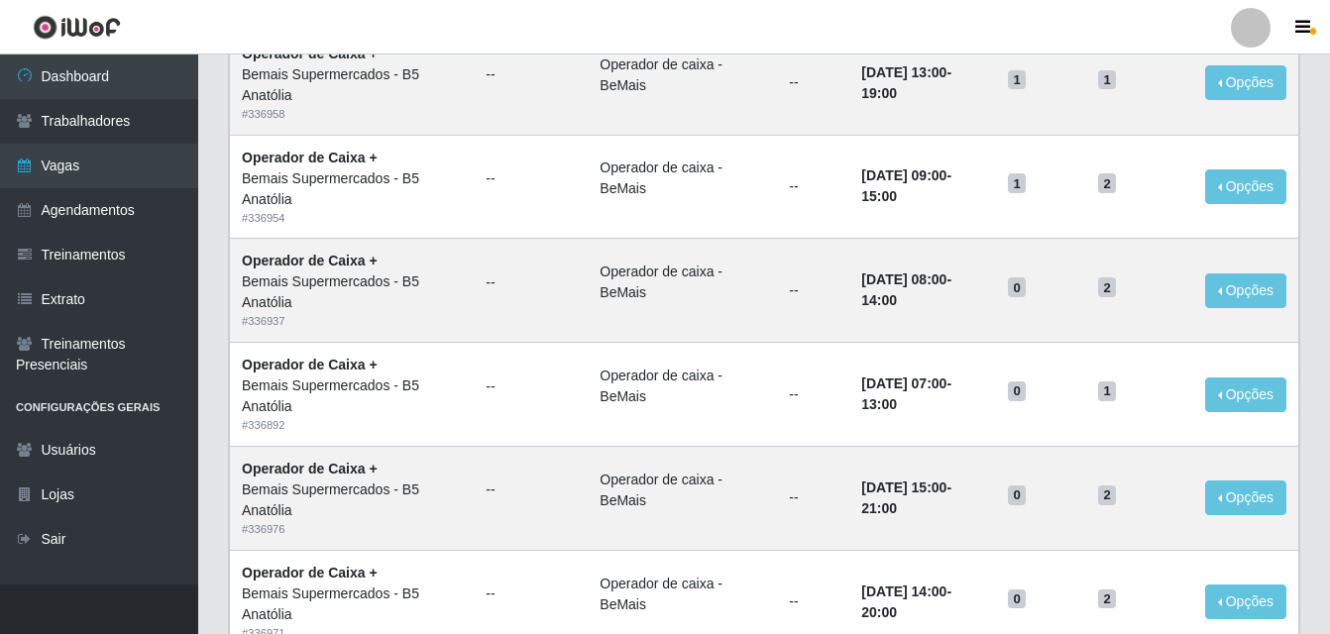
scroll to position [1358, 0]
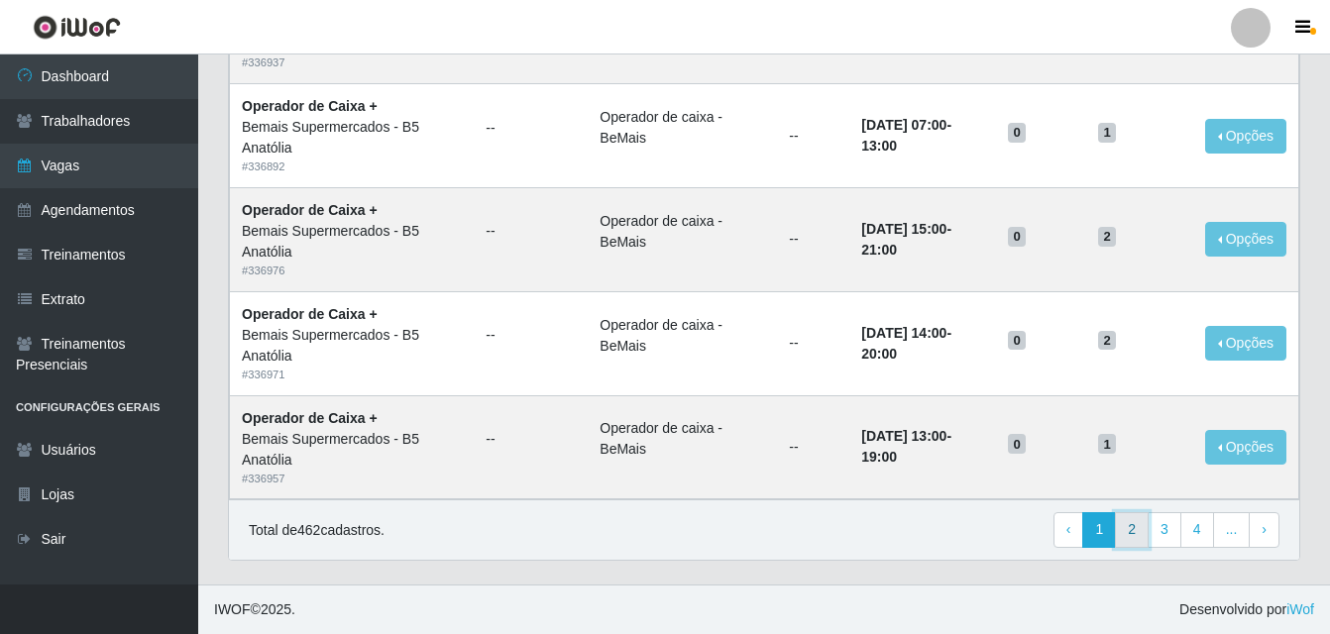
click at [1139, 526] on link "2" at bounding box center [1132, 530] width 34 height 36
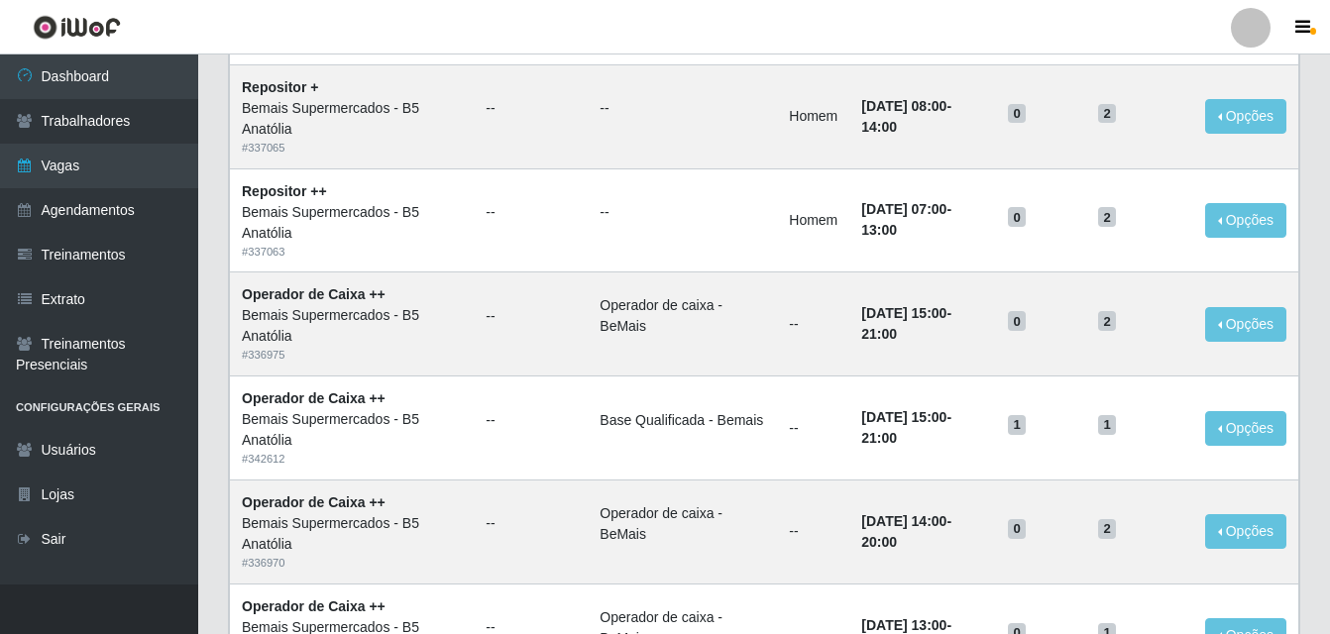
scroll to position [1061, 0]
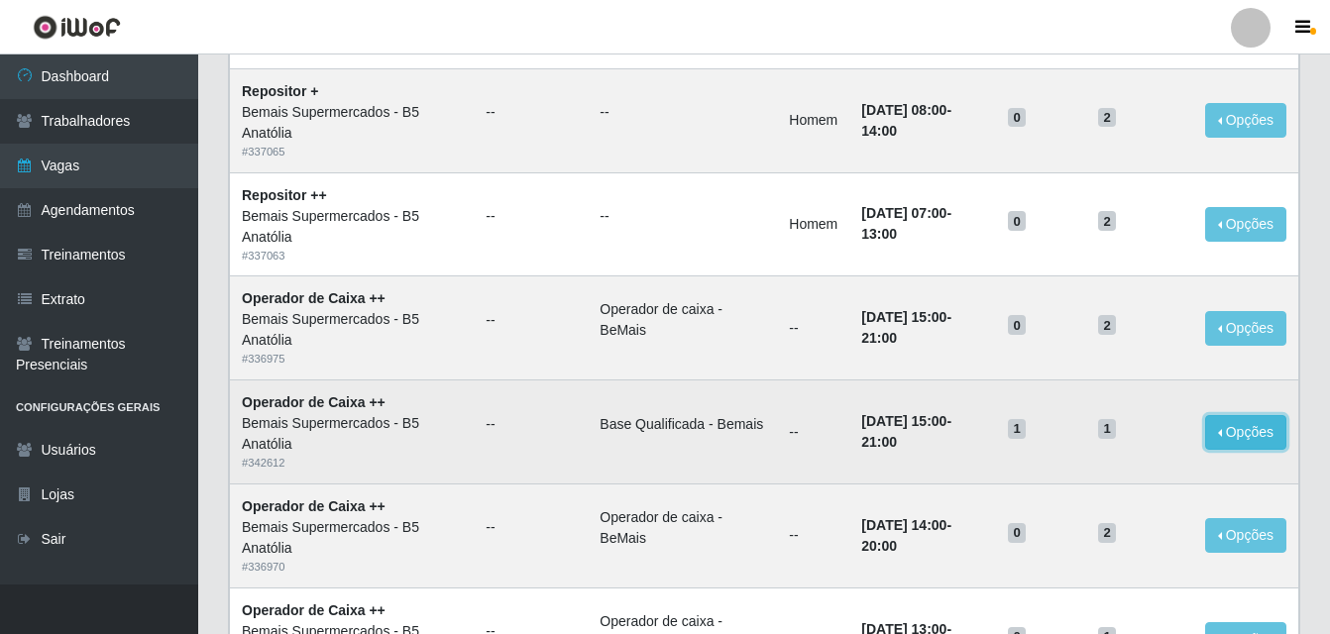
click at [1262, 436] on button "Opções" at bounding box center [1245, 432] width 81 height 35
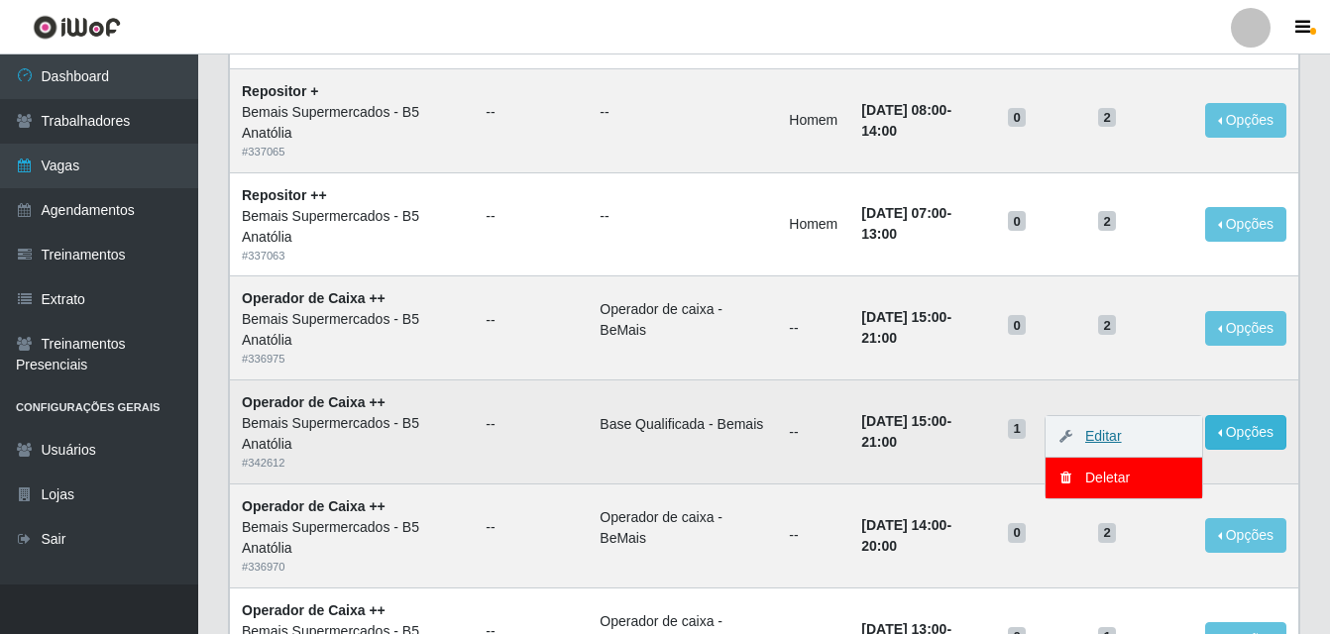
click at [1109, 440] on link "Editar" at bounding box center [1093, 436] width 56 height 16
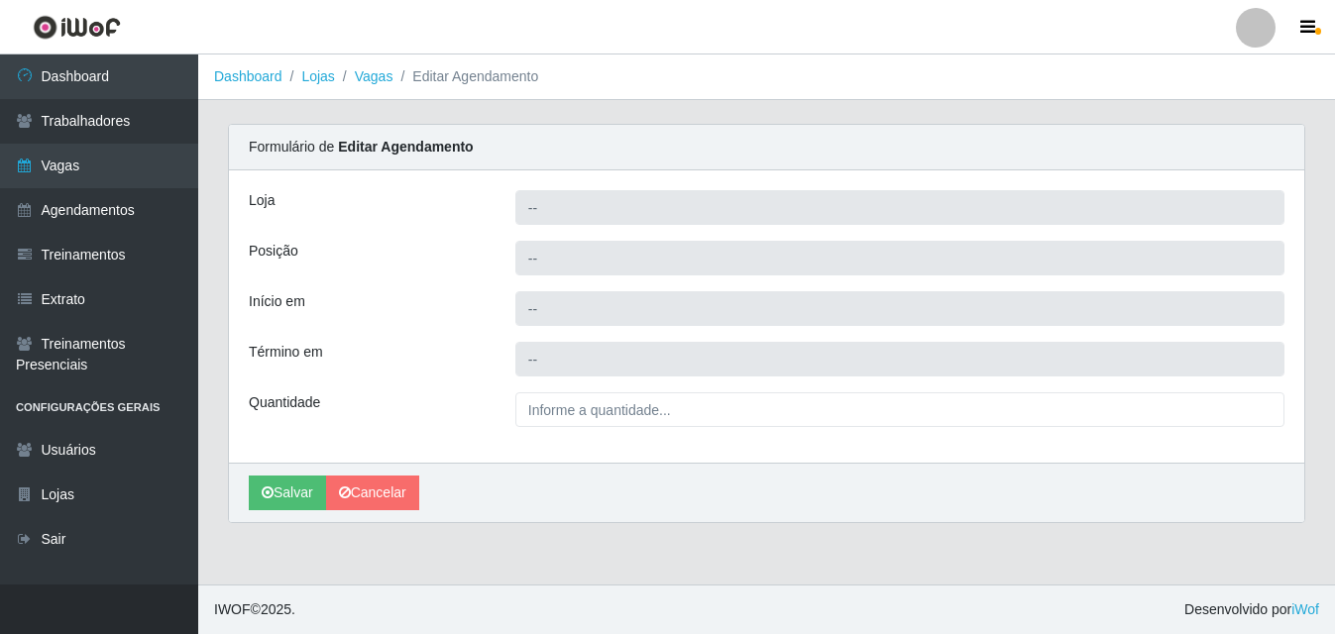
type input "Bemais Supermercados - B5 Anatólia"
type input "Operador de Caixa ++"
type input "[DATE] 15:00:00"
type input "2025-09-07 21:00:00"
type input "1__"
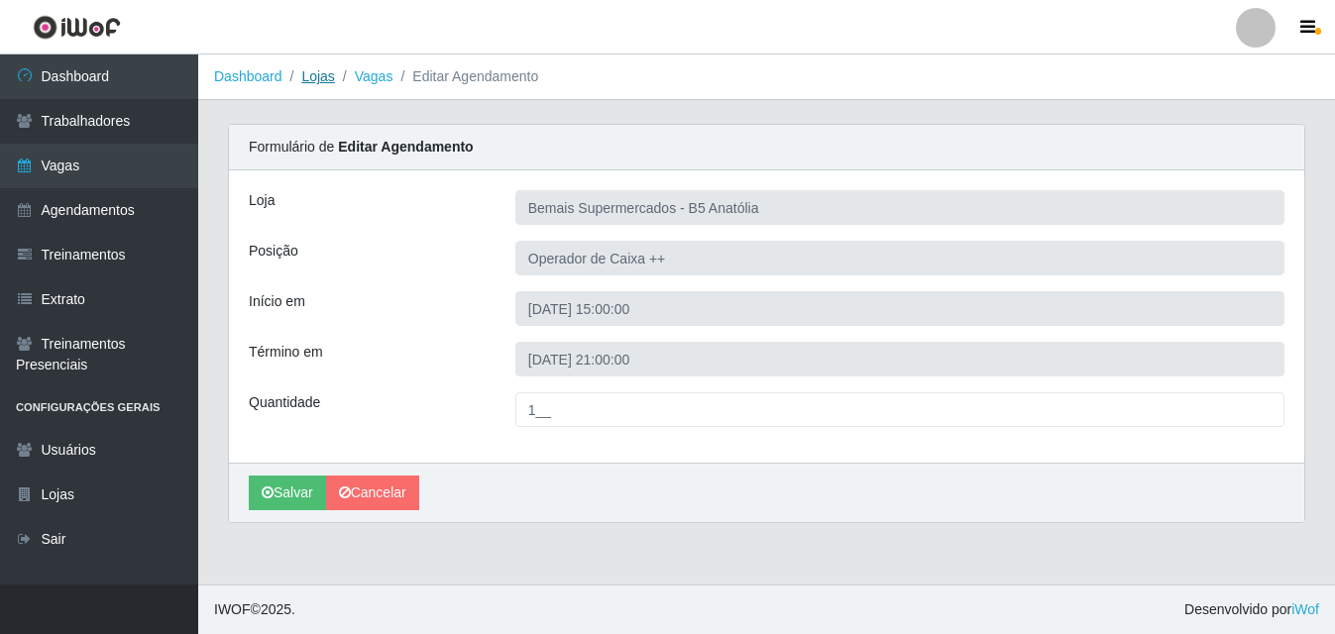
click at [310, 82] on link "Lojas" at bounding box center [317, 76] width 33 height 16
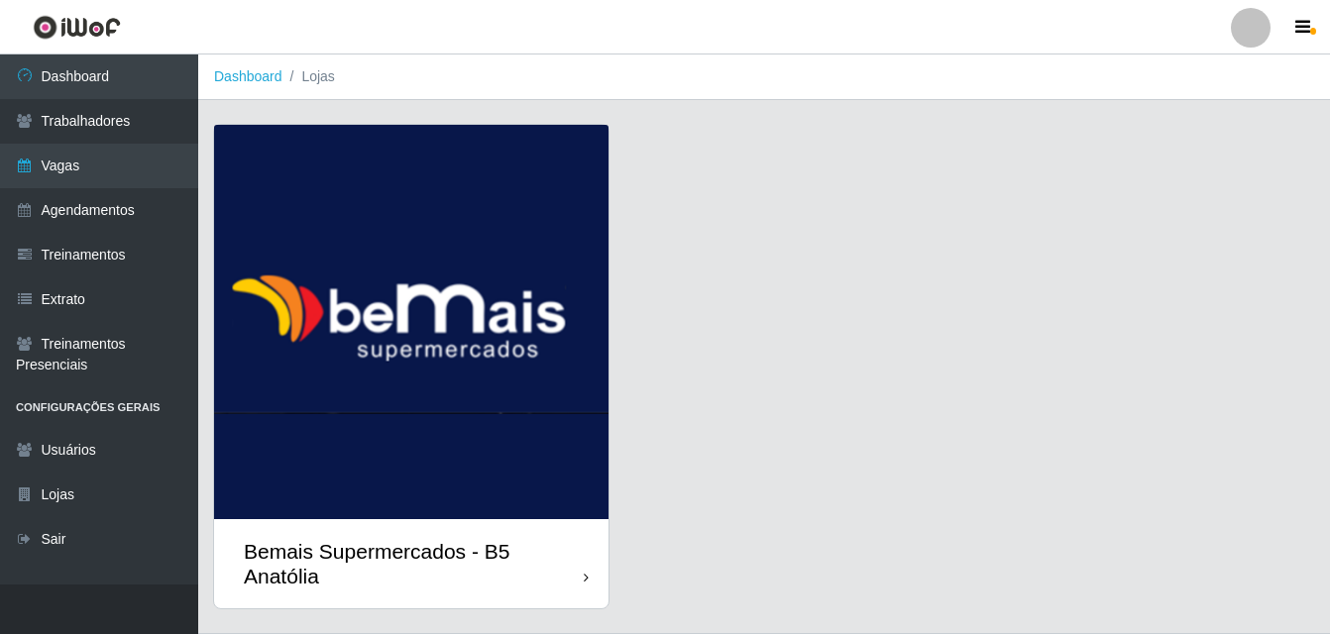
drag, startPoint x: 589, startPoint y: 583, endPoint x: 540, endPoint y: 526, distance: 74.5
click at [591, 580] on div "Bemais Supermercados - B5 Anatólia" at bounding box center [411, 563] width 394 height 89
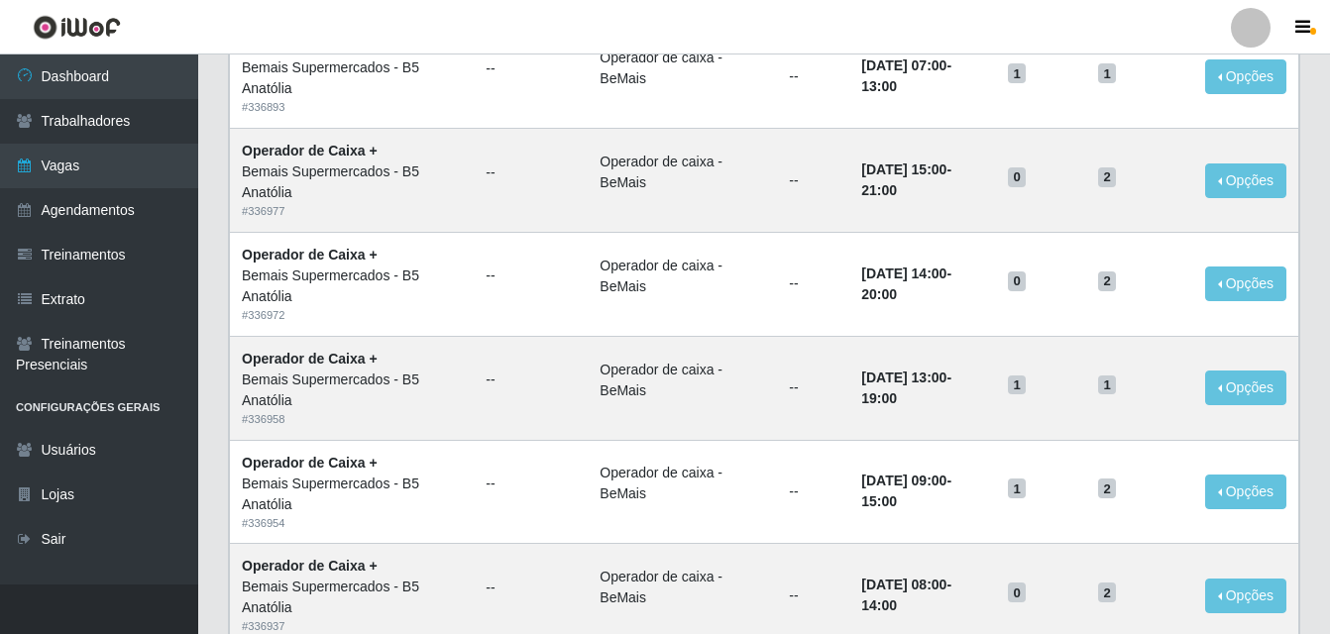
scroll to position [1358, 0]
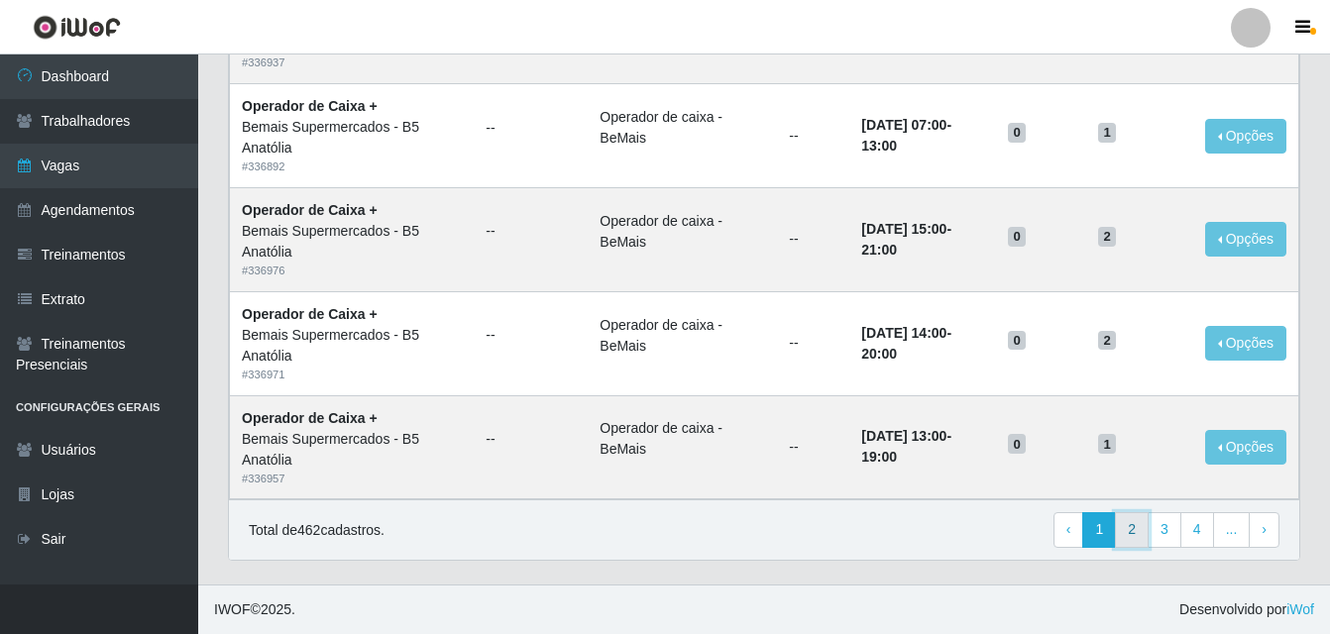
click at [1132, 533] on link "2" at bounding box center [1132, 530] width 34 height 36
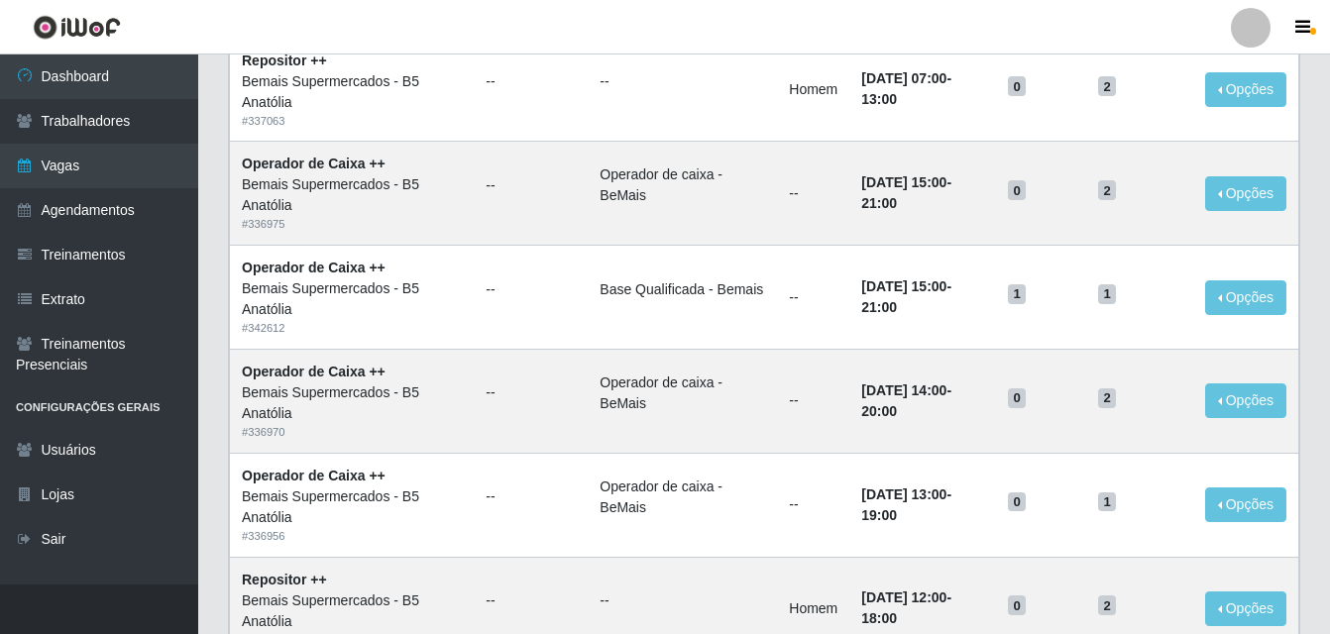
scroll to position [1160, 0]
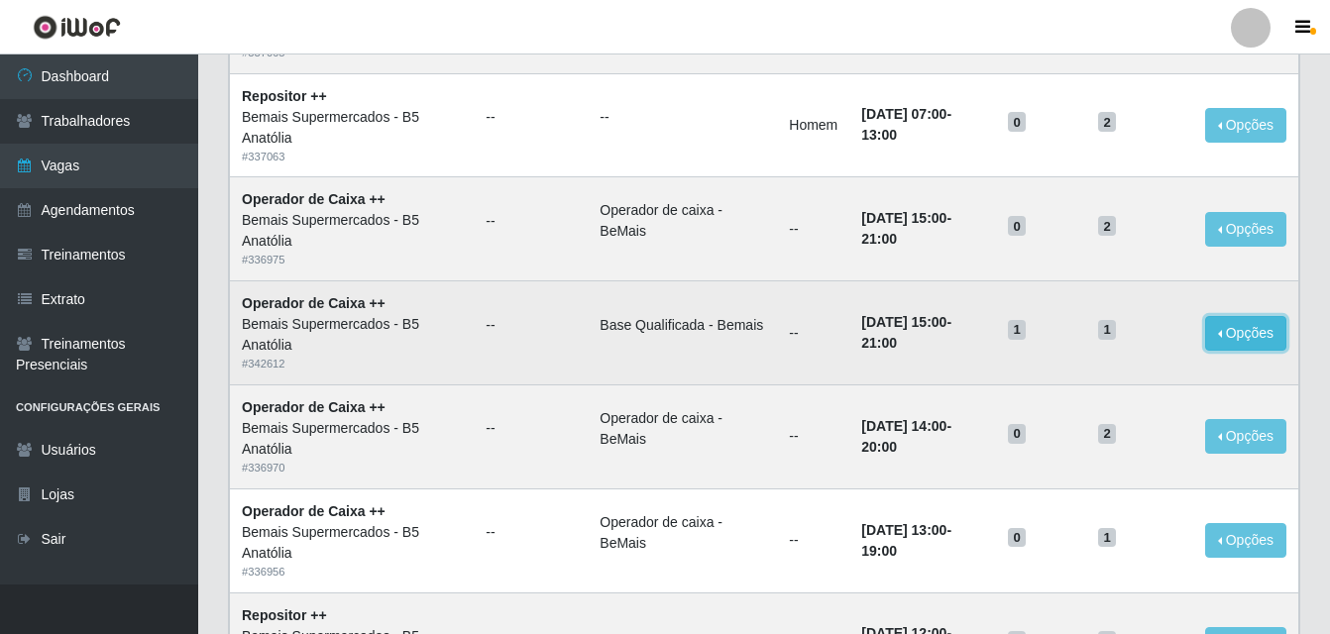
click at [1255, 343] on button "Opções" at bounding box center [1245, 333] width 81 height 35
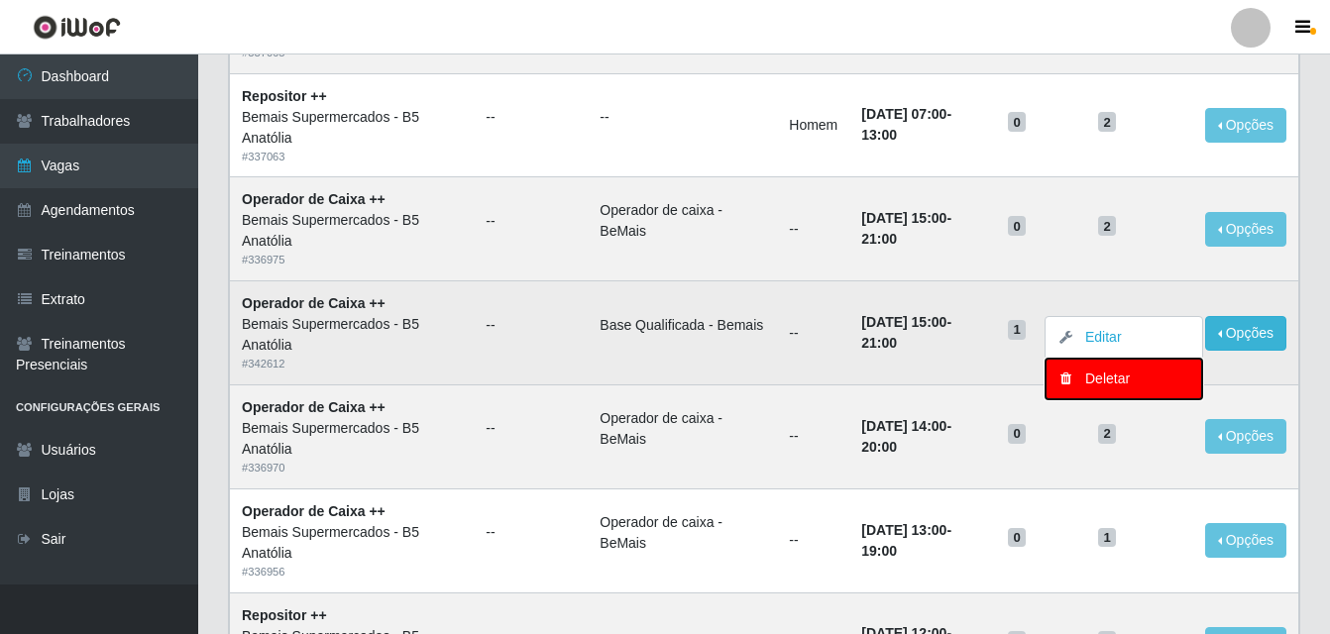
click at [1128, 380] on div "Deletar" at bounding box center [1123, 379] width 117 height 21
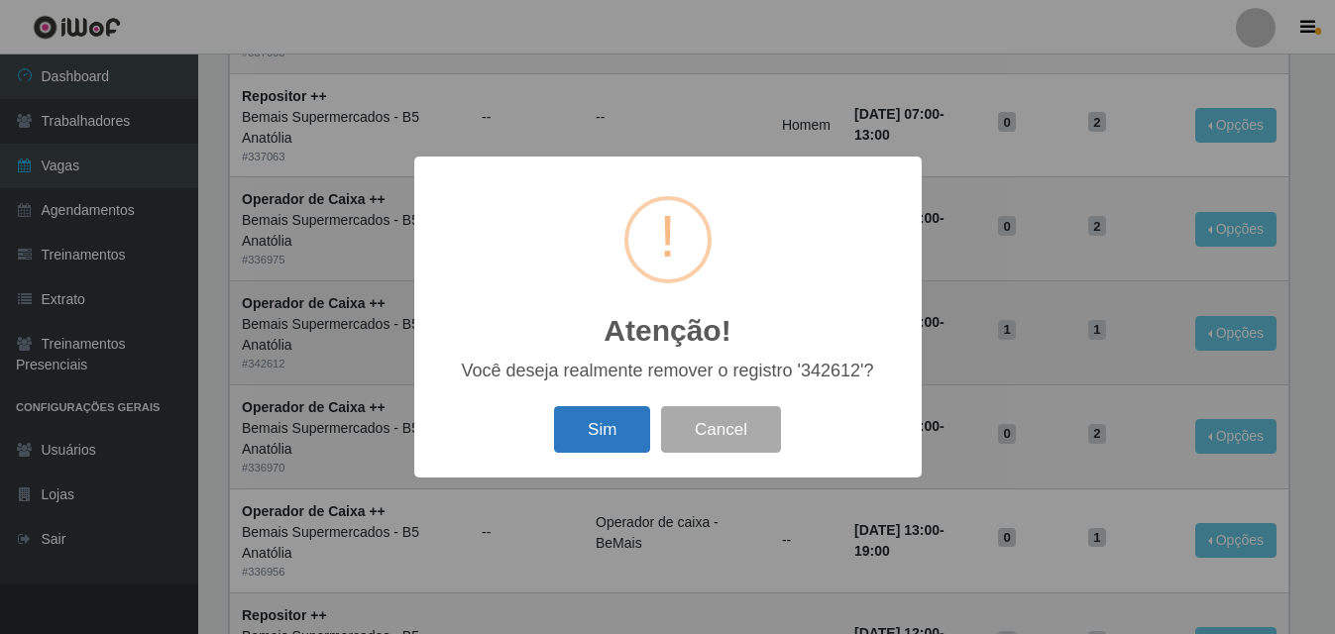
click at [614, 423] on button "Sim" at bounding box center [602, 429] width 96 height 47
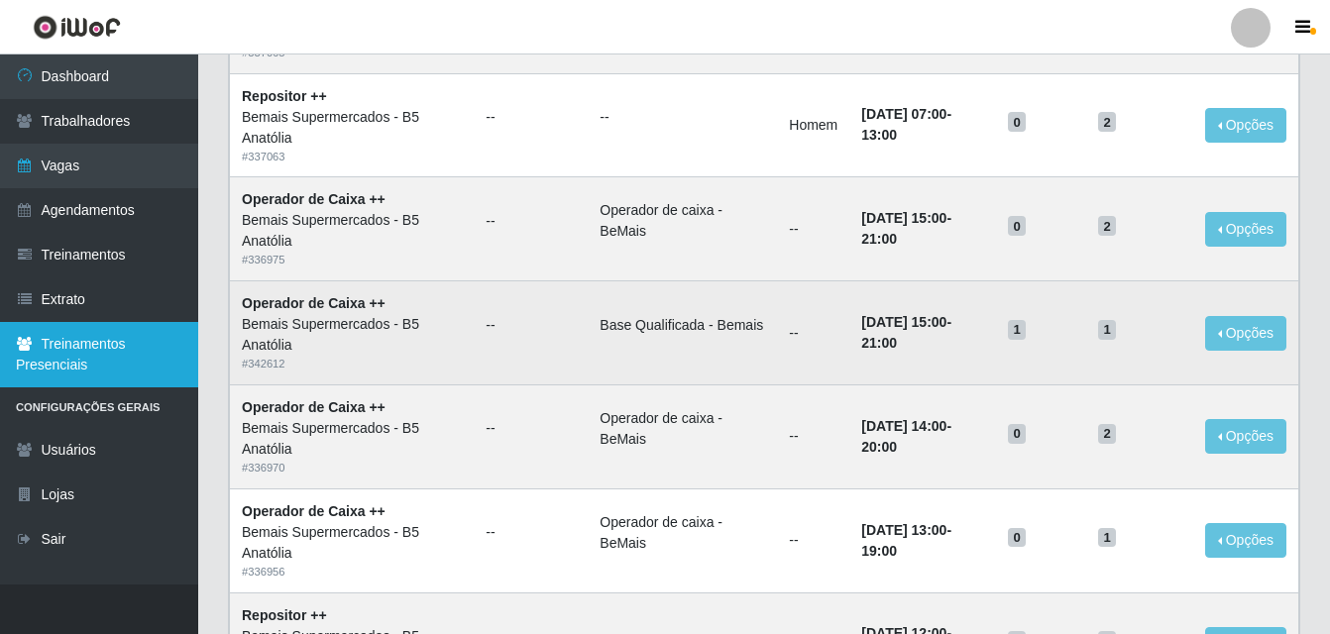
scroll to position [0, 0]
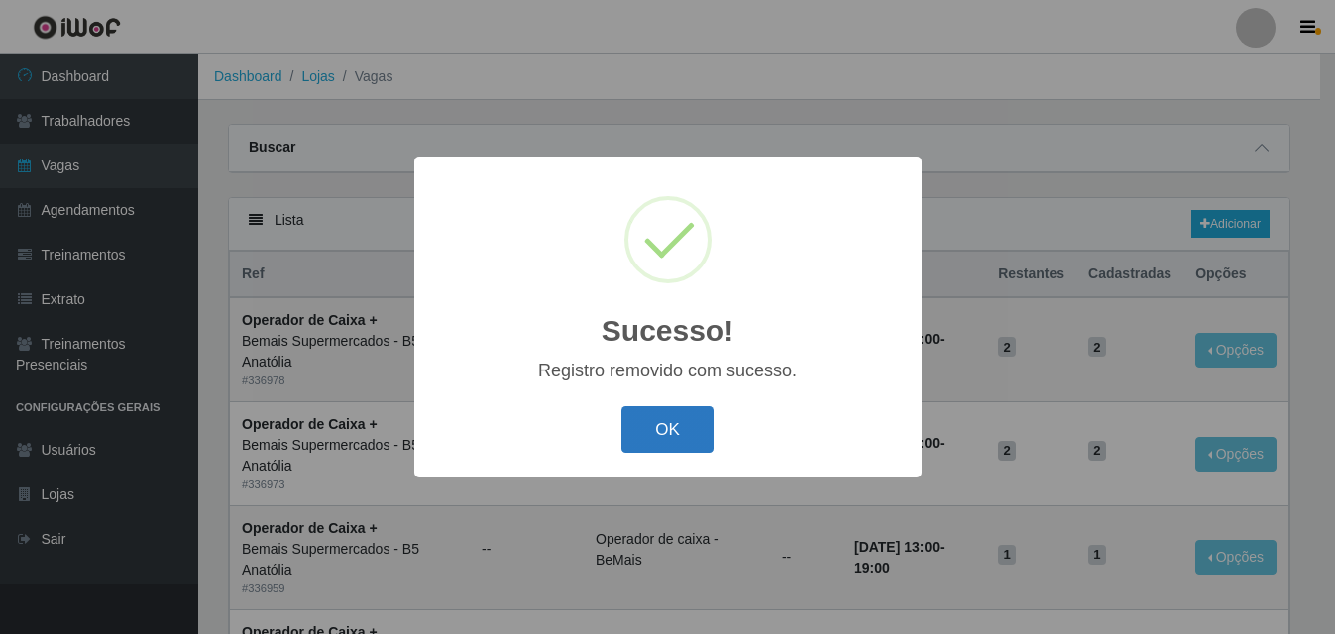
click at [653, 435] on button "OK" at bounding box center [667, 429] width 92 height 47
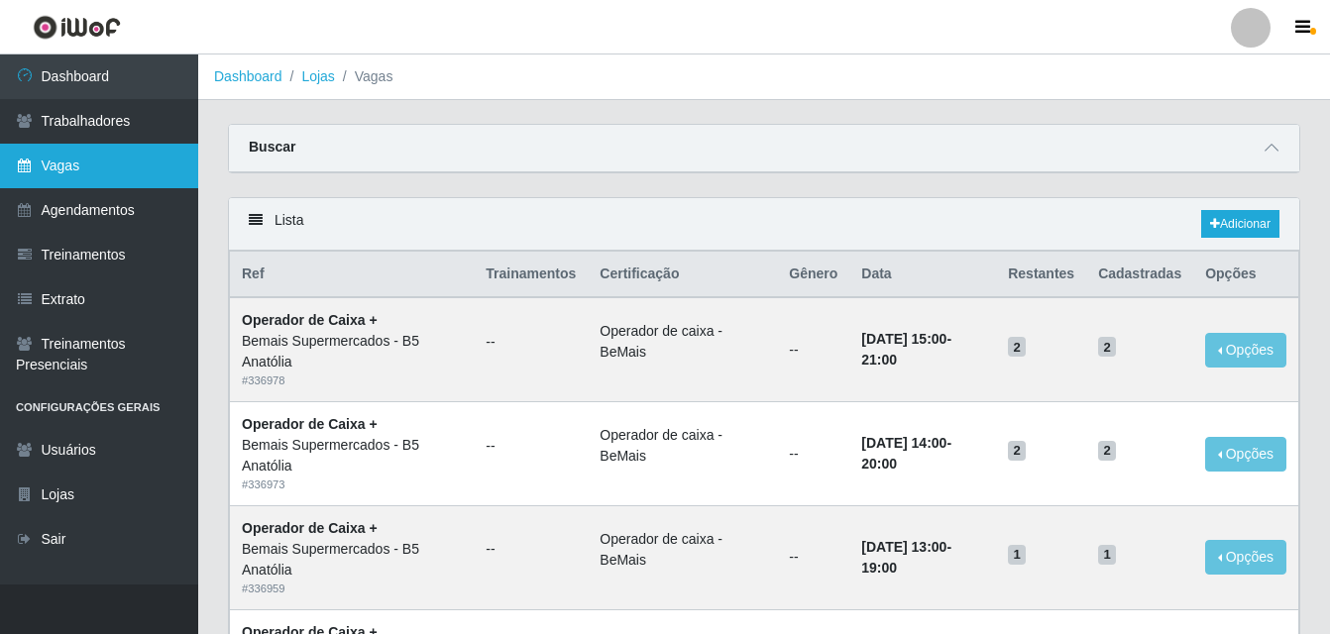
click at [66, 171] on link "Vagas" at bounding box center [99, 166] width 198 height 45
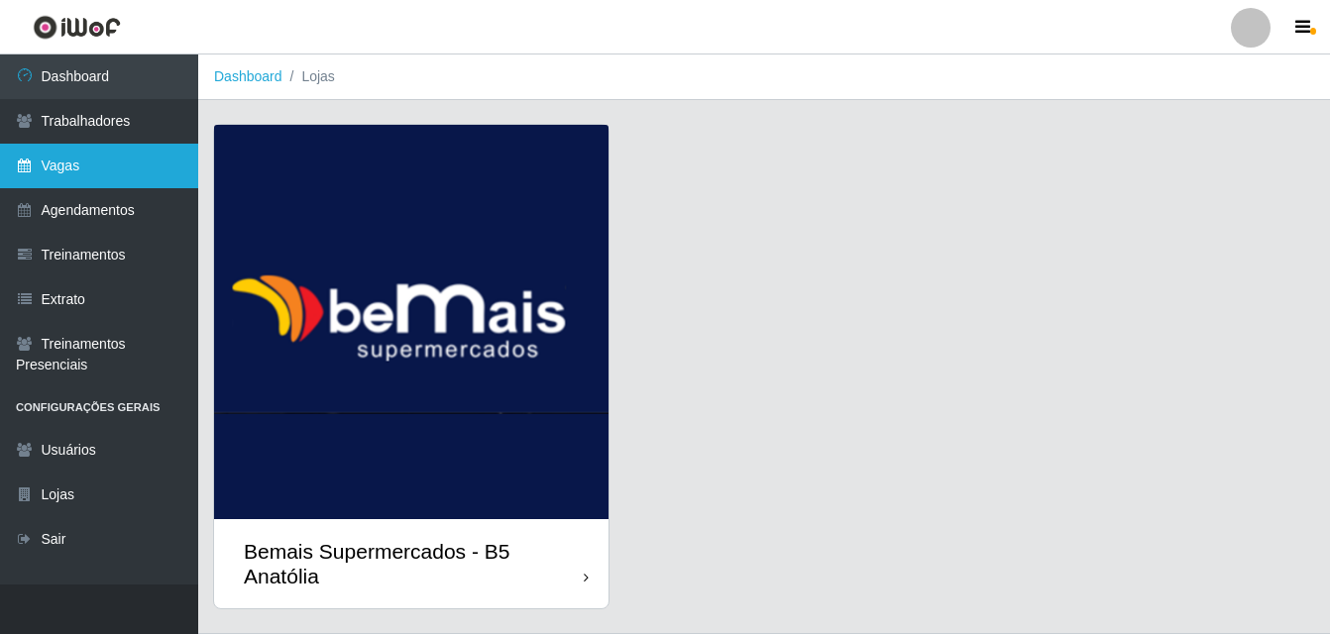
click at [99, 161] on link "Vagas" at bounding box center [99, 166] width 198 height 45
click at [575, 577] on div "Bemais Supermercados - B5 Anatólia" at bounding box center [414, 564] width 340 height 50
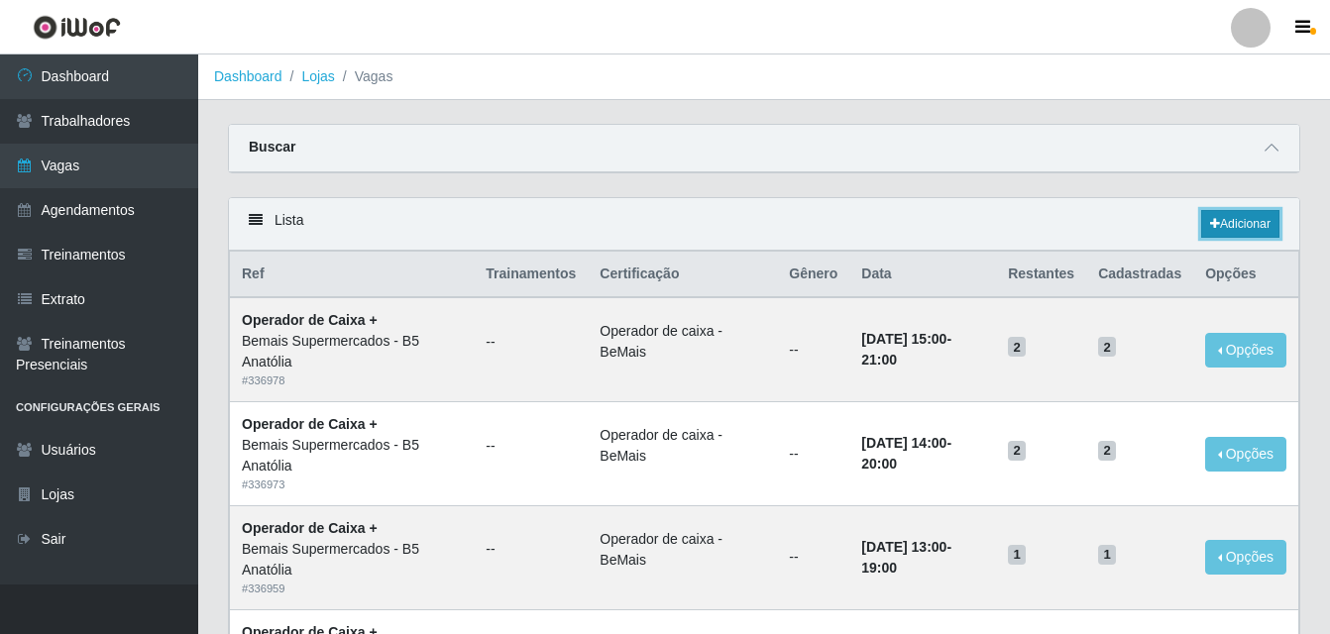
click at [1251, 223] on link "Adicionar" at bounding box center [1240, 224] width 78 height 28
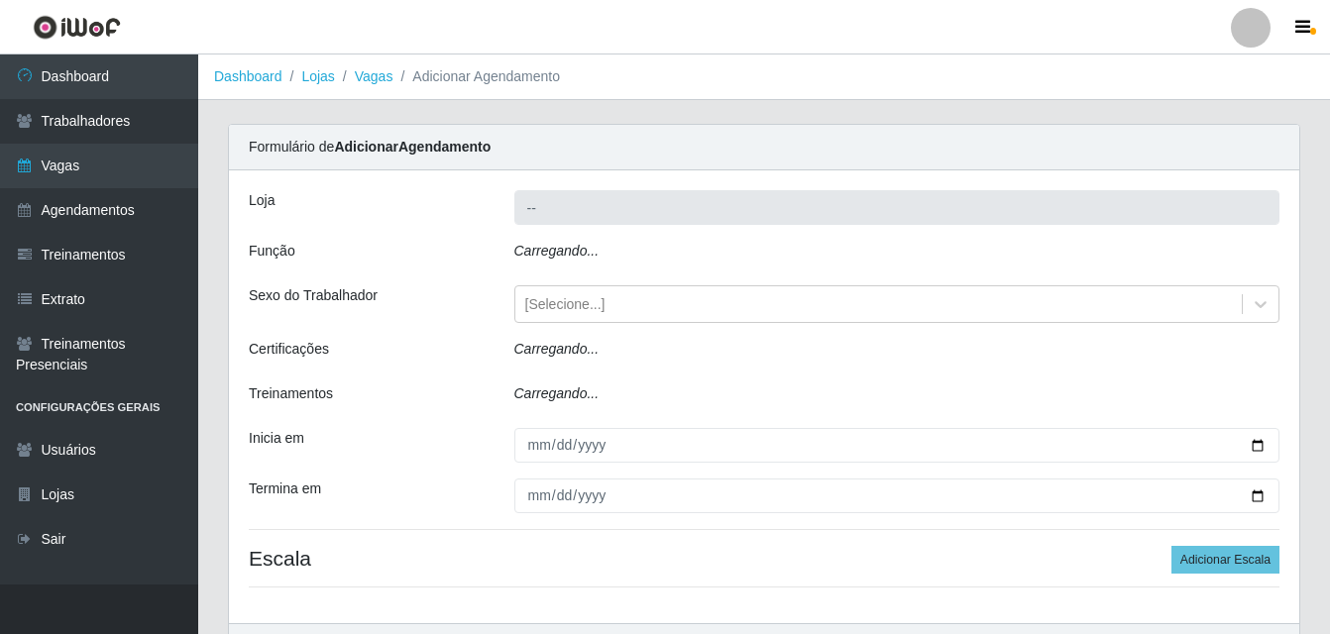
type input "Bemais Supermercados - B5 Anatólia"
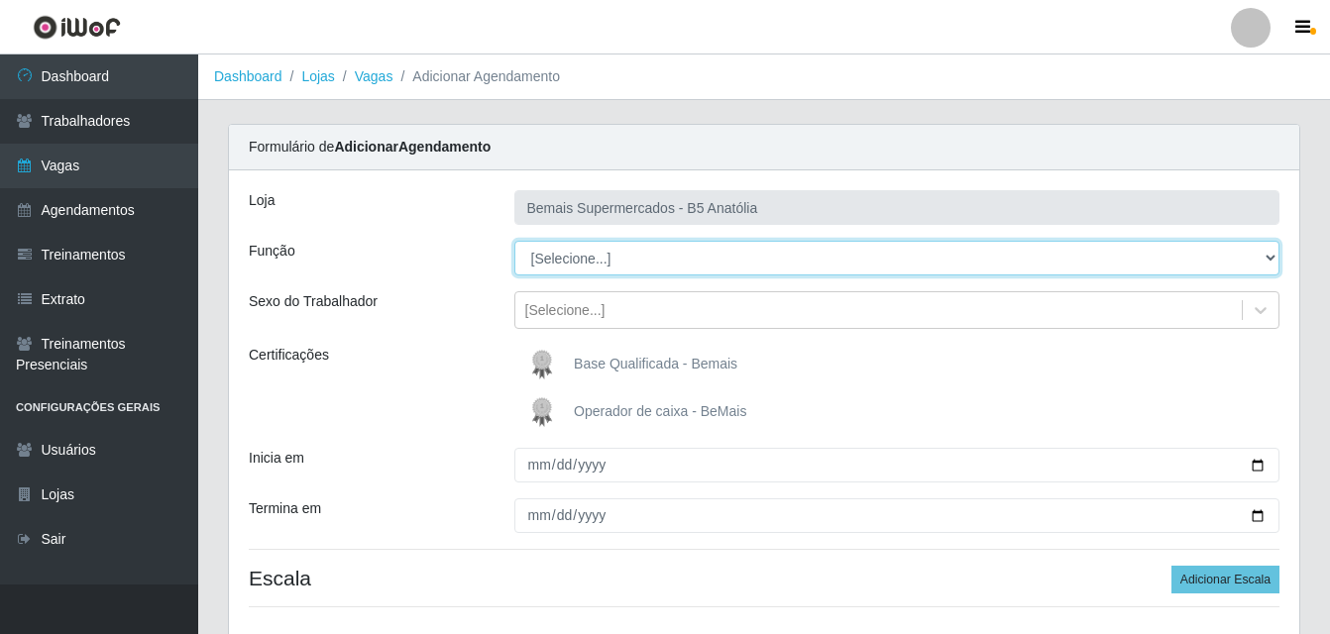
drag, startPoint x: 1265, startPoint y: 257, endPoint x: 1249, endPoint y: 265, distance: 17.7
click at [1265, 257] on select "[Selecione...] ASG ASG + ASG ++ Auxiliar de Estacionamento Auxiliar de Estacion…" at bounding box center [897, 258] width 766 height 35
select select "73"
click at [514, 241] on select "[Selecione...] ASG ASG + ASG ++ Auxiliar de Estacionamento Auxiliar de Estacion…" at bounding box center [897, 258] width 766 height 35
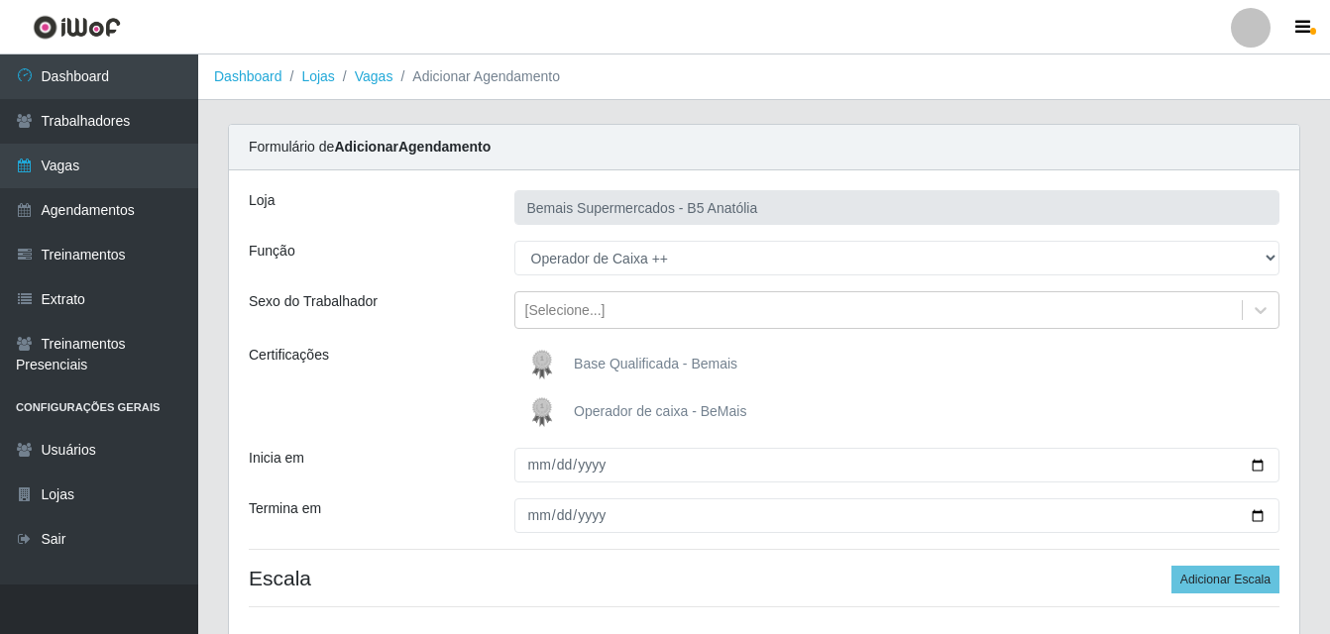
click at [652, 414] on span "Operador de caixa - BeMais" at bounding box center [660, 411] width 172 height 16
click at [0, 0] on input "Operador de caixa - BeMais" at bounding box center [0, 0] width 0 height 0
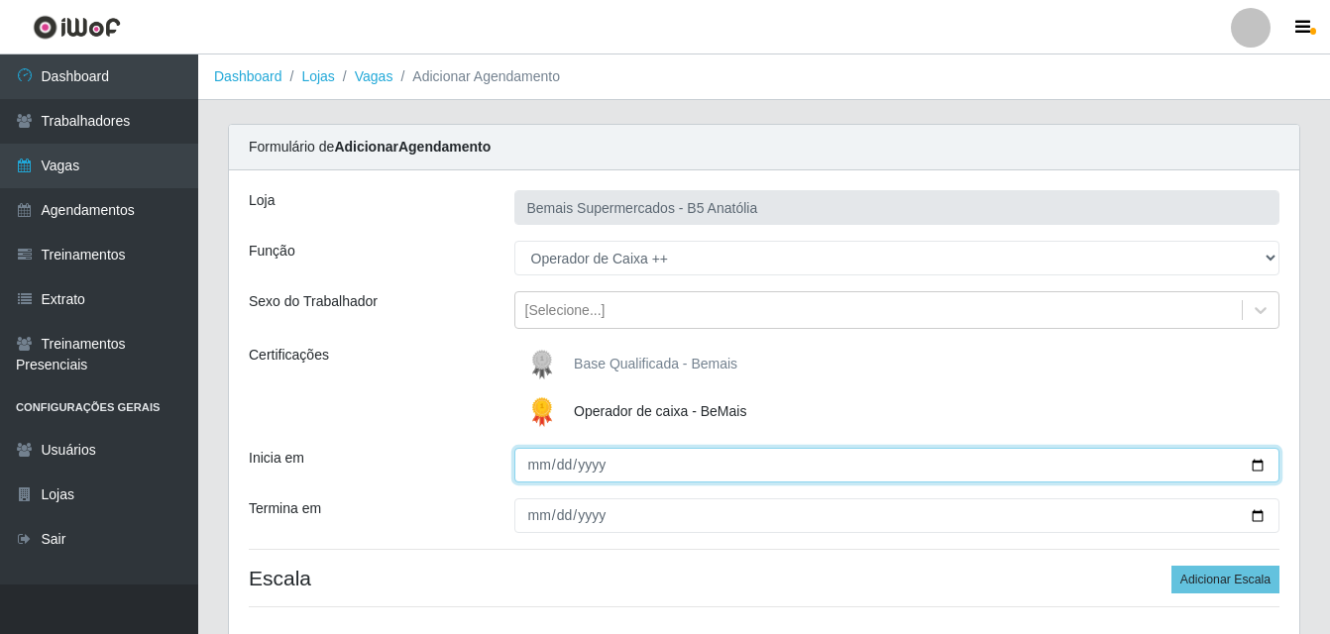
click at [1252, 469] on input "Inicia em" at bounding box center [897, 465] width 766 height 35
type input "2025-09-07"
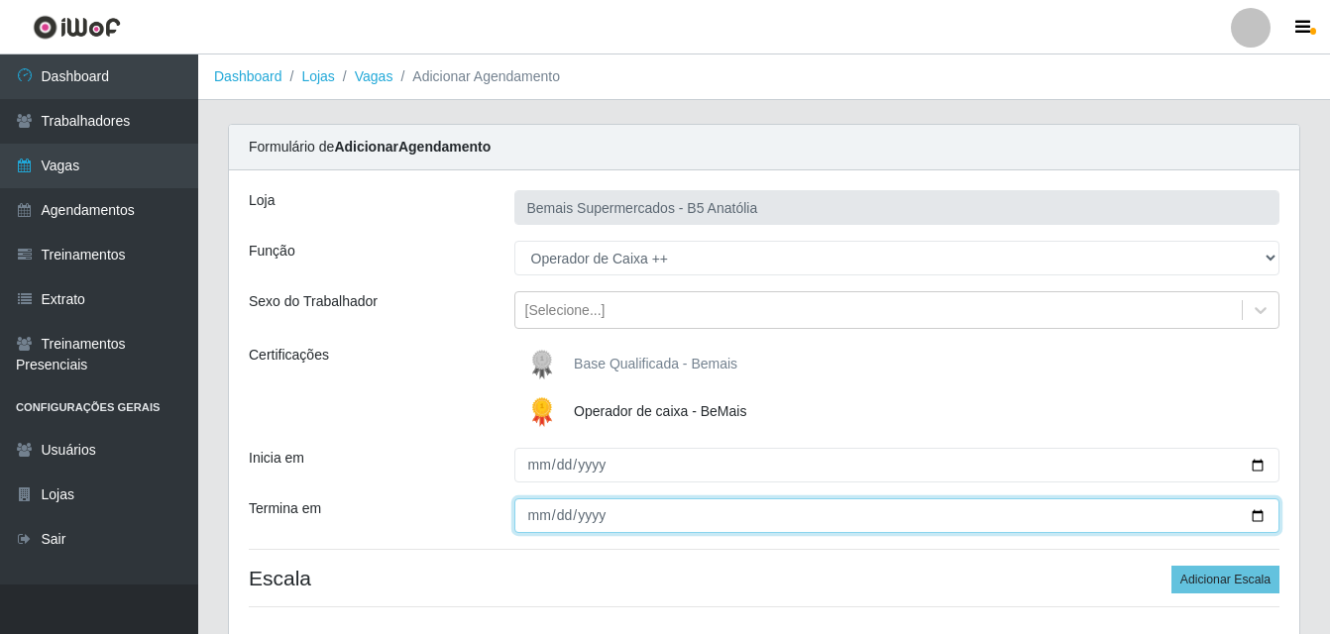
click at [1256, 516] on input "Termina em" at bounding box center [897, 516] width 766 height 35
type input "2025-09-07"
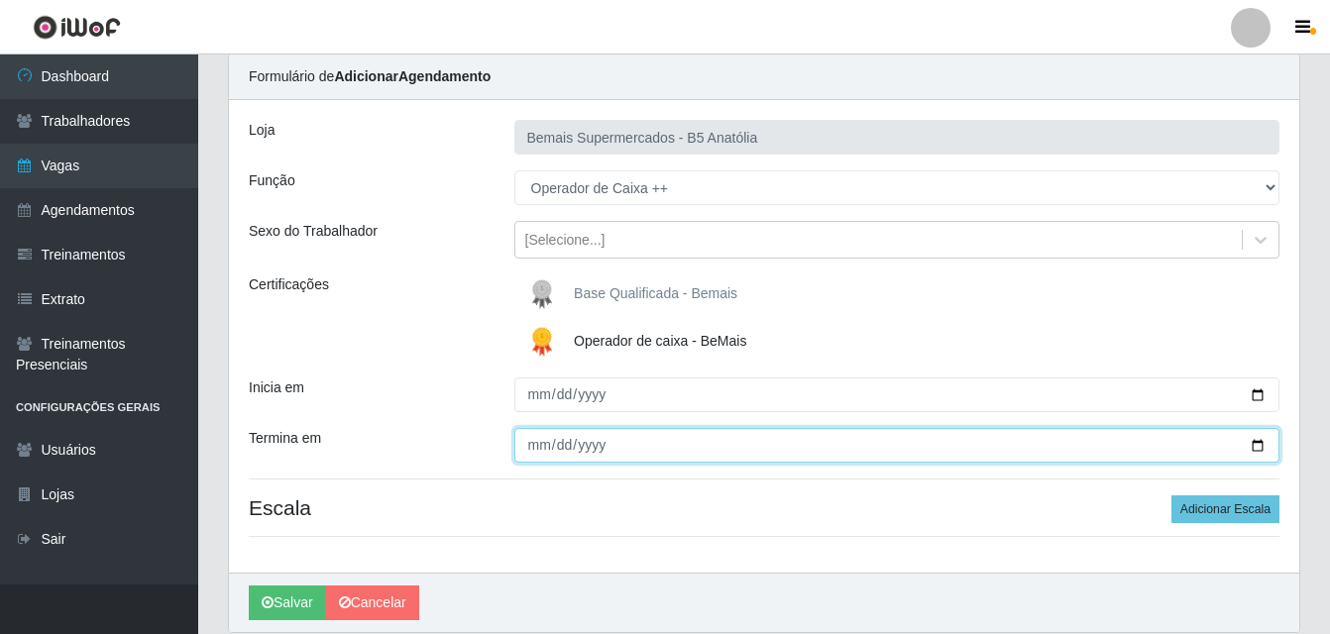
scroll to position [143, 0]
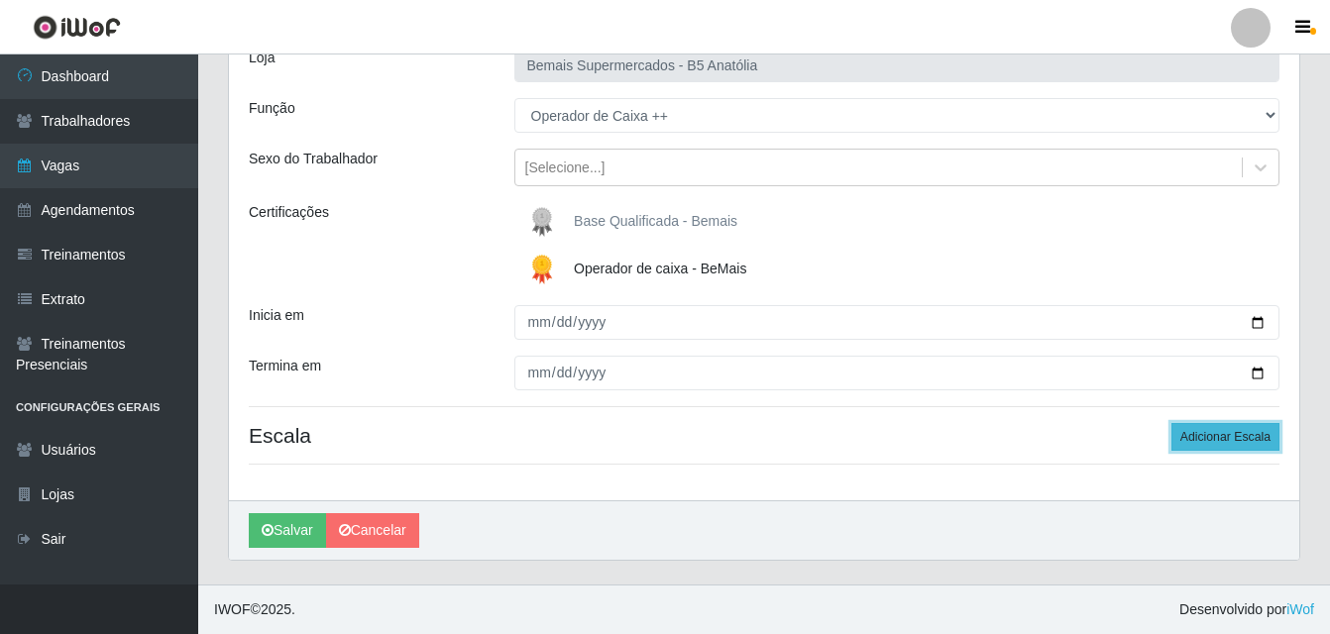
click at [1255, 433] on button "Adicionar Escala" at bounding box center [1226, 437] width 108 height 28
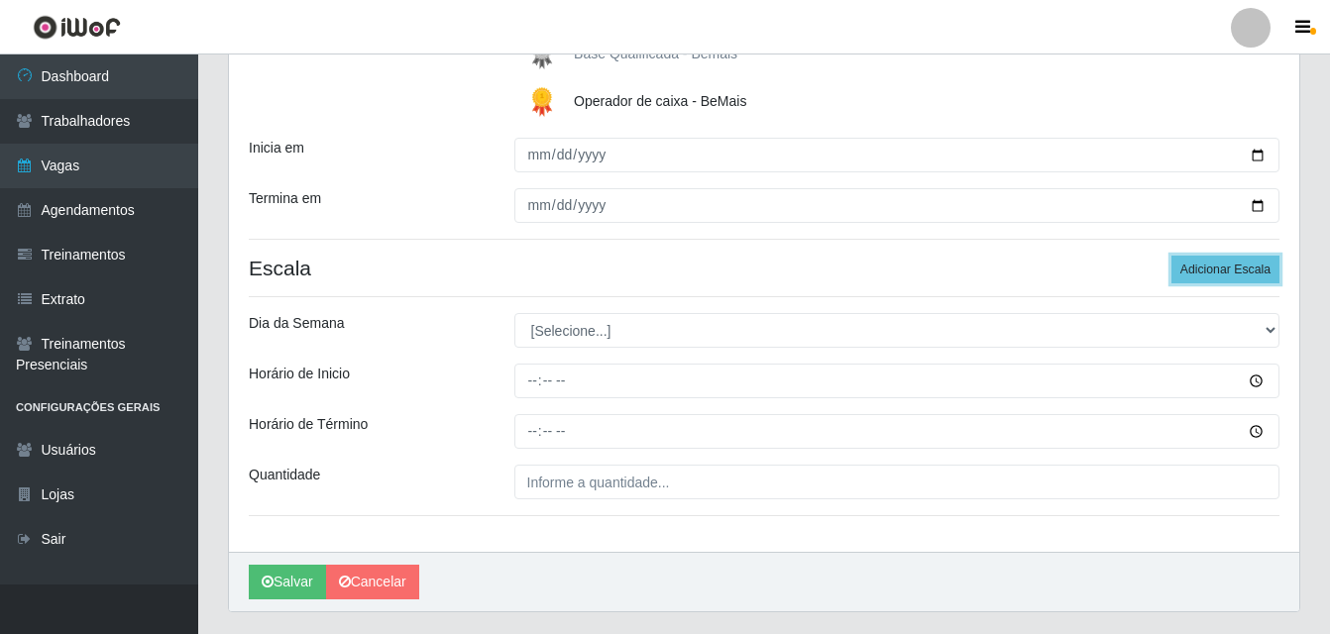
scroll to position [362, 0]
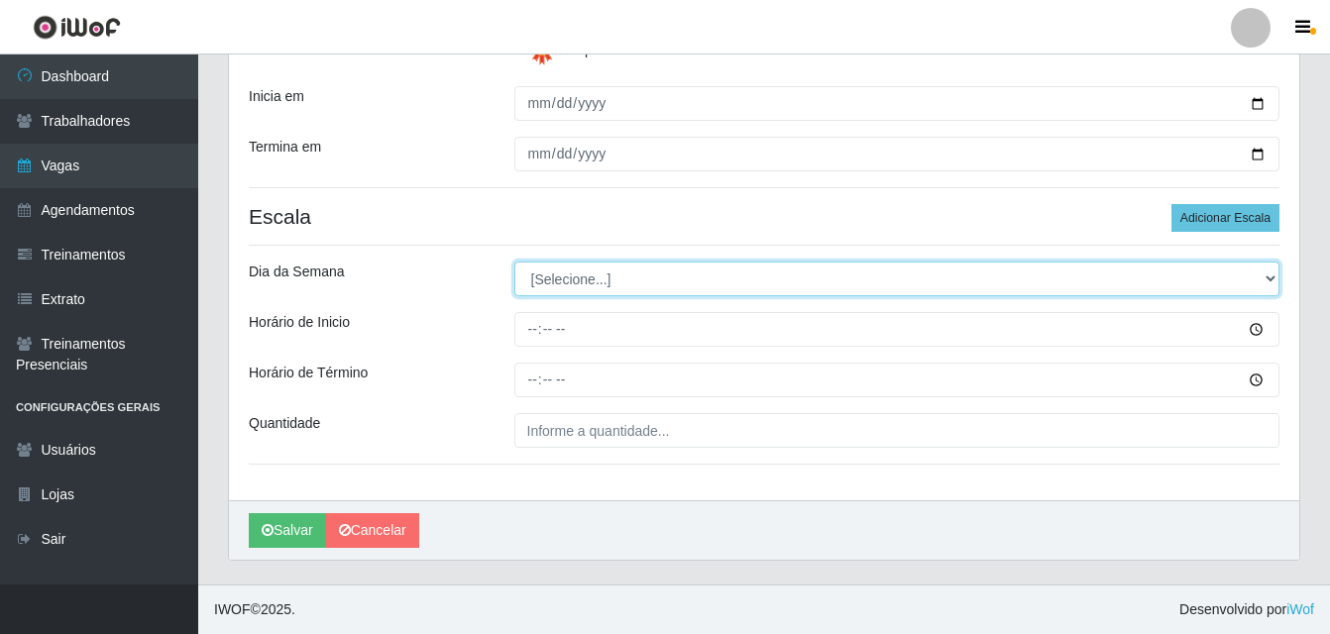
drag, startPoint x: 1269, startPoint y: 277, endPoint x: 1208, endPoint y: 295, distance: 63.3
click at [1269, 278] on select "[Selecione...] Segunda Terça Quarta Quinta Sexta Sábado Domingo" at bounding box center [897, 279] width 766 height 35
select select "0"
click at [514, 262] on select "[Selecione...] Segunda Terça Quarta Quinta Sexta Sábado Domingo" at bounding box center [897, 279] width 766 height 35
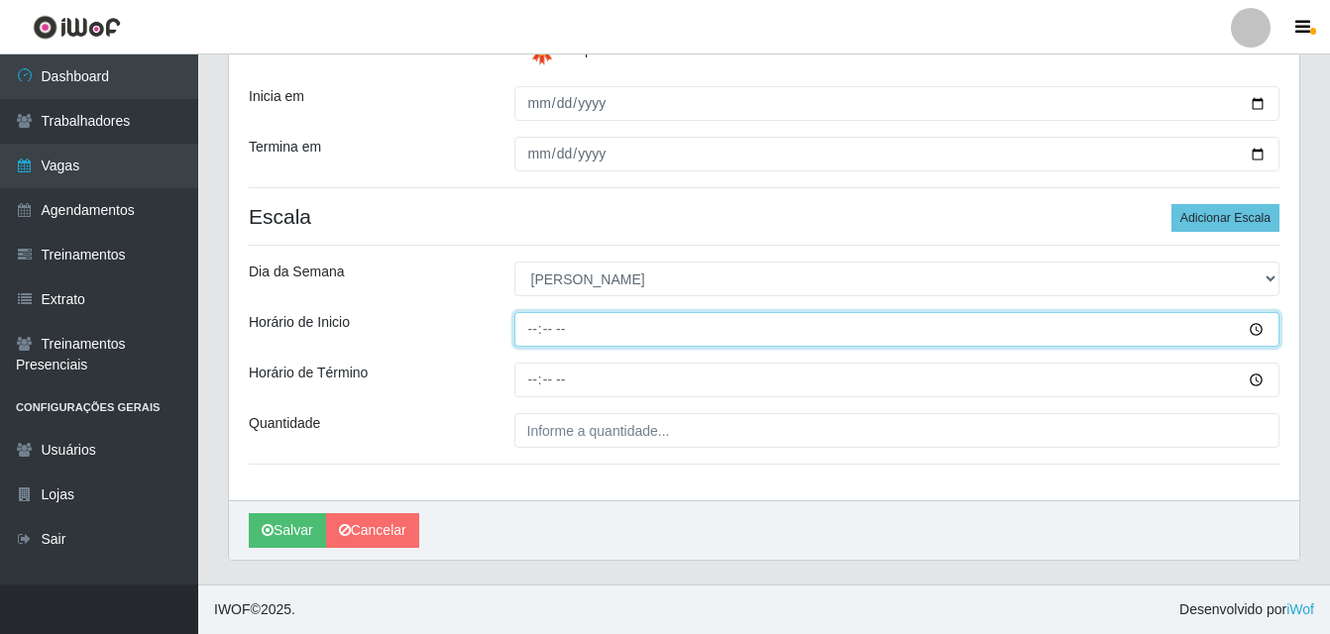
click at [525, 333] on input "Horário de Inicio" at bounding box center [897, 329] width 766 height 35
type input "15:00"
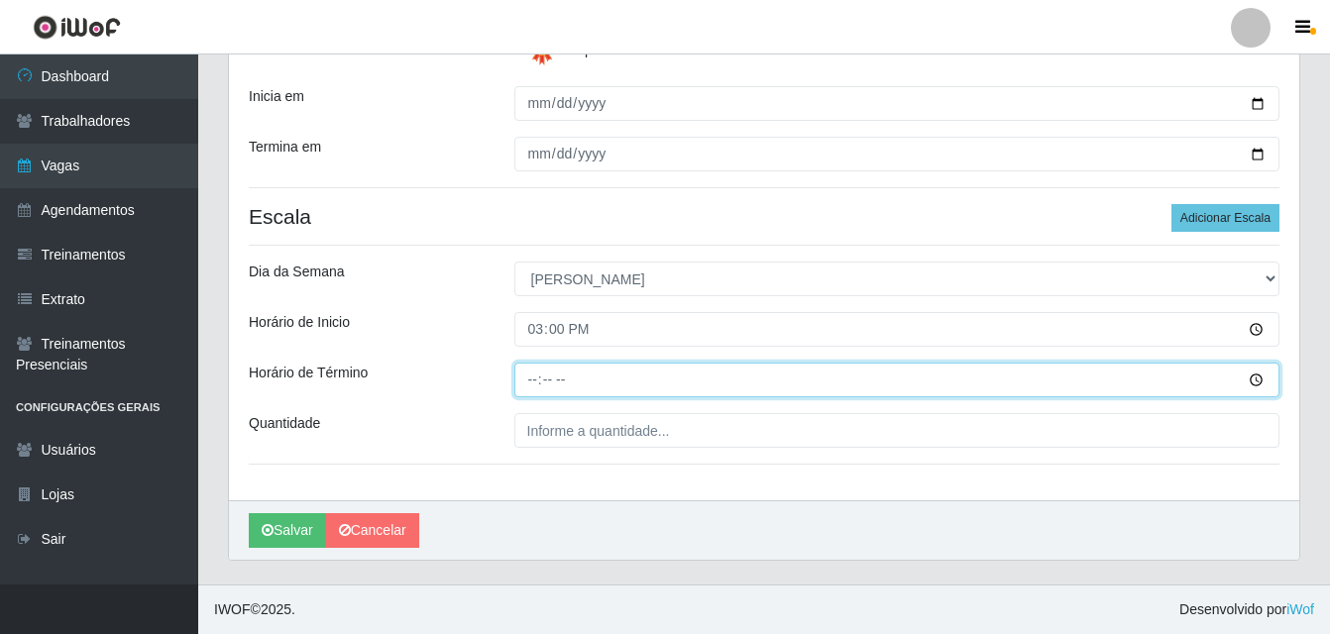
click at [533, 377] on input "Horário de Término" at bounding box center [897, 380] width 766 height 35
type input "21:00"
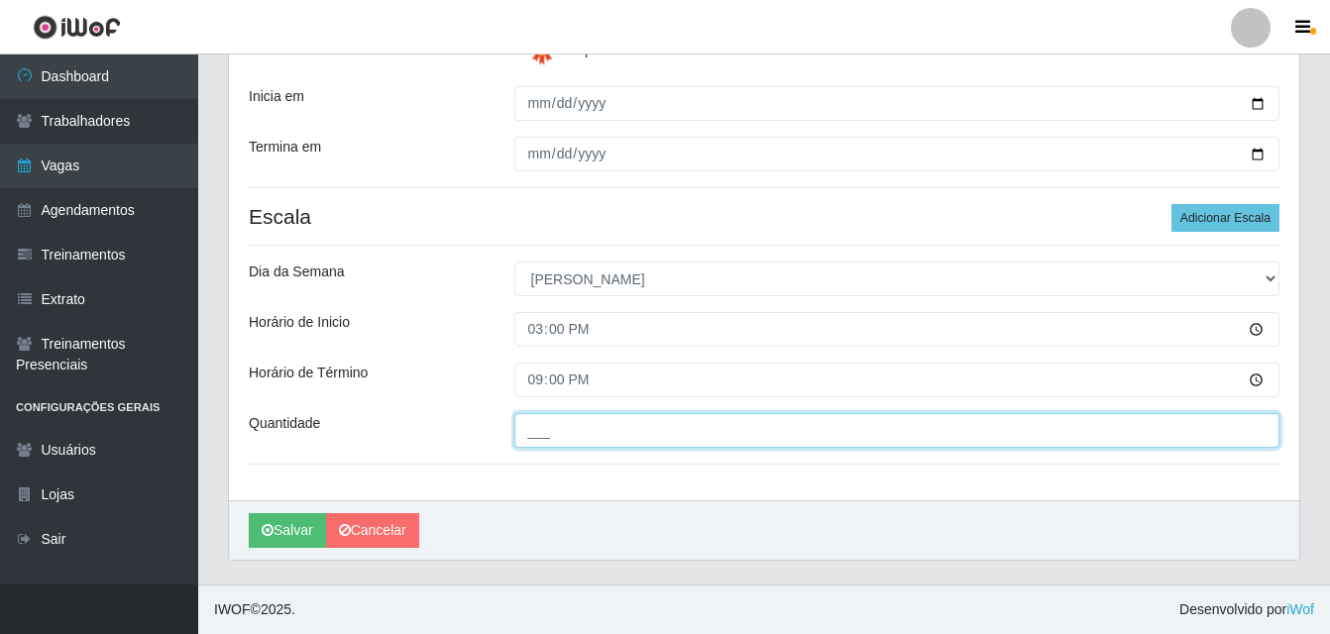
click at [577, 434] on input "___" at bounding box center [897, 430] width 766 height 35
type input "01_"
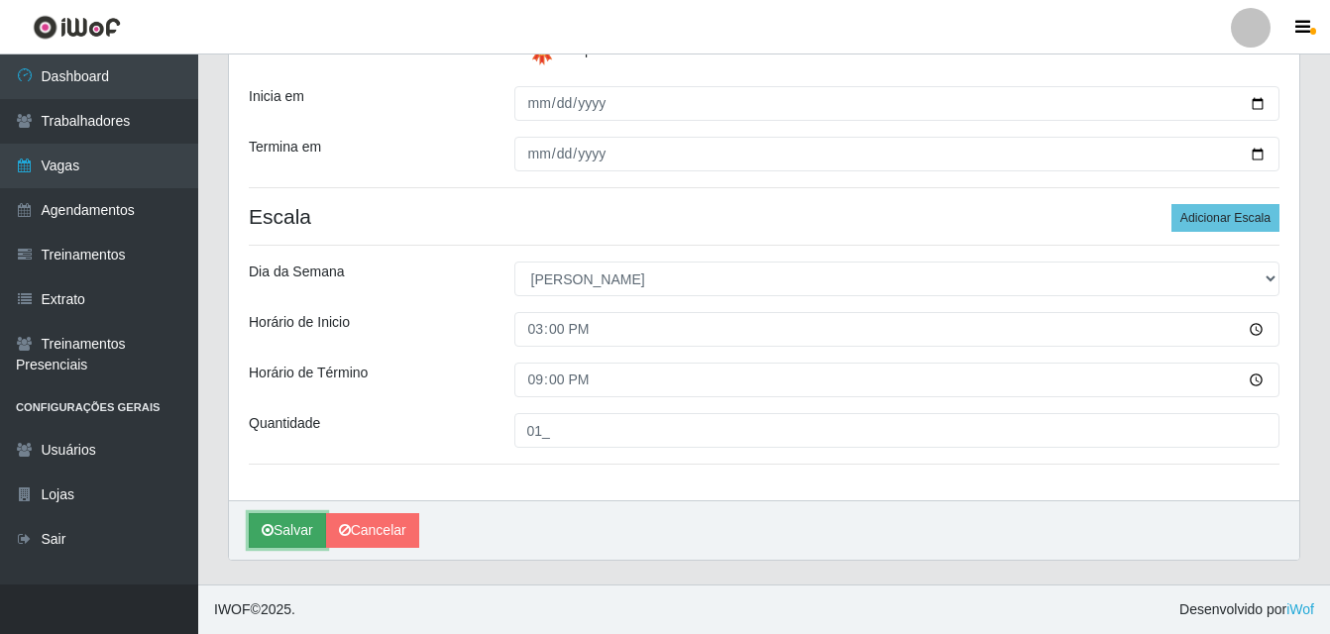
click at [291, 538] on button "Salvar" at bounding box center [287, 530] width 77 height 35
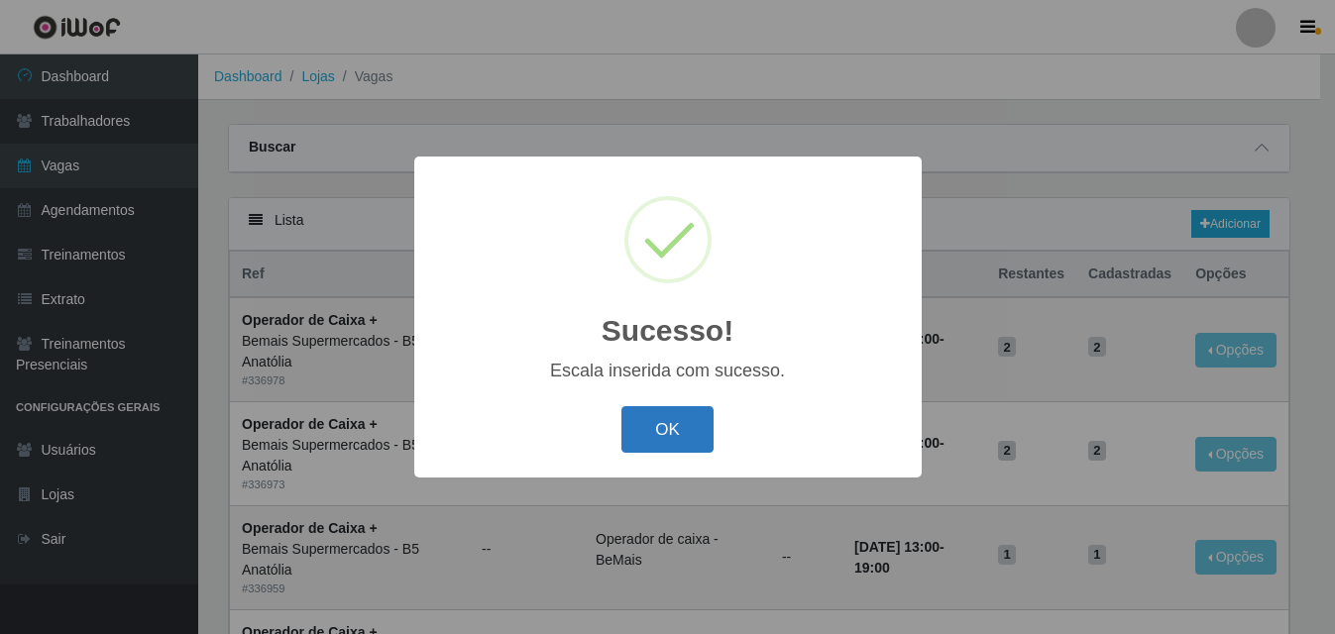
click at [691, 426] on button "OK" at bounding box center [667, 429] width 92 height 47
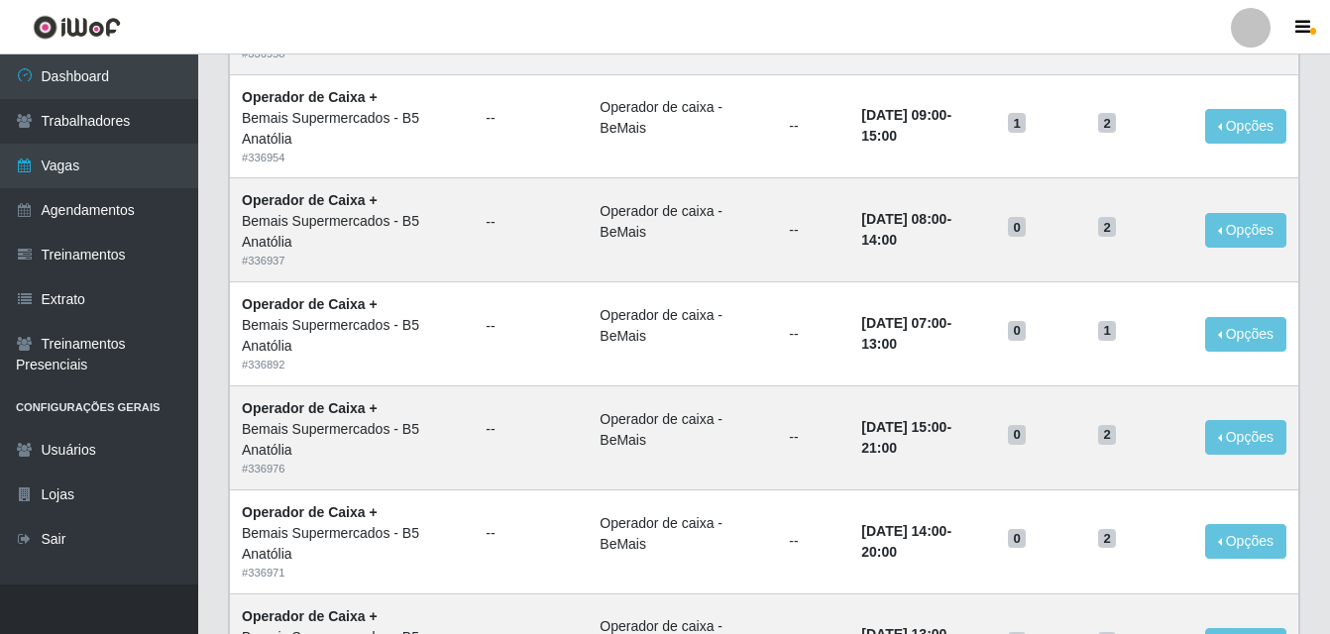
scroll to position [1358, 0]
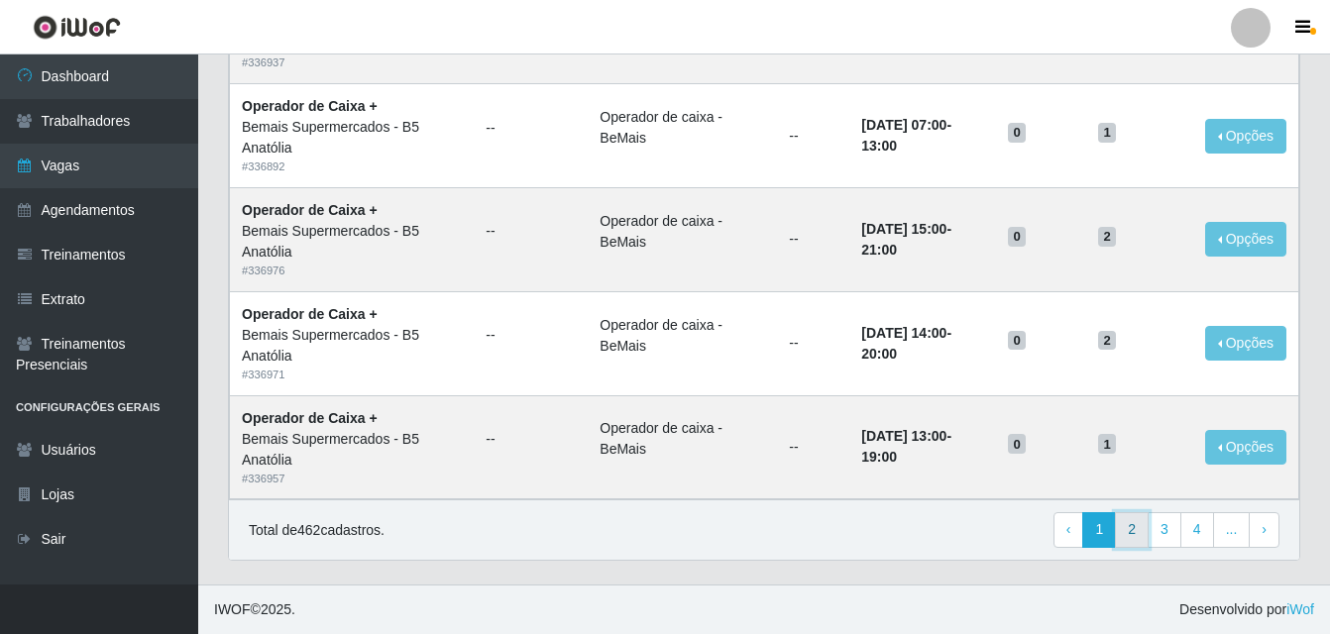
click at [1144, 529] on link "2" at bounding box center [1132, 530] width 34 height 36
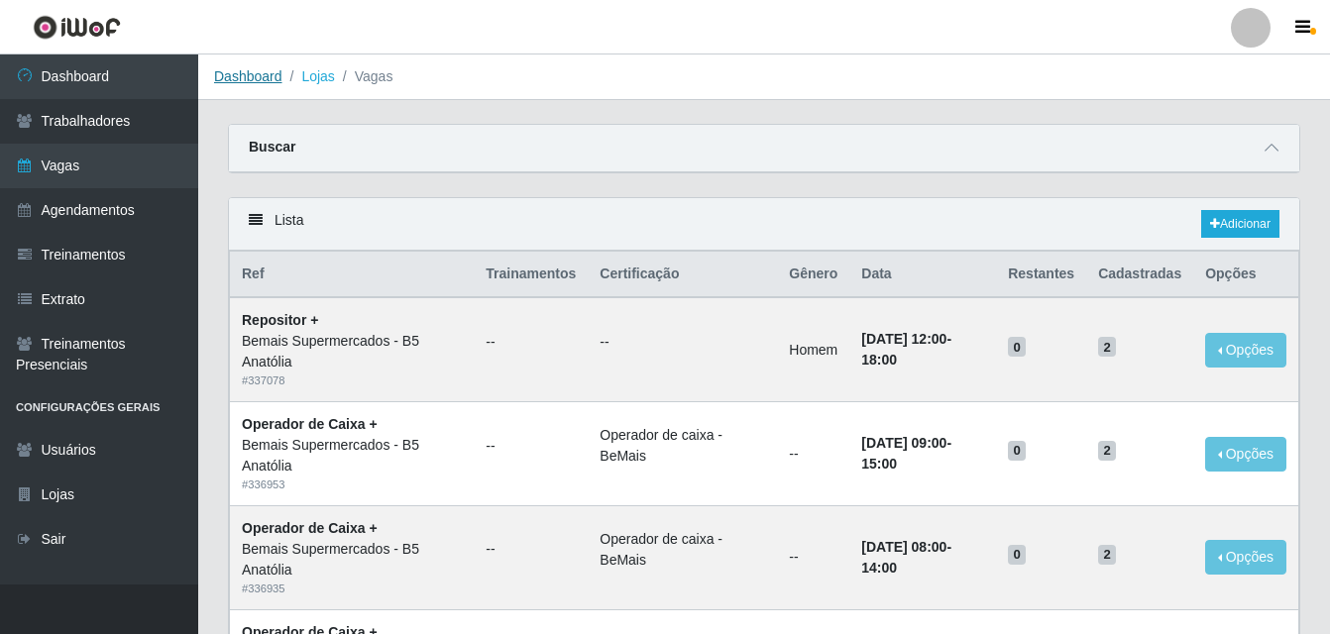
click at [268, 80] on link "Dashboard" at bounding box center [248, 76] width 68 height 16
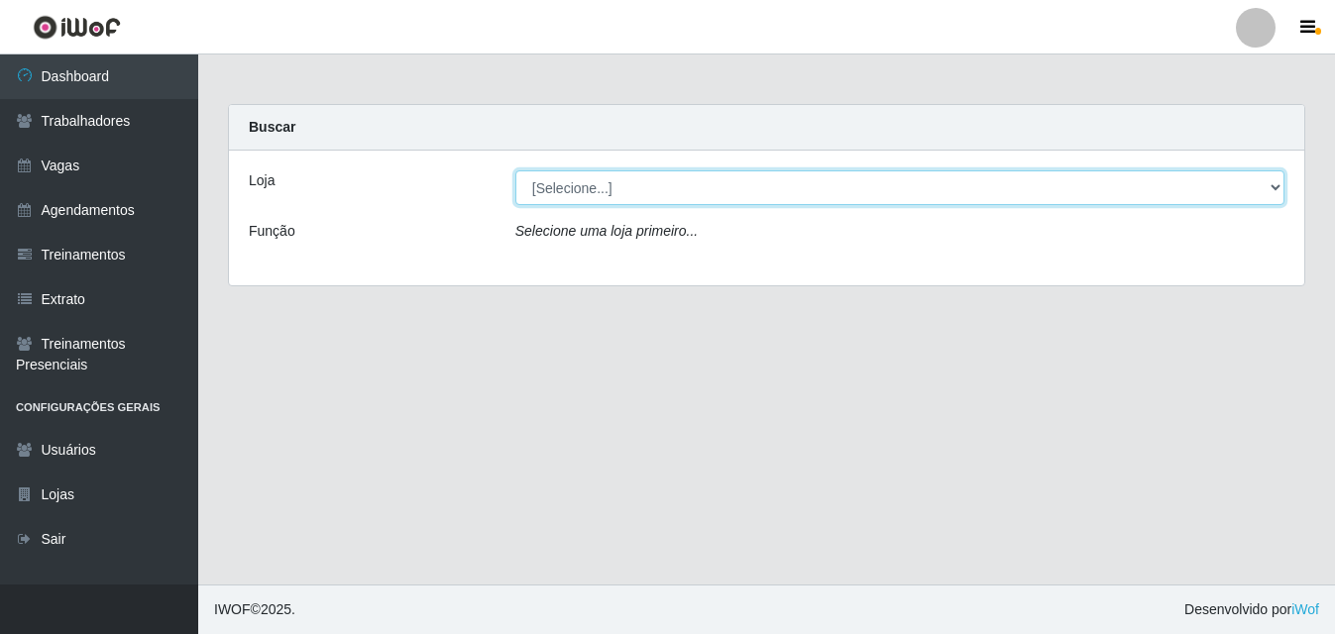
drag, startPoint x: 1275, startPoint y: 187, endPoint x: 1246, endPoint y: 198, distance: 30.7
click at [1275, 187] on select "[Selecione...] Bemais Supermercados - B5 Anatólia" at bounding box center [899, 187] width 769 height 35
select select "405"
click at [515, 170] on select "[Selecione...] Bemais Supermercados - B5 Anatólia" at bounding box center [899, 187] width 769 height 35
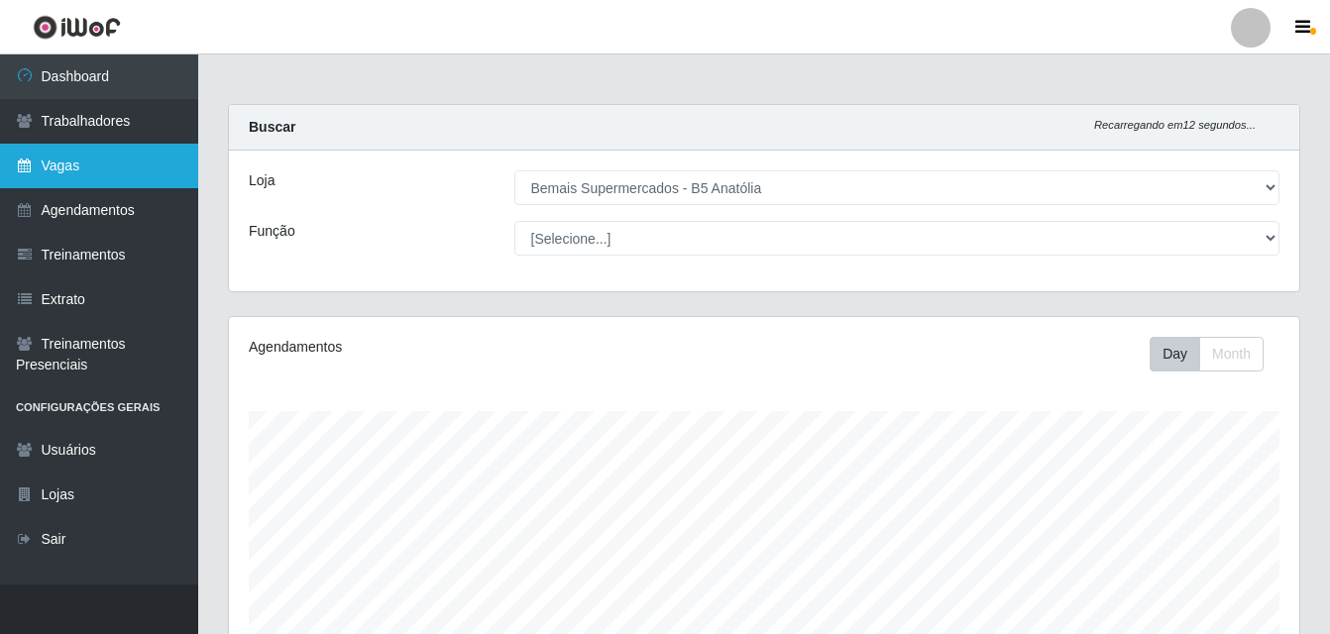
click at [86, 170] on link "Vagas" at bounding box center [99, 166] width 198 height 45
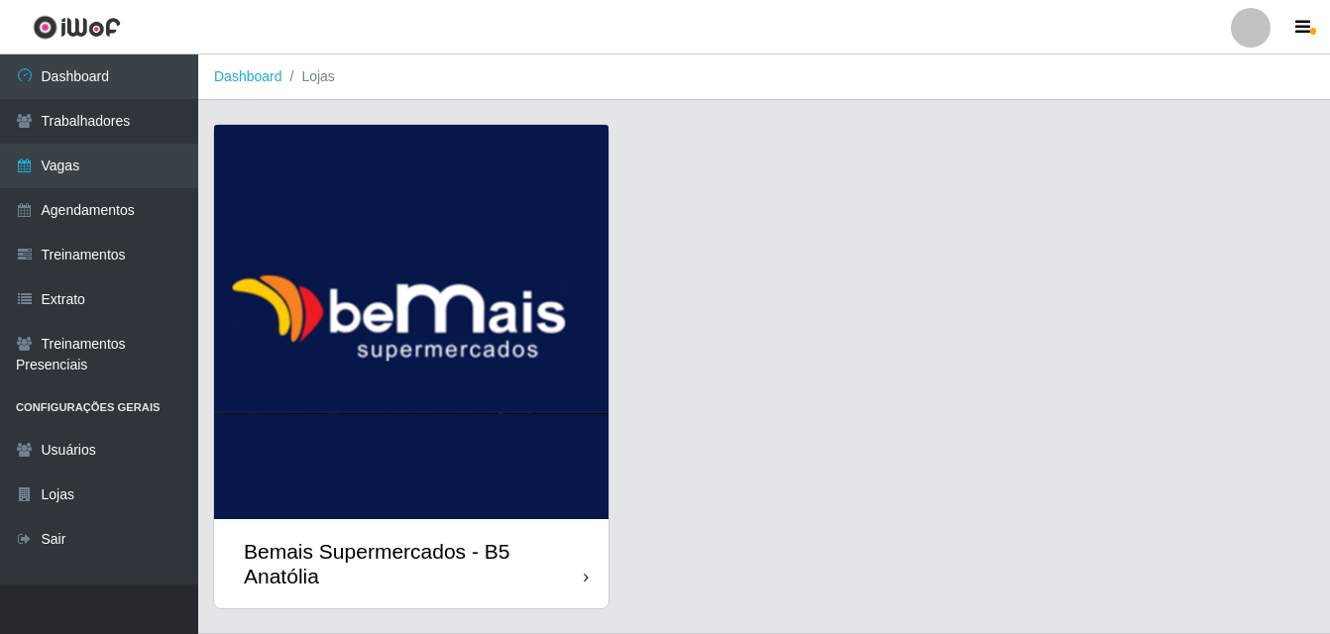
click at [584, 585] on icon at bounding box center [586, 578] width 5 height 14
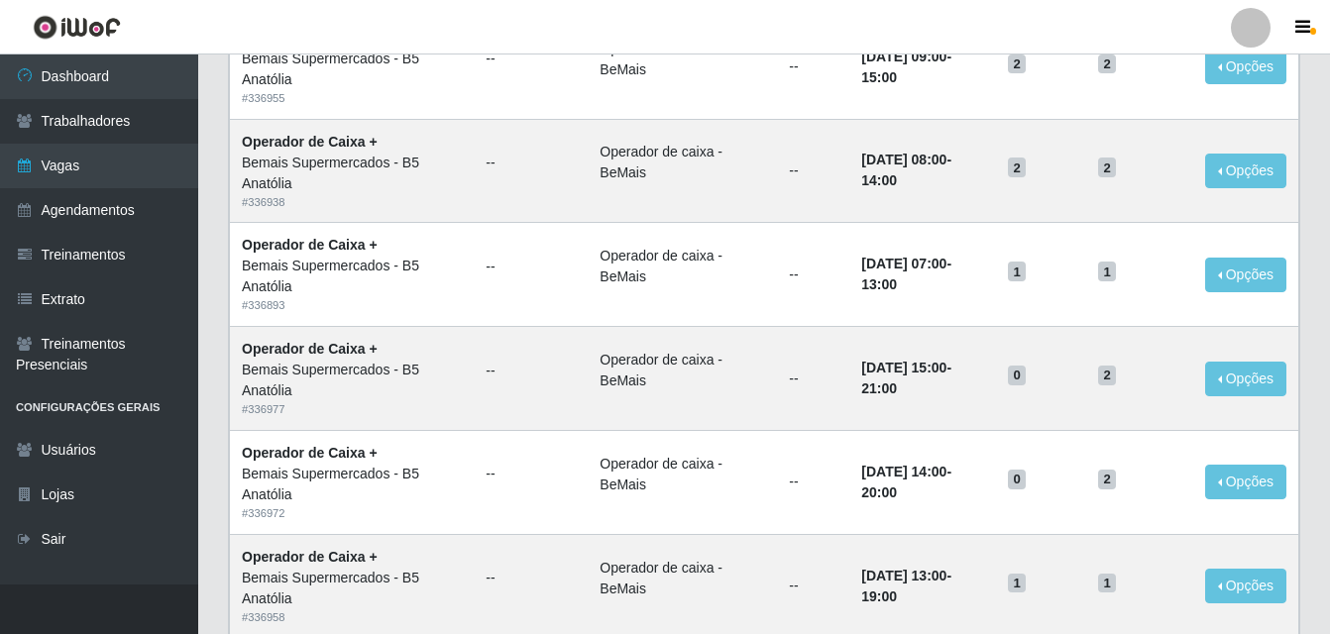
scroll to position [1358, 0]
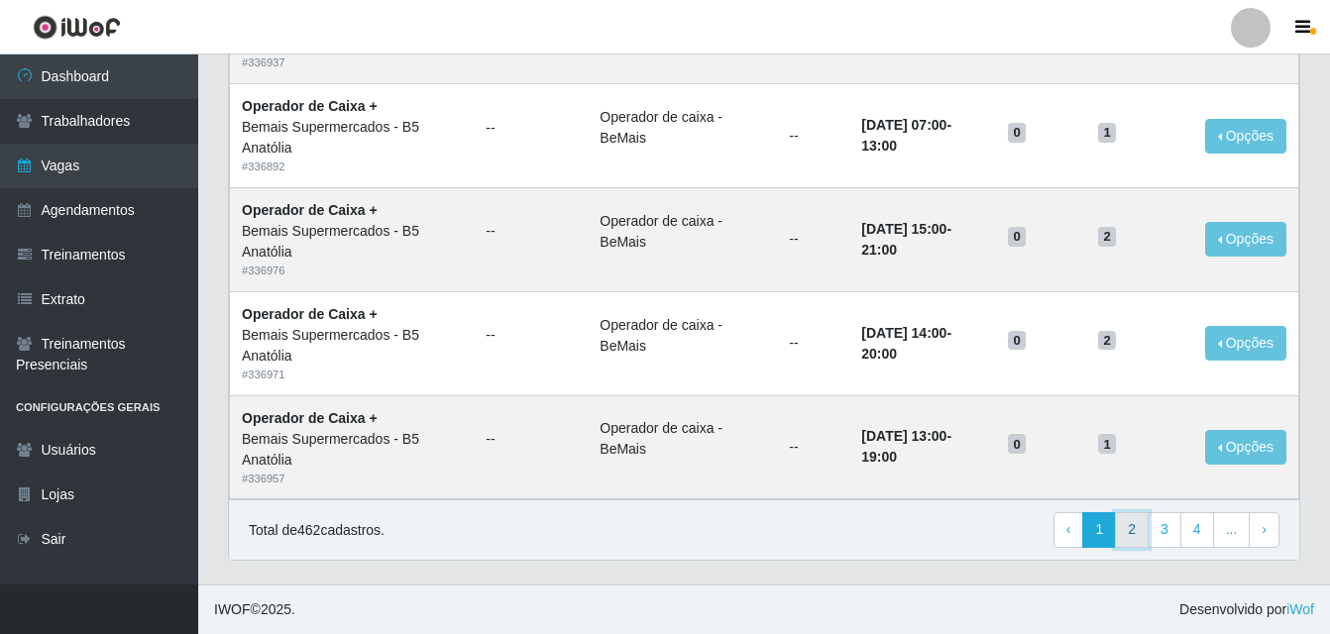
click at [1137, 526] on link "2" at bounding box center [1132, 530] width 34 height 36
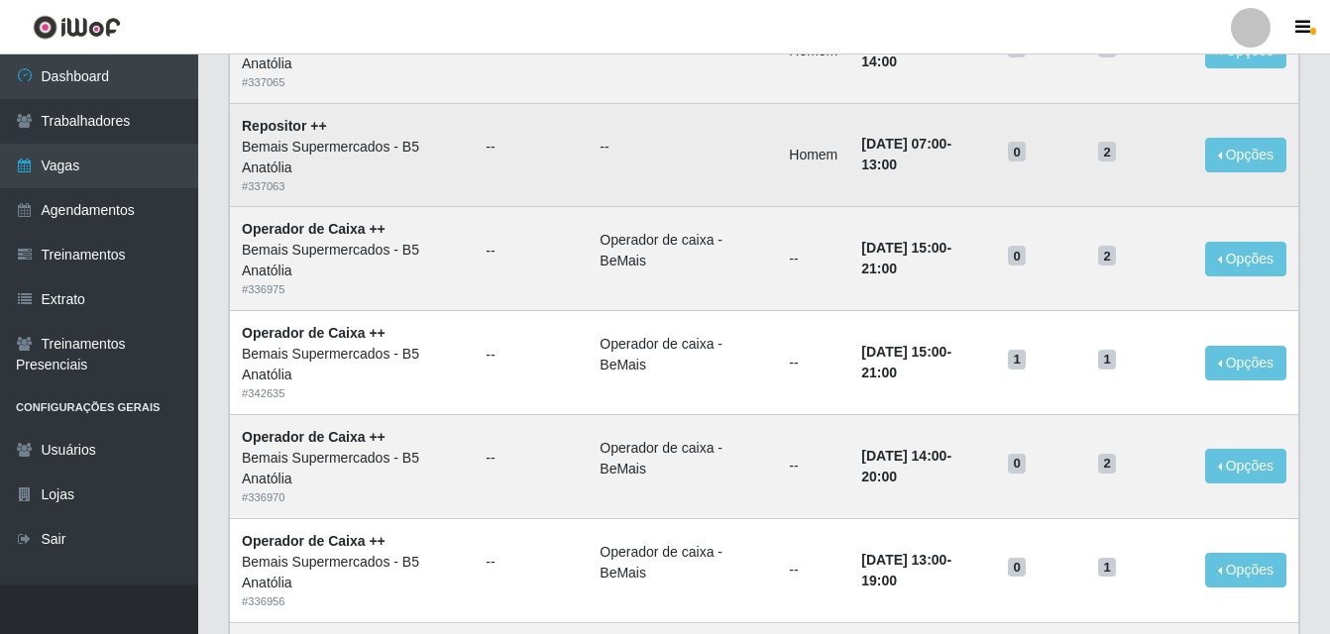
scroll to position [1358, 0]
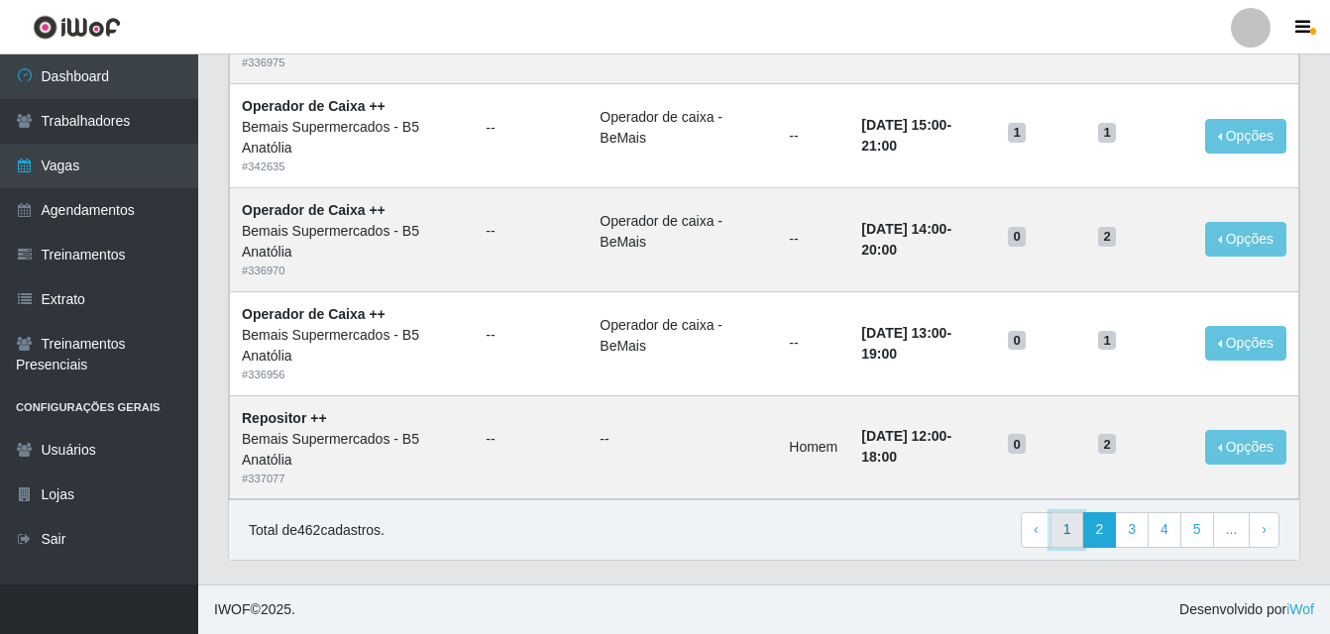
click at [1072, 537] on link "1" at bounding box center [1068, 530] width 34 height 36
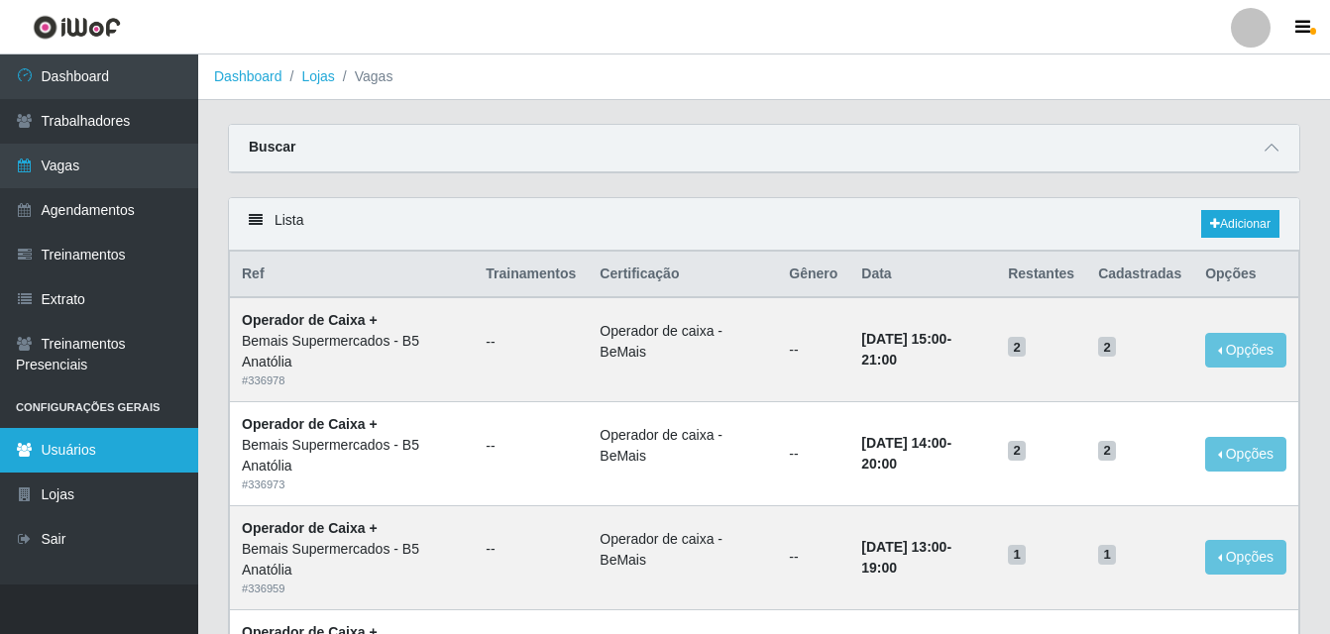
click at [75, 459] on link "Usuários" at bounding box center [99, 450] width 198 height 45
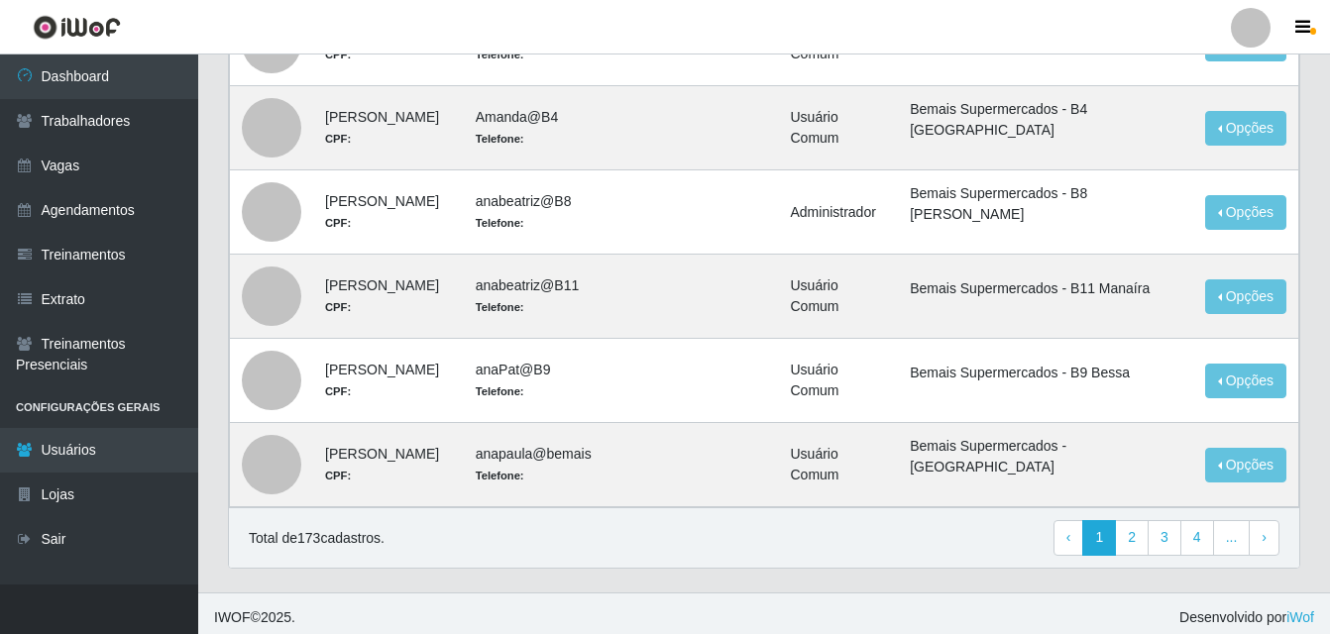
scroll to position [991, 0]
click at [1140, 539] on link "2" at bounding box center [1132, 537] width 34 height 36
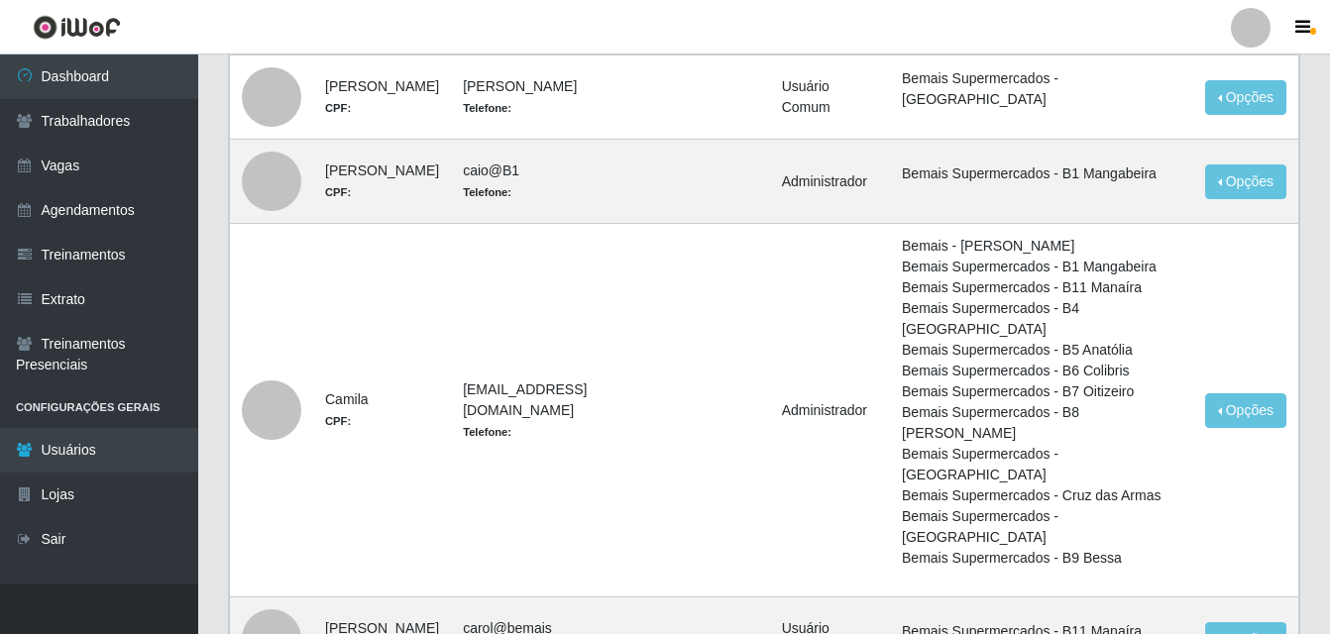
scroll to position [1233, 0]
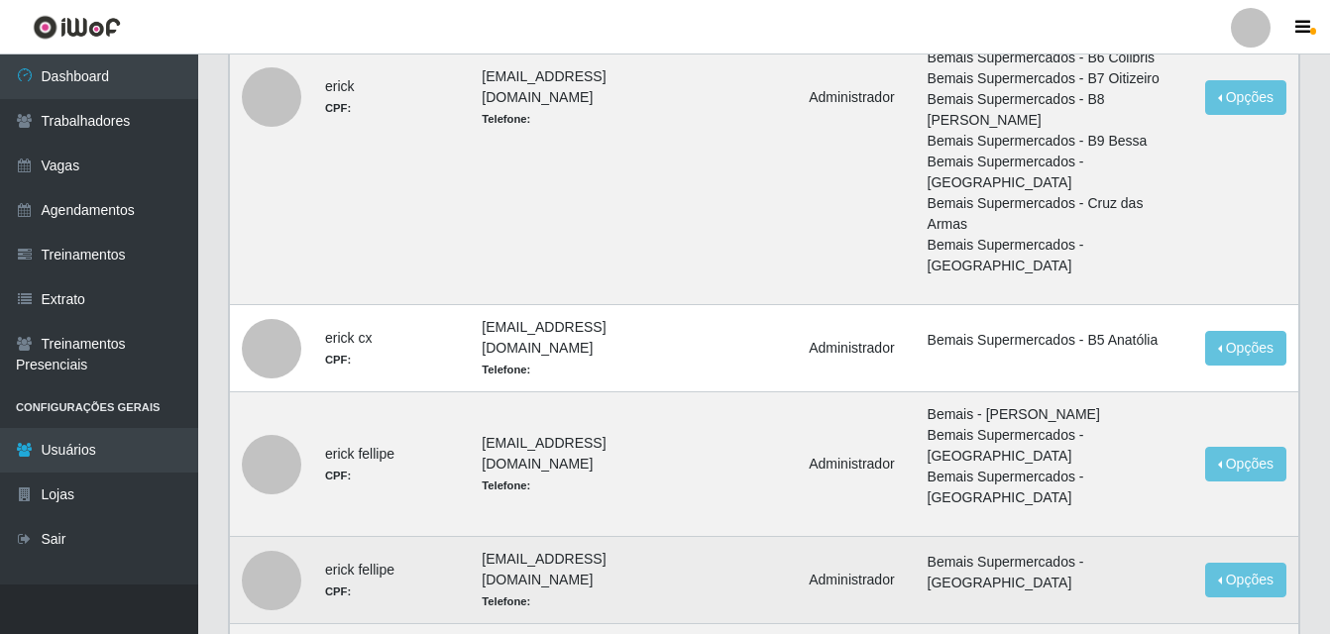
scroll to position [1338, 0]
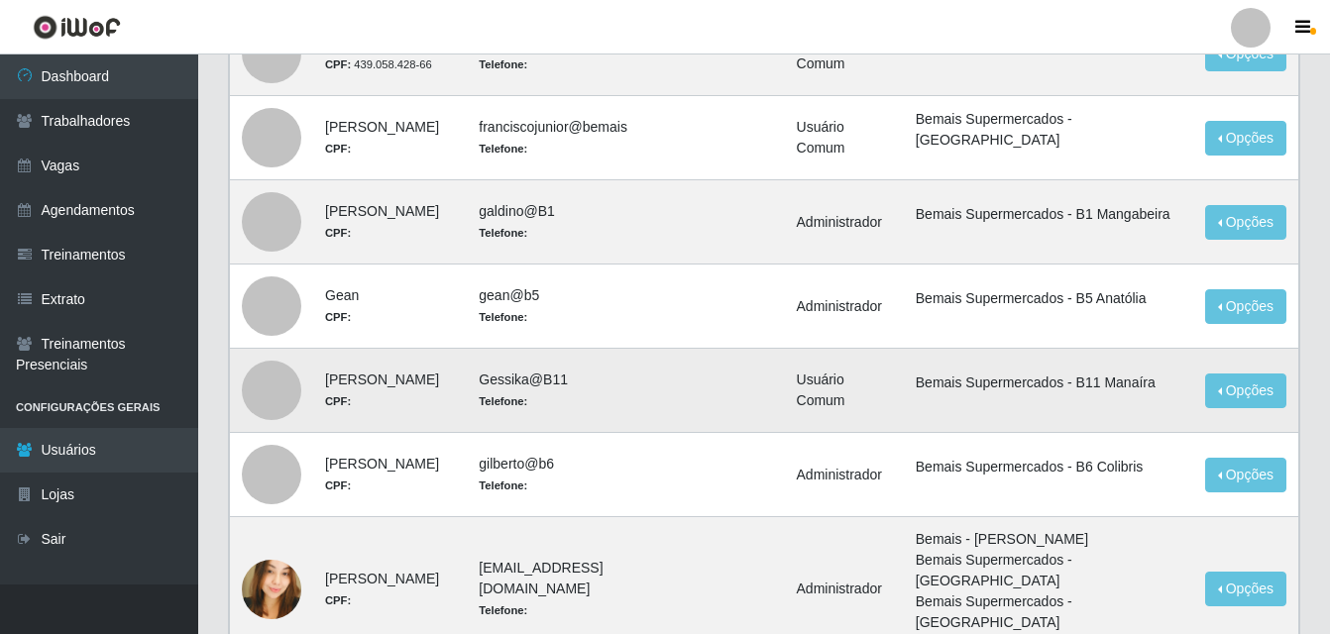
scroll to position [1214, 0]
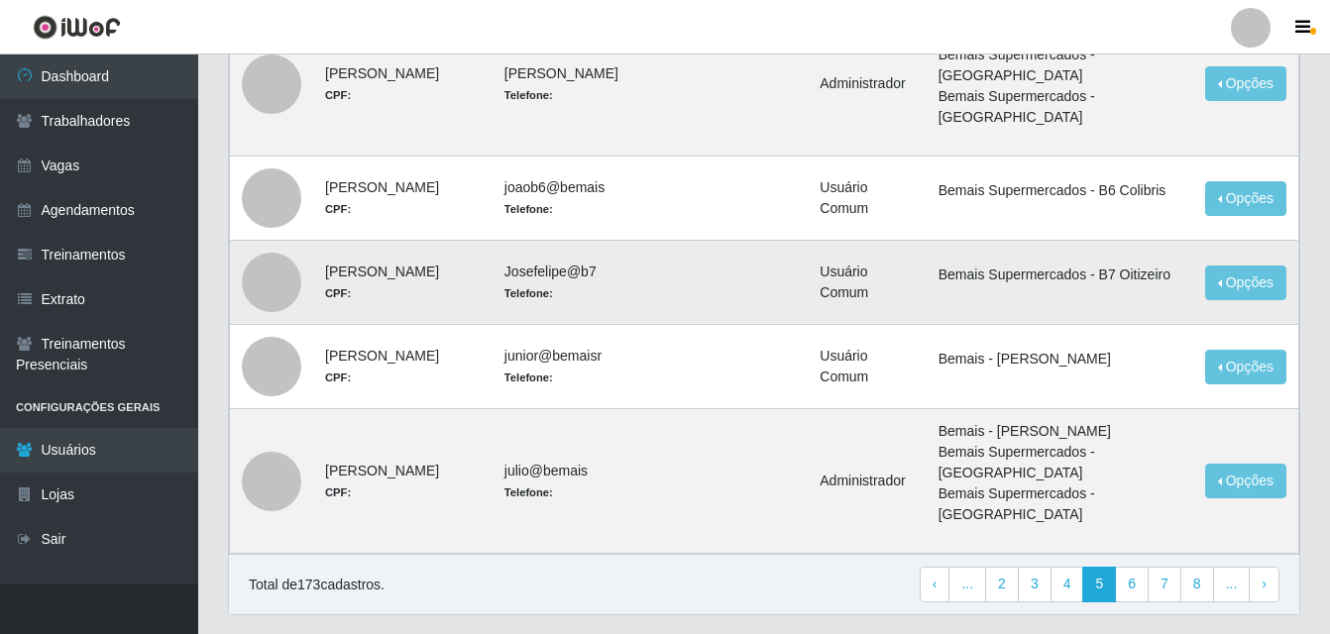
scroll to position [1071, 0]
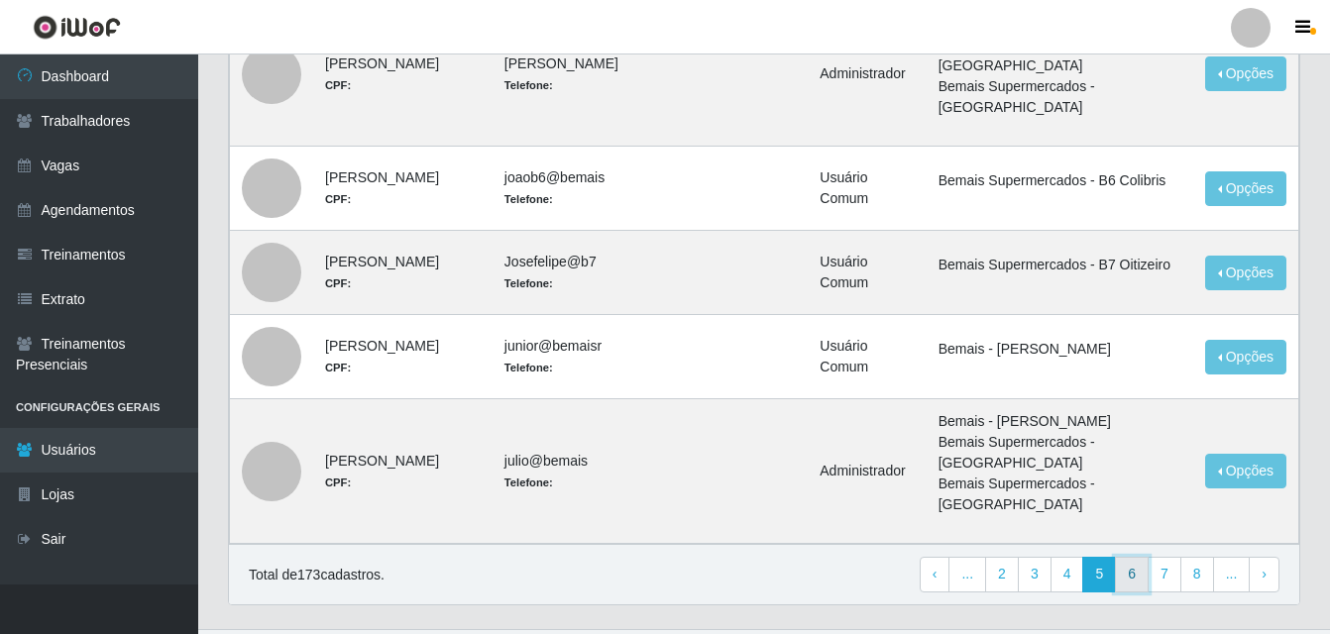
click at [1130, 557] on link "6" at bounding box center [1132, 575] width 34 height 36
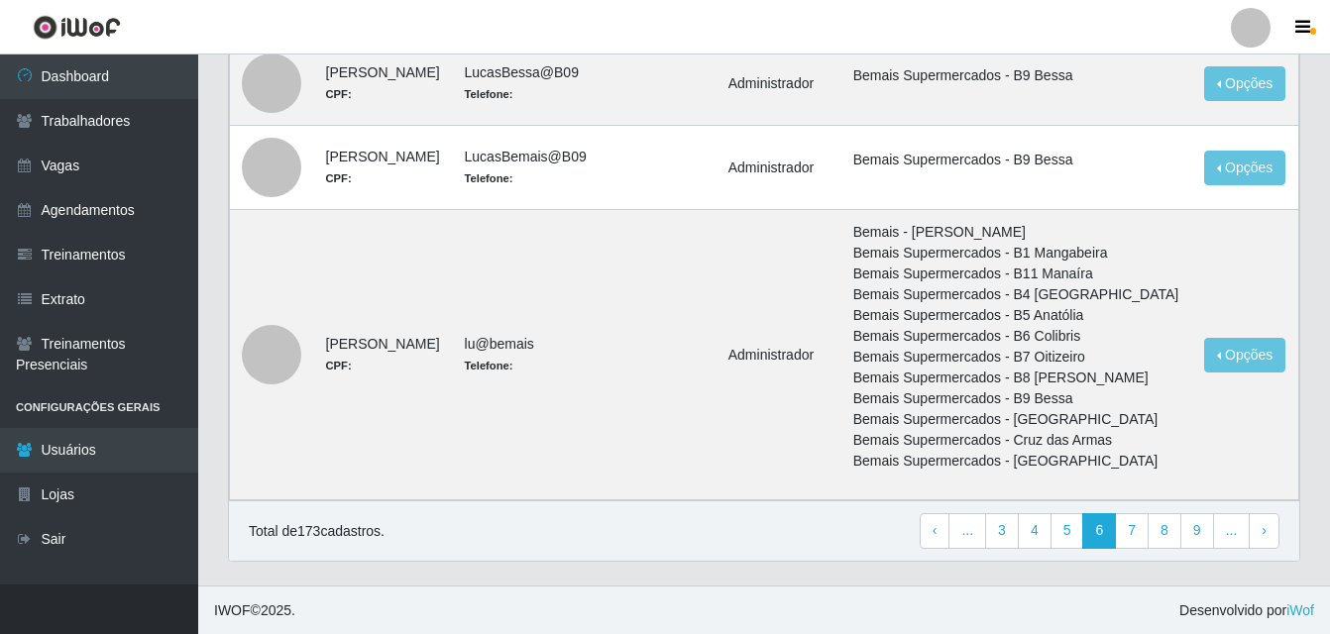
scroll to position [1195, 0]
click at [1137, 532] on link "7" at bounding box center [1132, 530] width 34 height 36
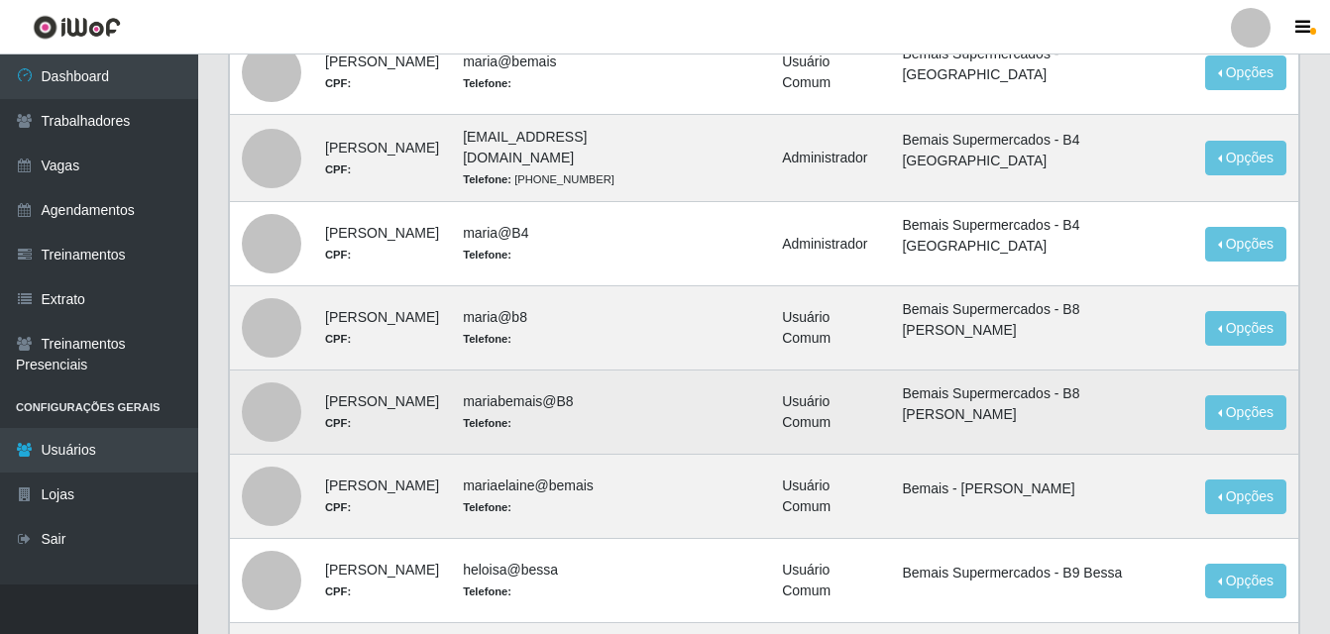
scroll to position [992, 0]
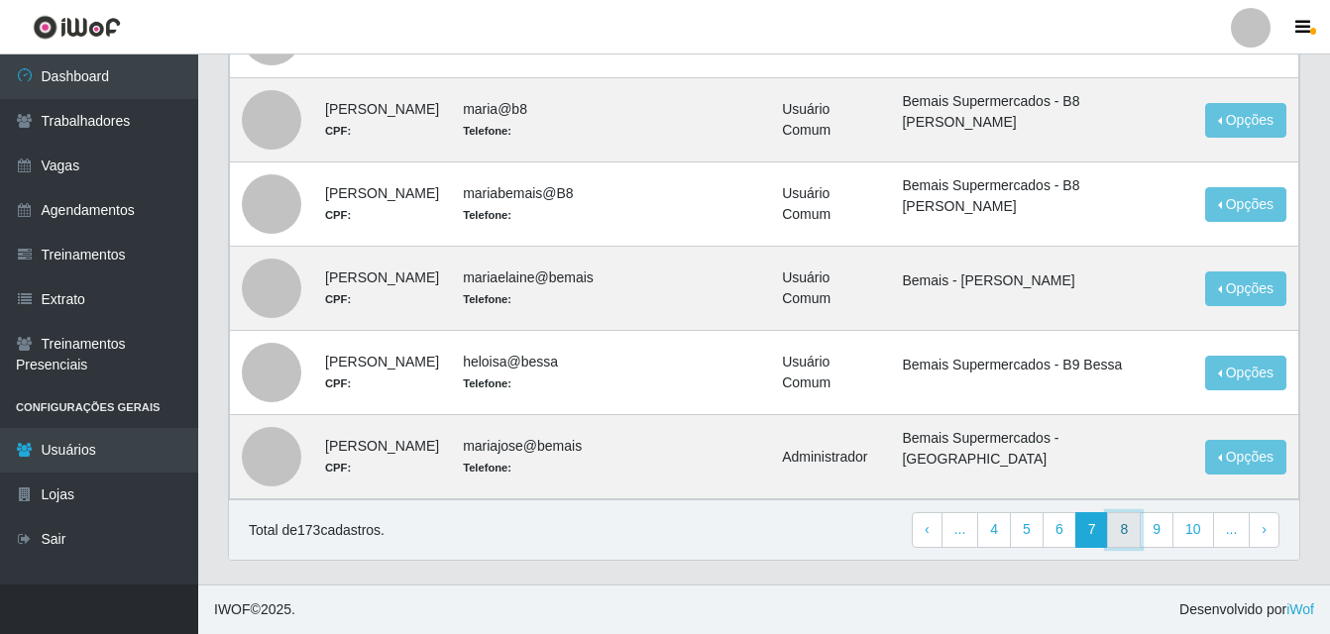
click at [1120, 535] on link "8" at bounding box center [1124, 530] width 34 height 36
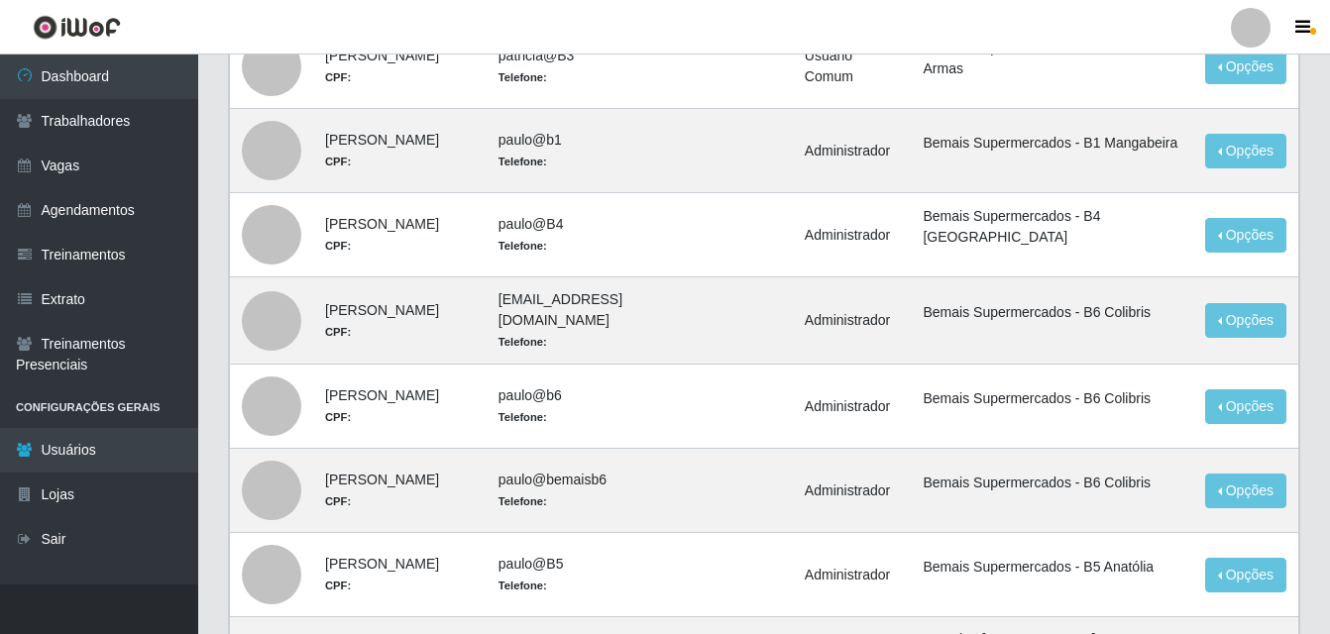
scroll to position [1157, 0]
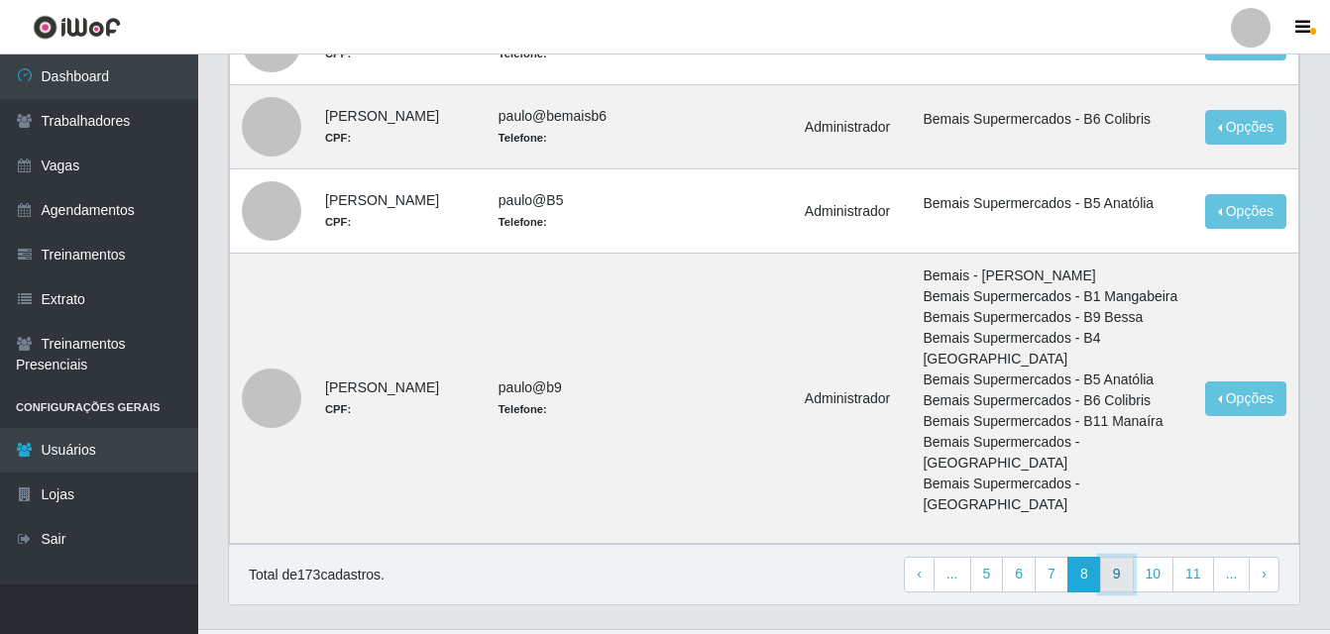
click at [1125, 557] on link "9" at bounding box center [1117, 575] width 34 height 36
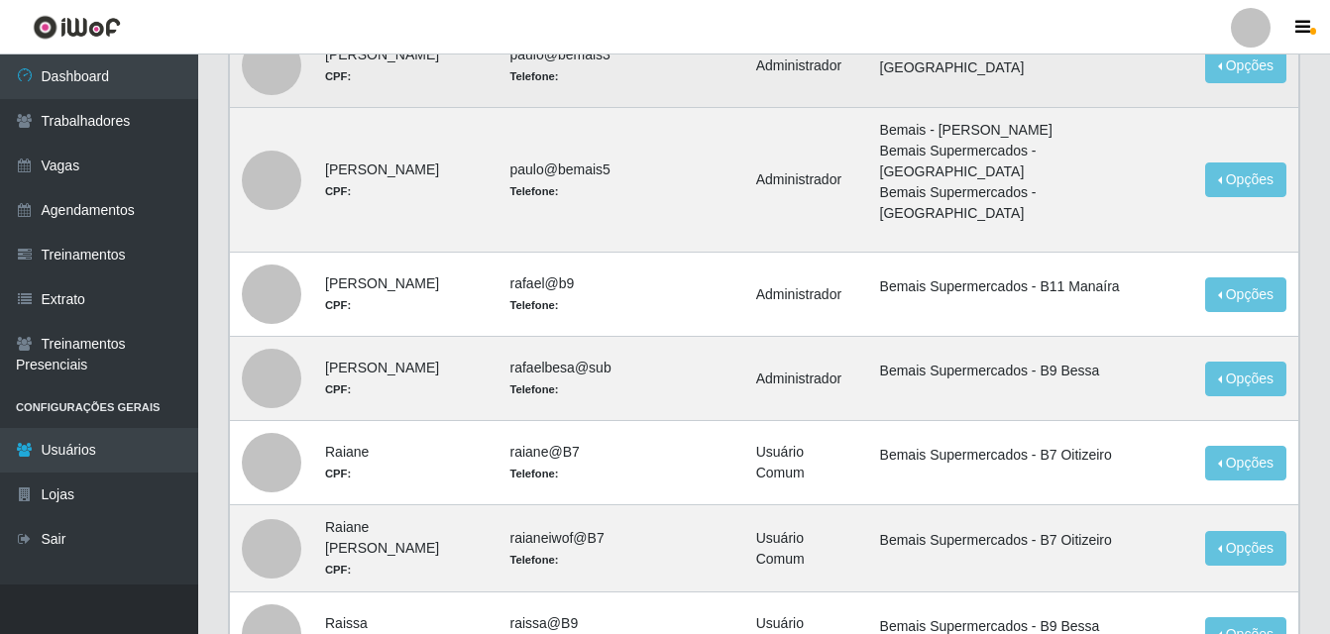
scroll to position [1027, 0]
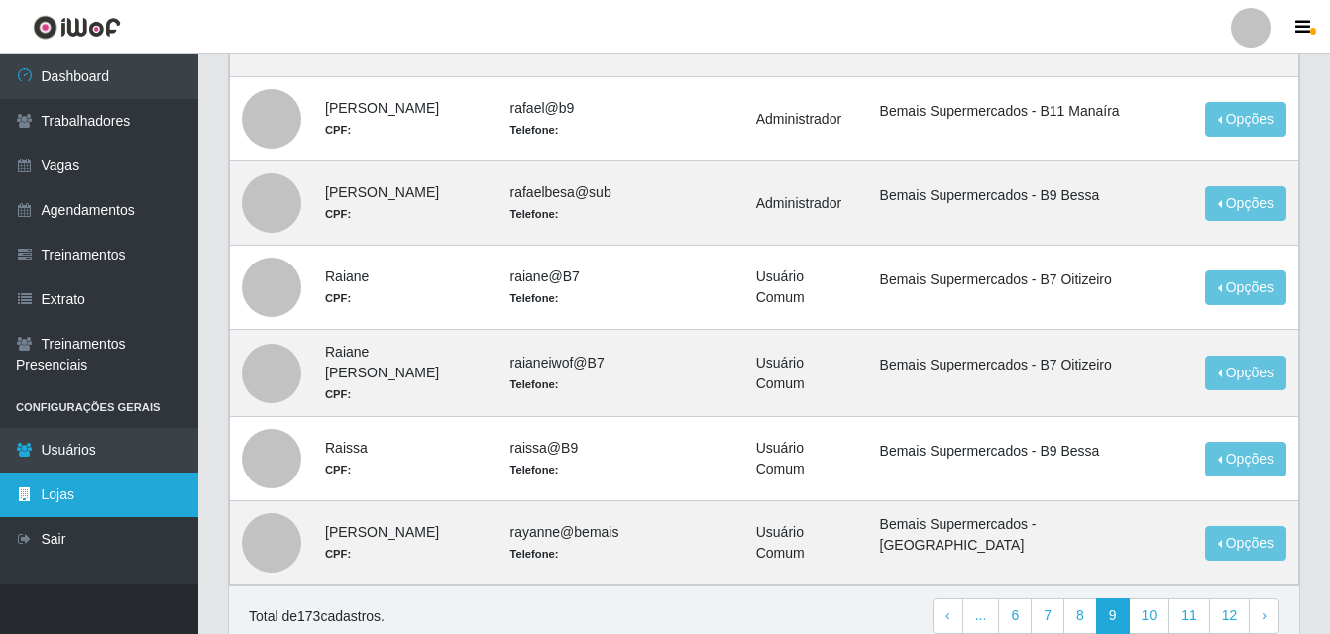
click at [132, 497] on link "Lojas" at bounding box center [99, 495] width 198 height 45
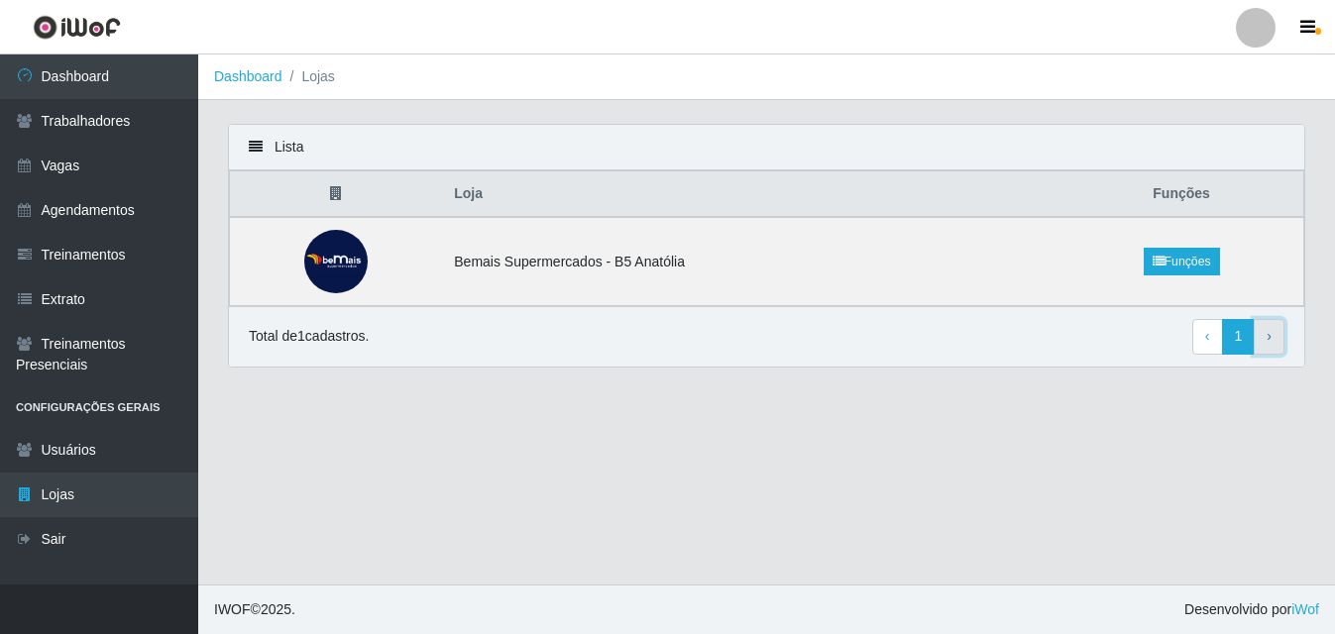
click at [1274, 344] on link "› Next" at bounding box center [1269, 337] width 31 height 36
click at [1189, 266] on link "Funções" at bounding box center [1182, 262] width 76 height 28
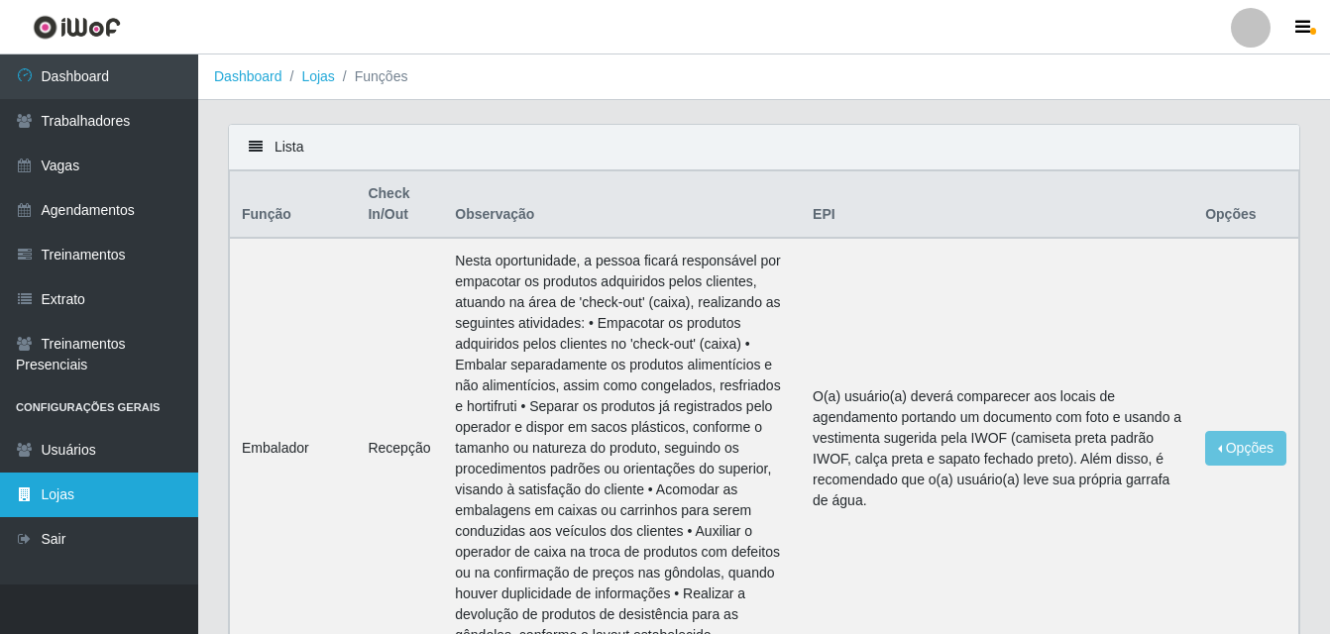
click at [88, 502] on link "Lojas" at bounding box center [99, 495] width 198 height 45
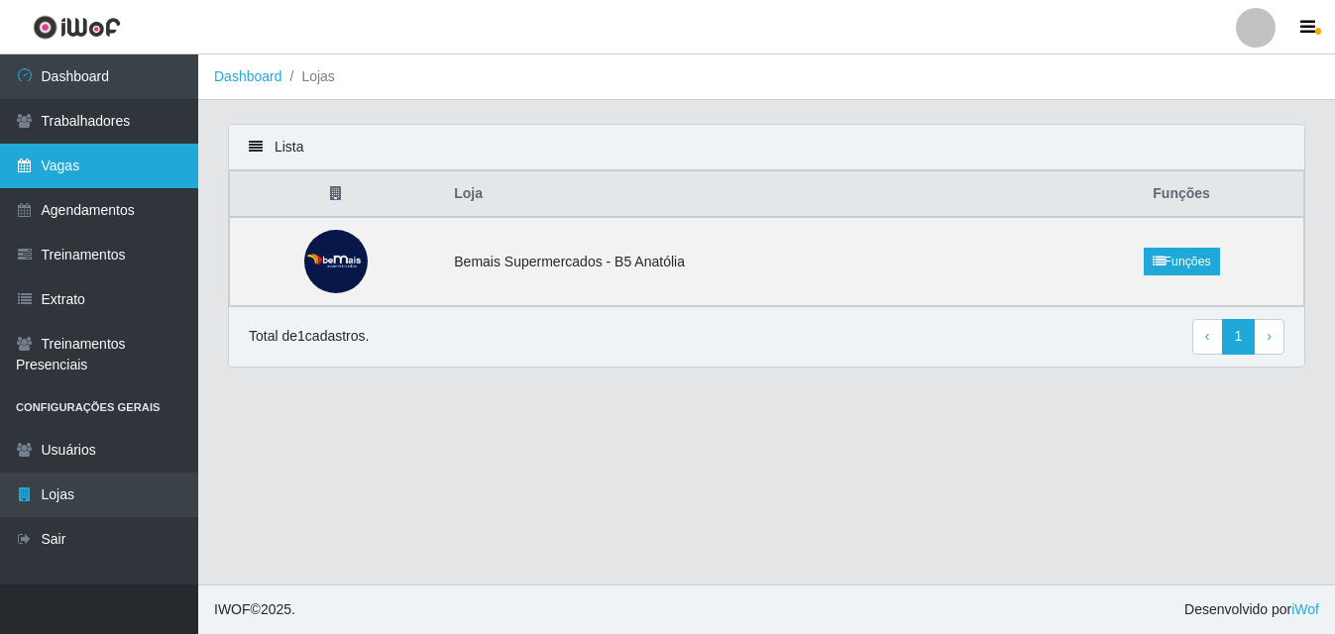
click at [80, 174] on link "Vagas" at bounding box center [99, 166] width 198 height 45
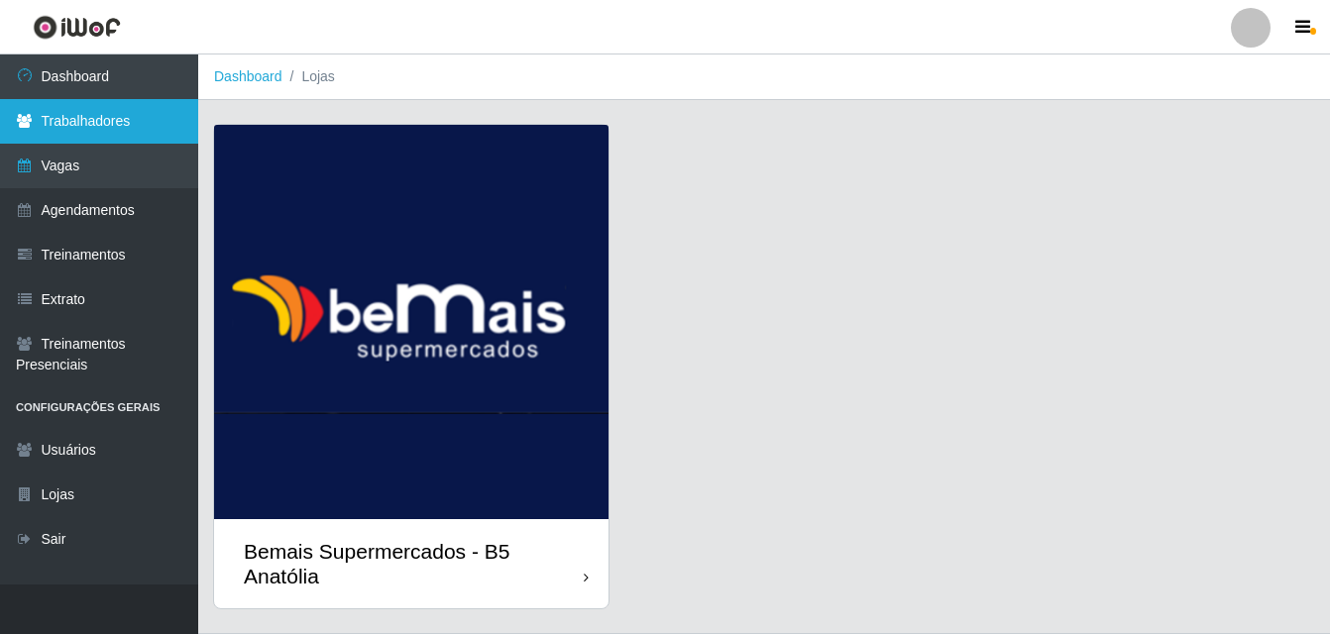
click at [97, 127] on link "Trabalhadores" at bounding box center [99, 121] width 198 height 45
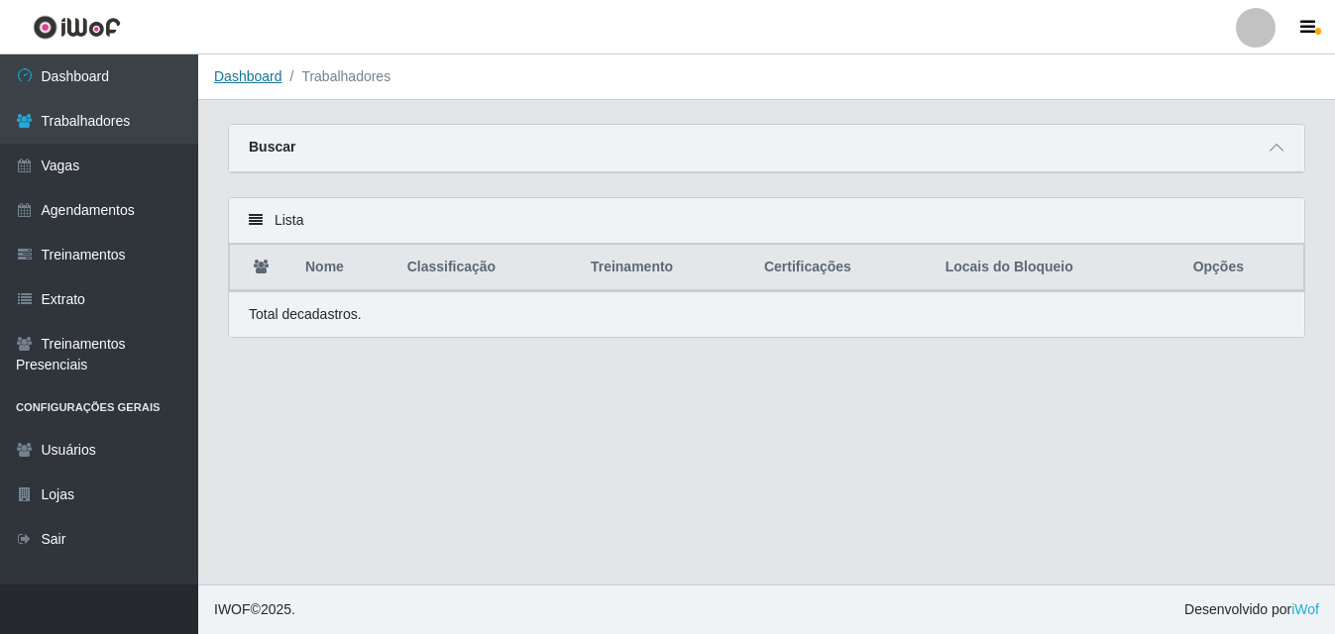
click at [261, 79] on link "Dashboard" at bounding box center [248, 76] width 68 height 16
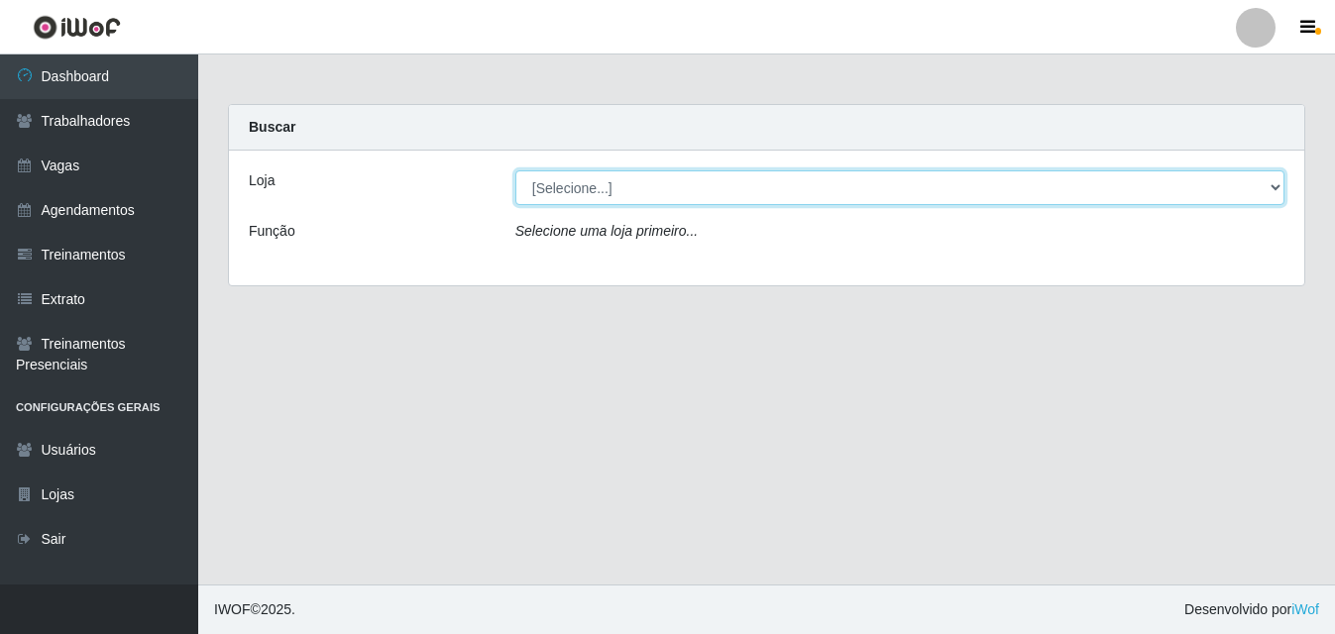
click at [1278, 190] on select "[Selecione...] Bemais Supermercados - B5 Anatólia" at bounding box center [899, 187] width 769 height 35
select select "405"
click at [515, 170] on select "[Selecione...] Bemais Supermercados - B5 Anatólia" at bounding box center [899, 187] width 769 height 35
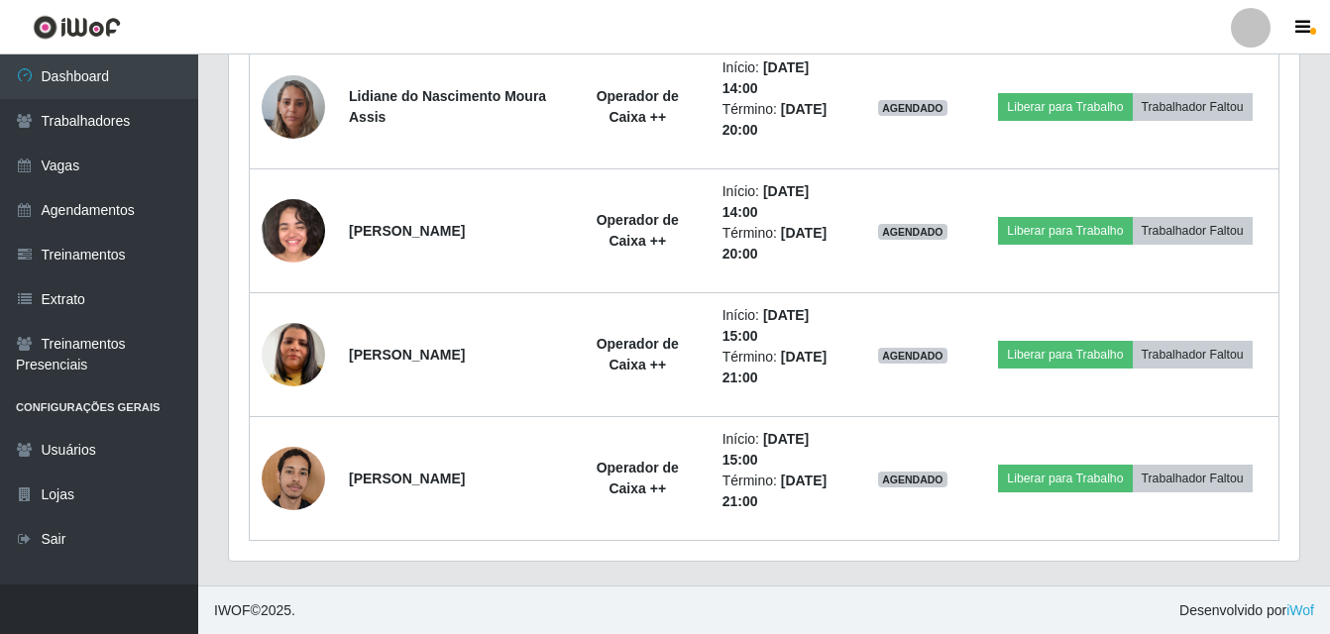
scroll to position [1692, 0]
